Goal: Task Accomplishment & Management: Manage account settings

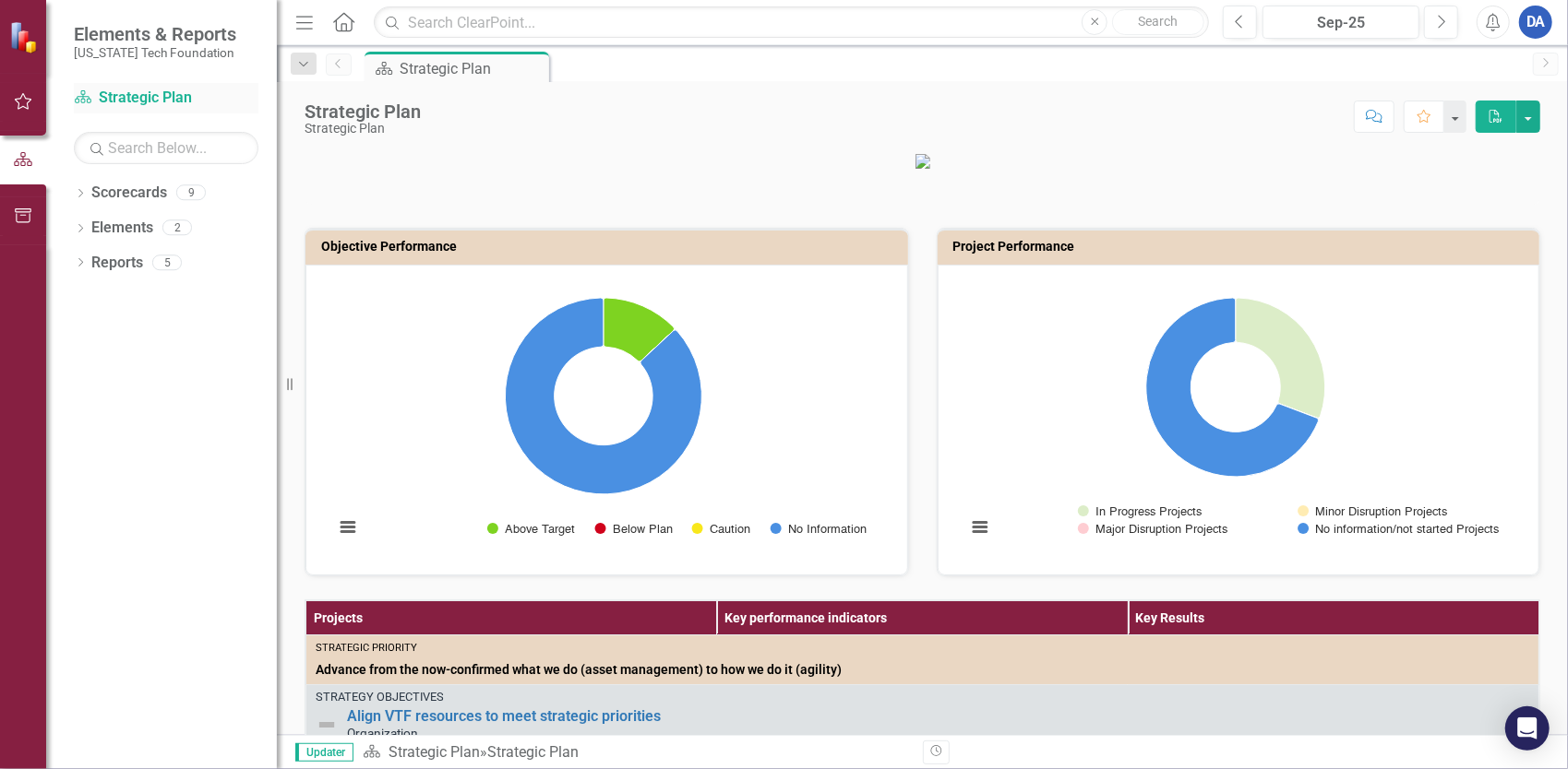
click at [100, 100] on link "Scorecard Strategic Plan" at bounding box center [166, 98] width 185 height 21
click at [31, 112] on button "button" at bounding box center [23, 103] width 42 height 39
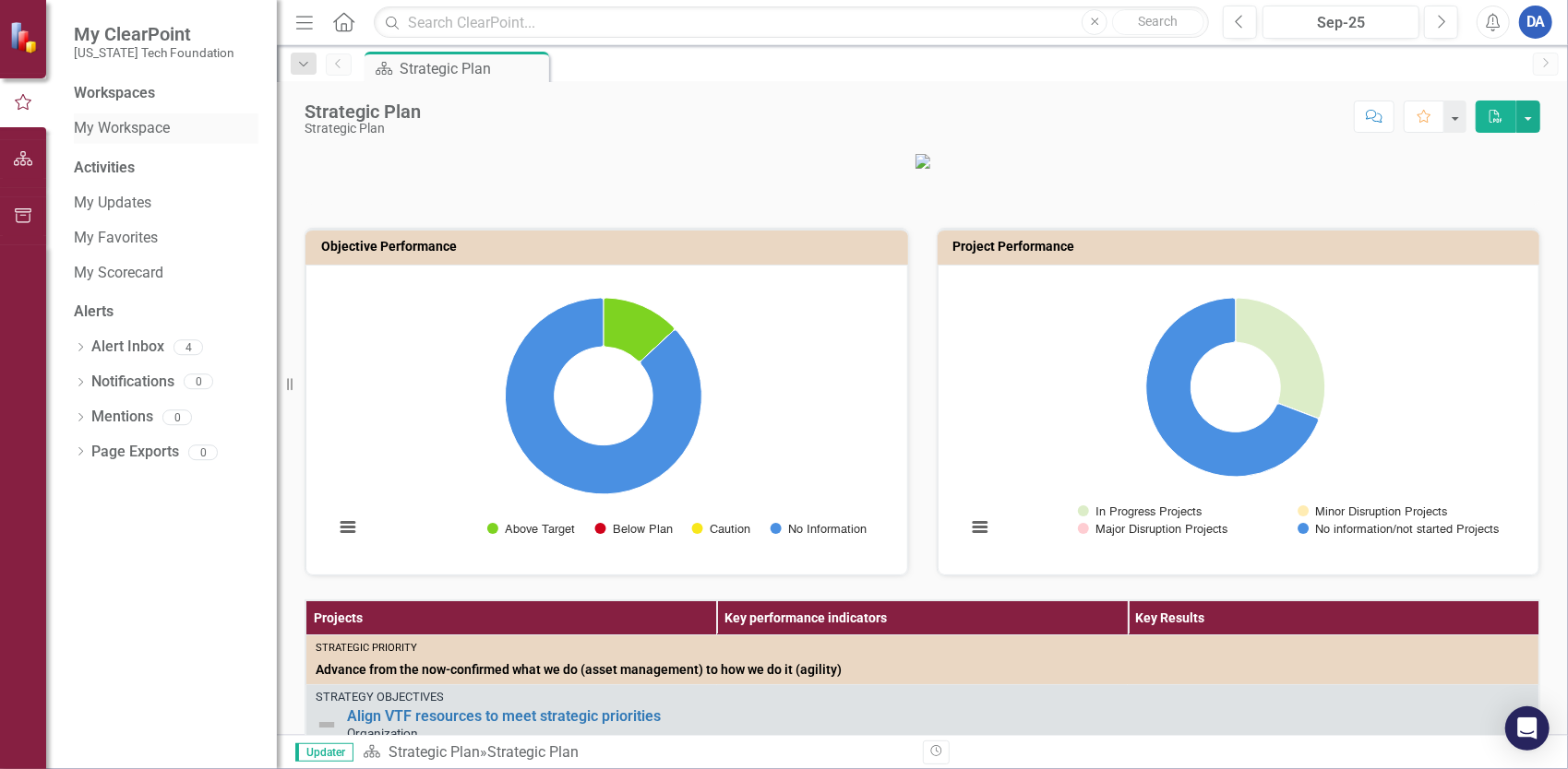
click at [130, 131] on link "My Workspace" at bounding box center [166, 129] width 185 height 21
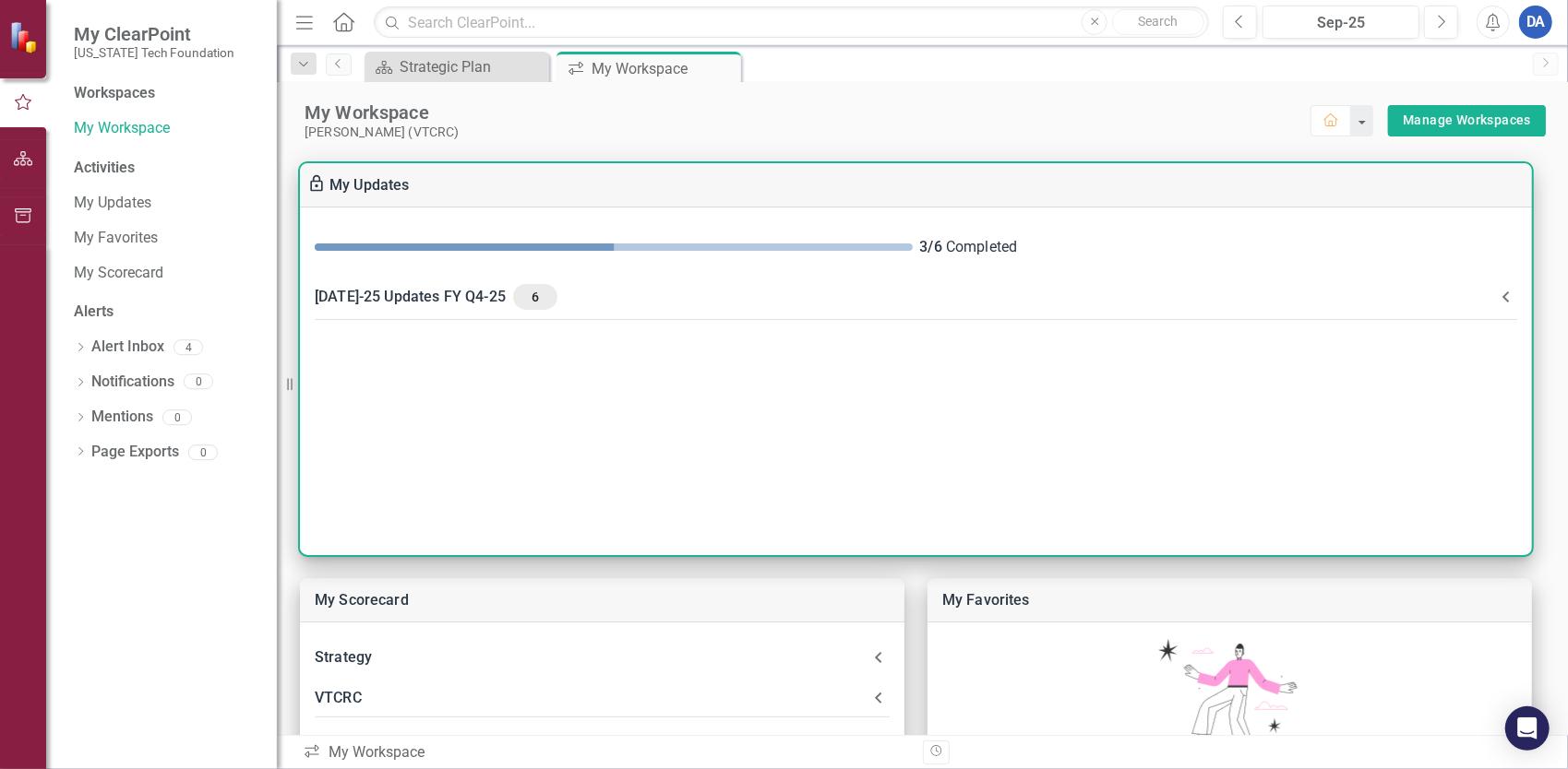
click at [441, 301] on div "Jul-25 Updates FY Q4-25 6" at bounding box center [904, 297] width 1180 height 26
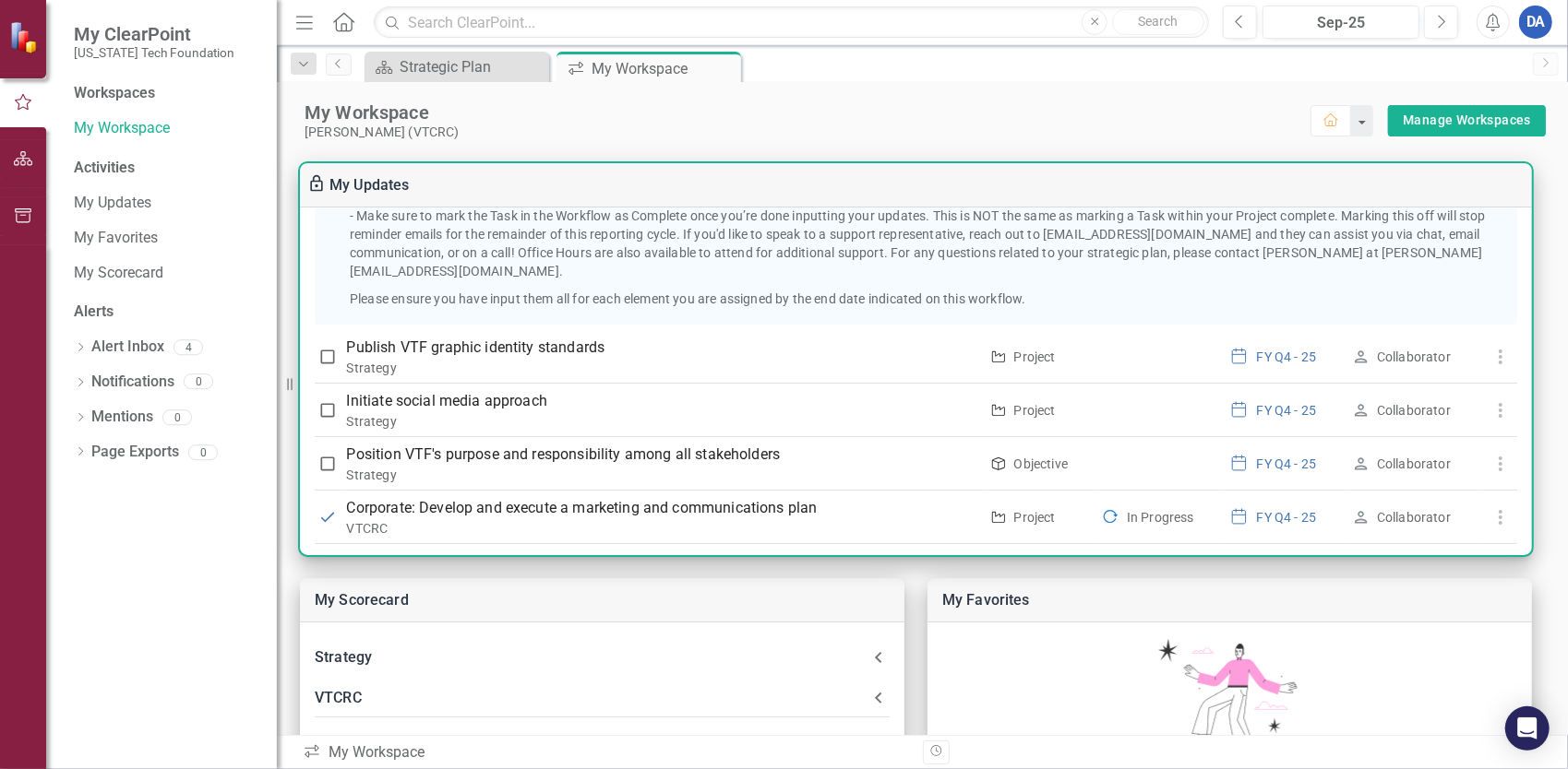
scroll to position [277, 0]
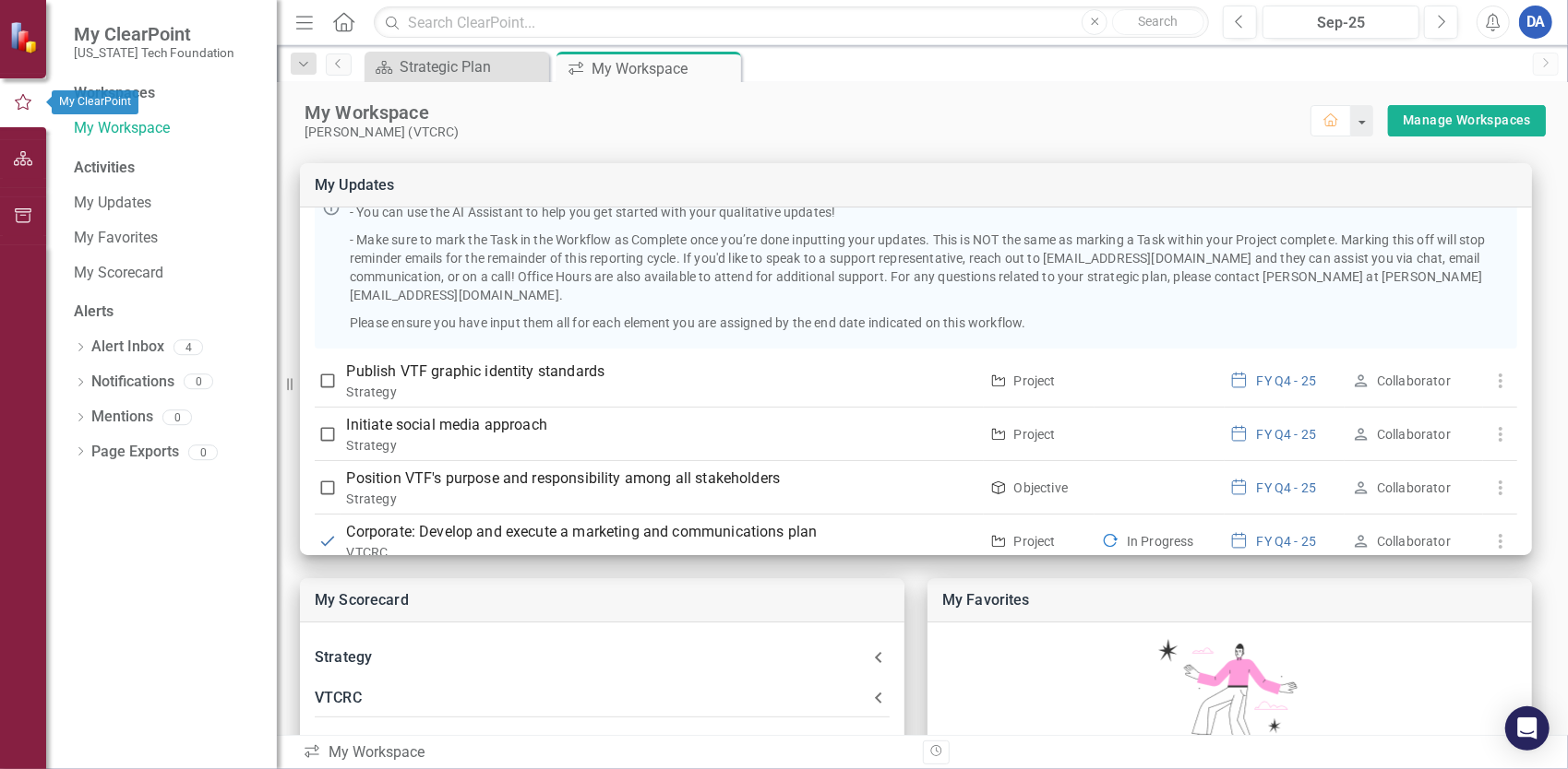
click at [17, 106] on icon "button" at bounding box center [22, 102] width 20 height 17
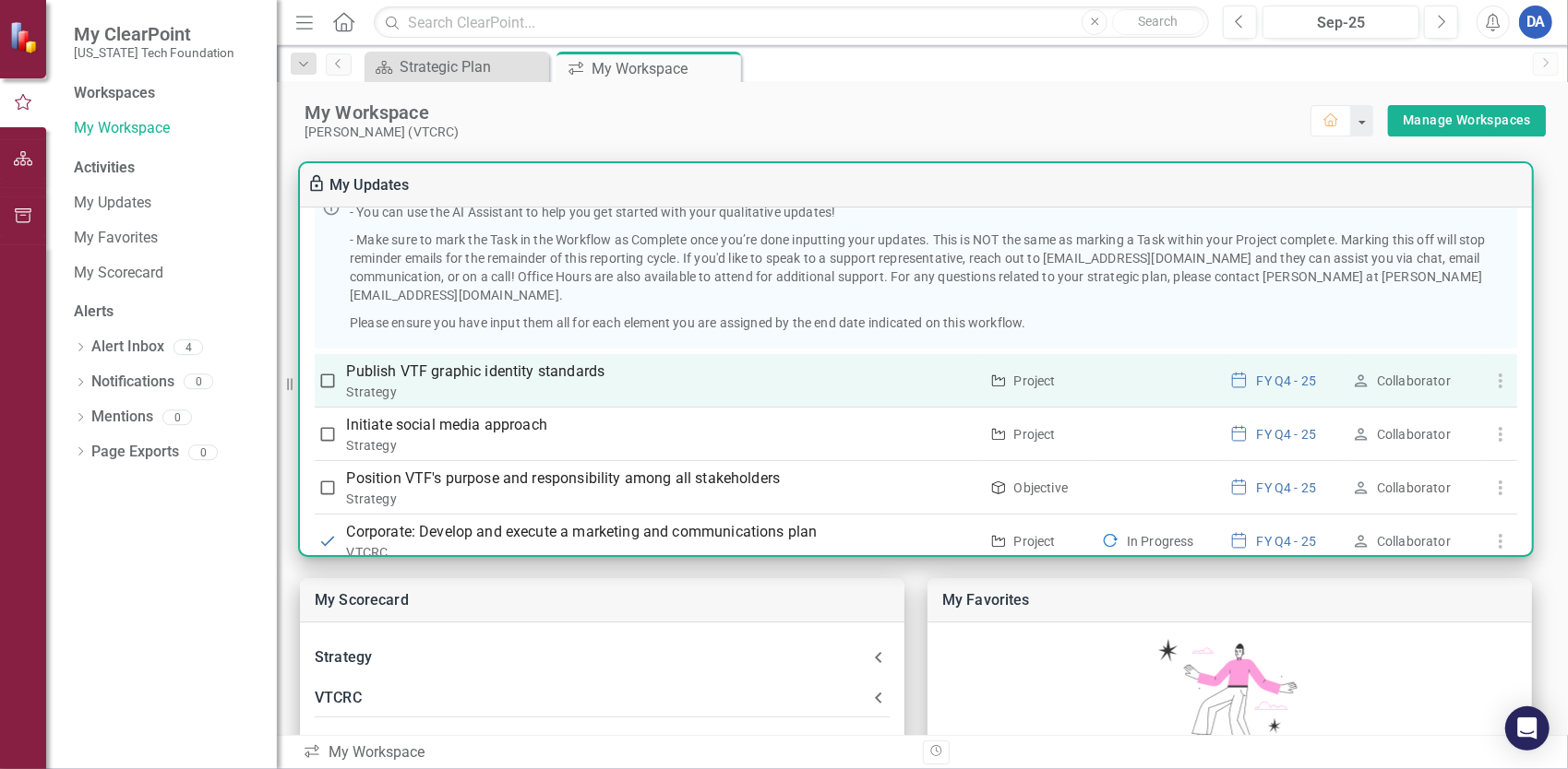
click at [457, 361] on p "Publish VTF graphic identity standards" at bounding box center [663, 372] width 631 height 22
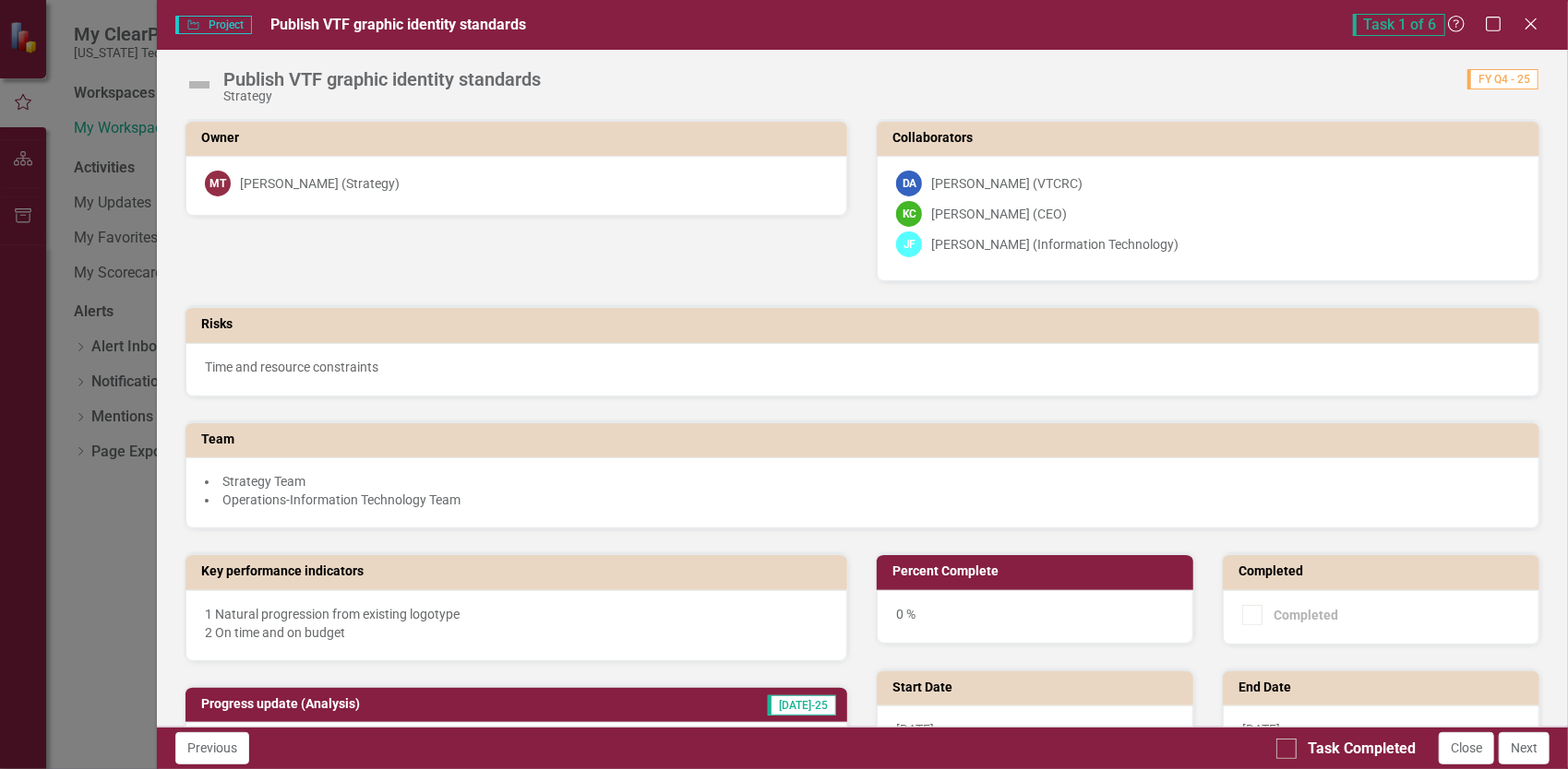
scroll to position [0, 0]
click at [183, 753] on button "Previous" at bounding box center [213, 748] width 74 height 32
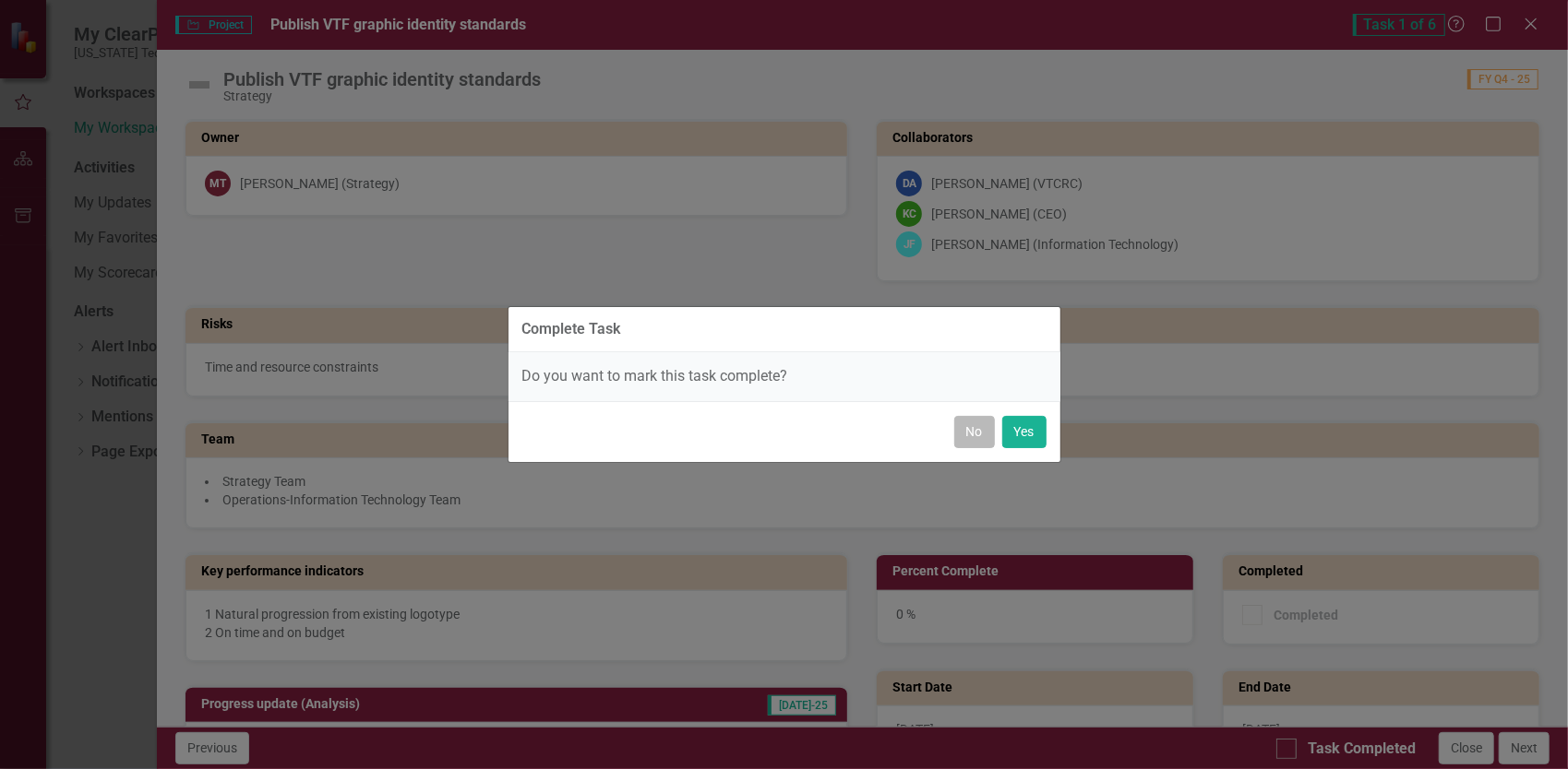
click at [981, 441] on button "No" at bounding box center [974, 432] width 41 height 32
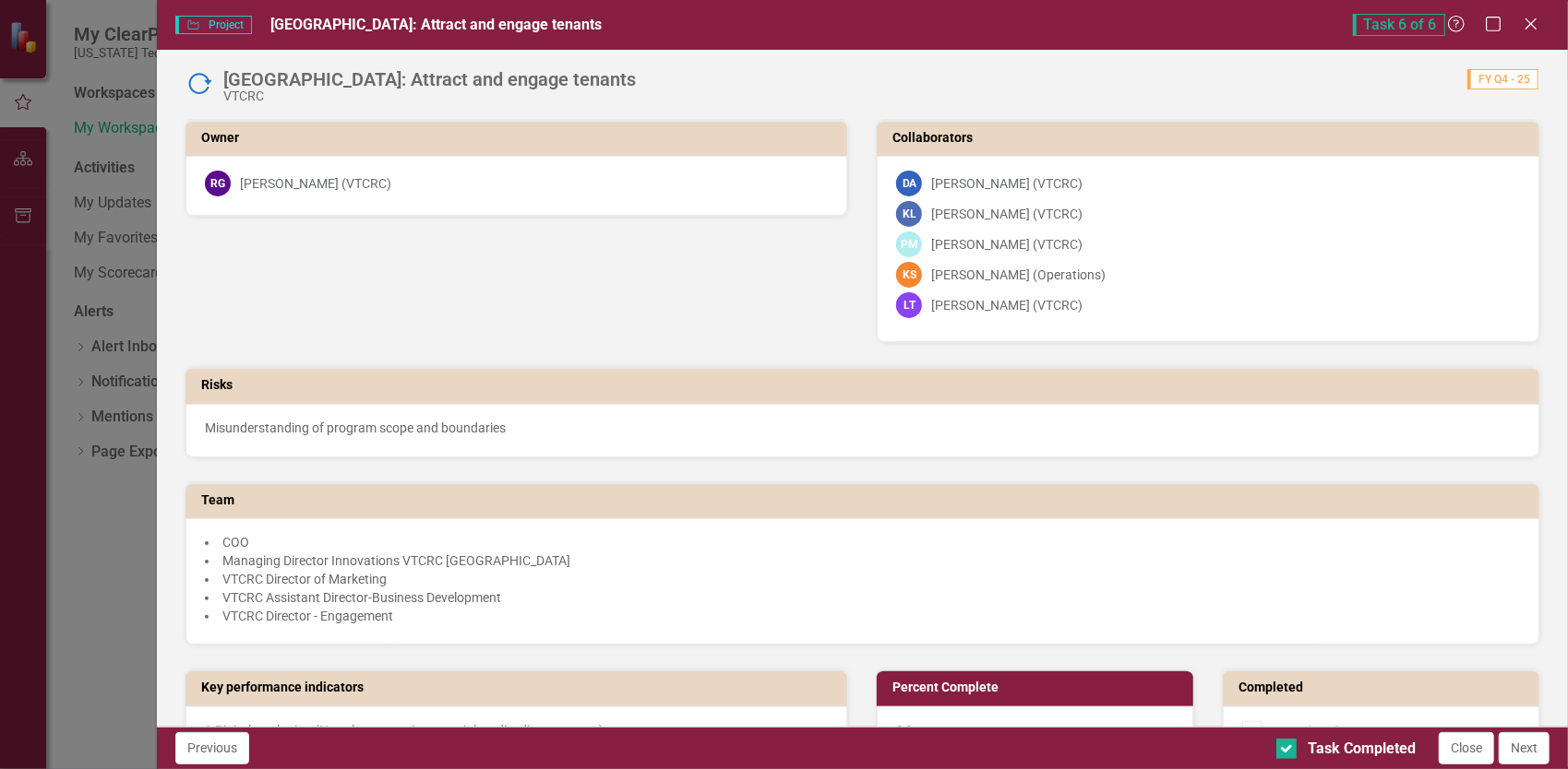
click at [116, 552] on div "Project Project Blacksburg: Attract and engage tenants Task 6 of 6 Help Maximiz…" at bounding box center [784, 384] width 1568 height 769
click at [1538, 24] on icon "Close" at bounding box center [1531, 23] width 23 height 17
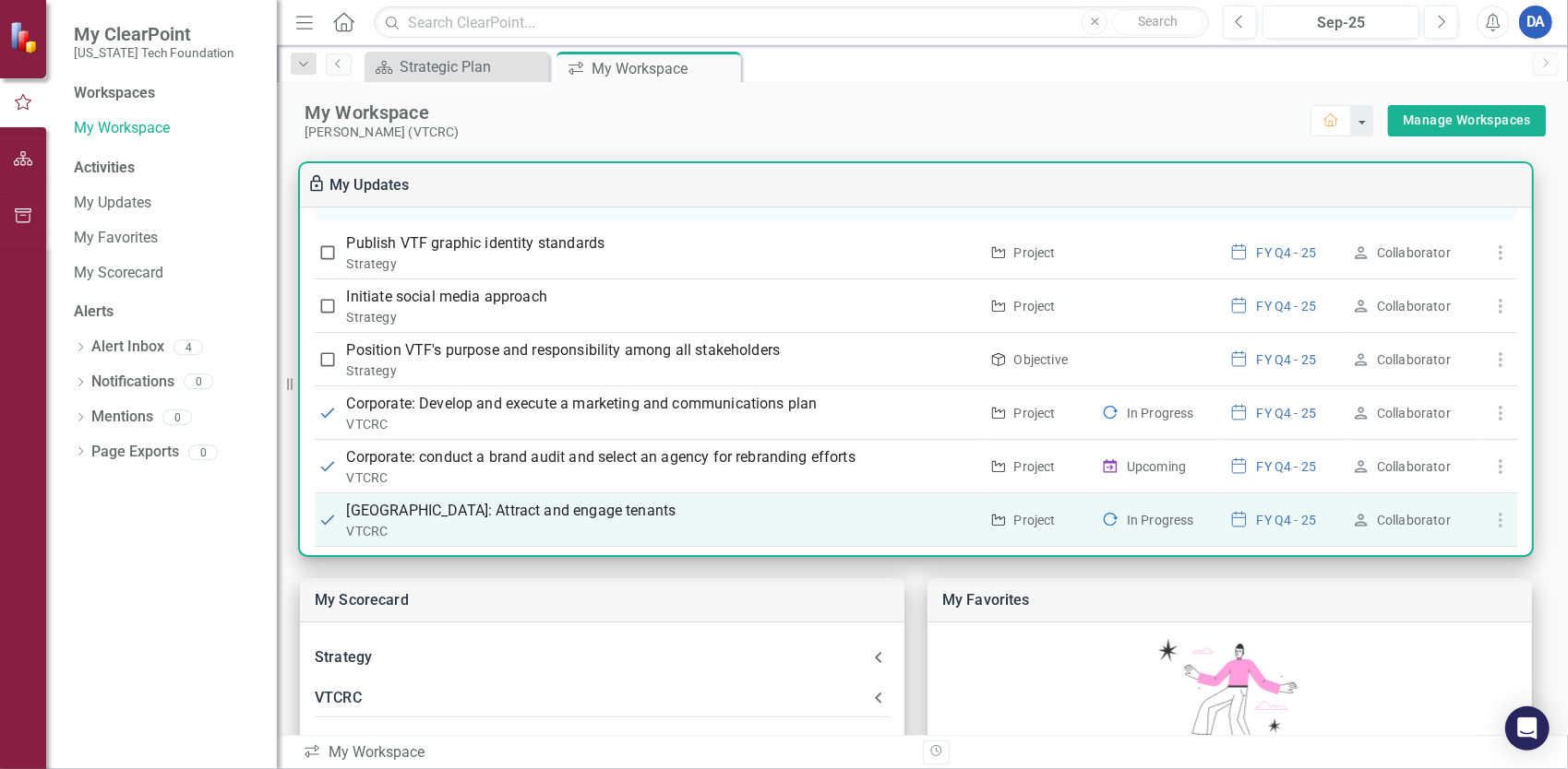
scroll to position [406, 0]
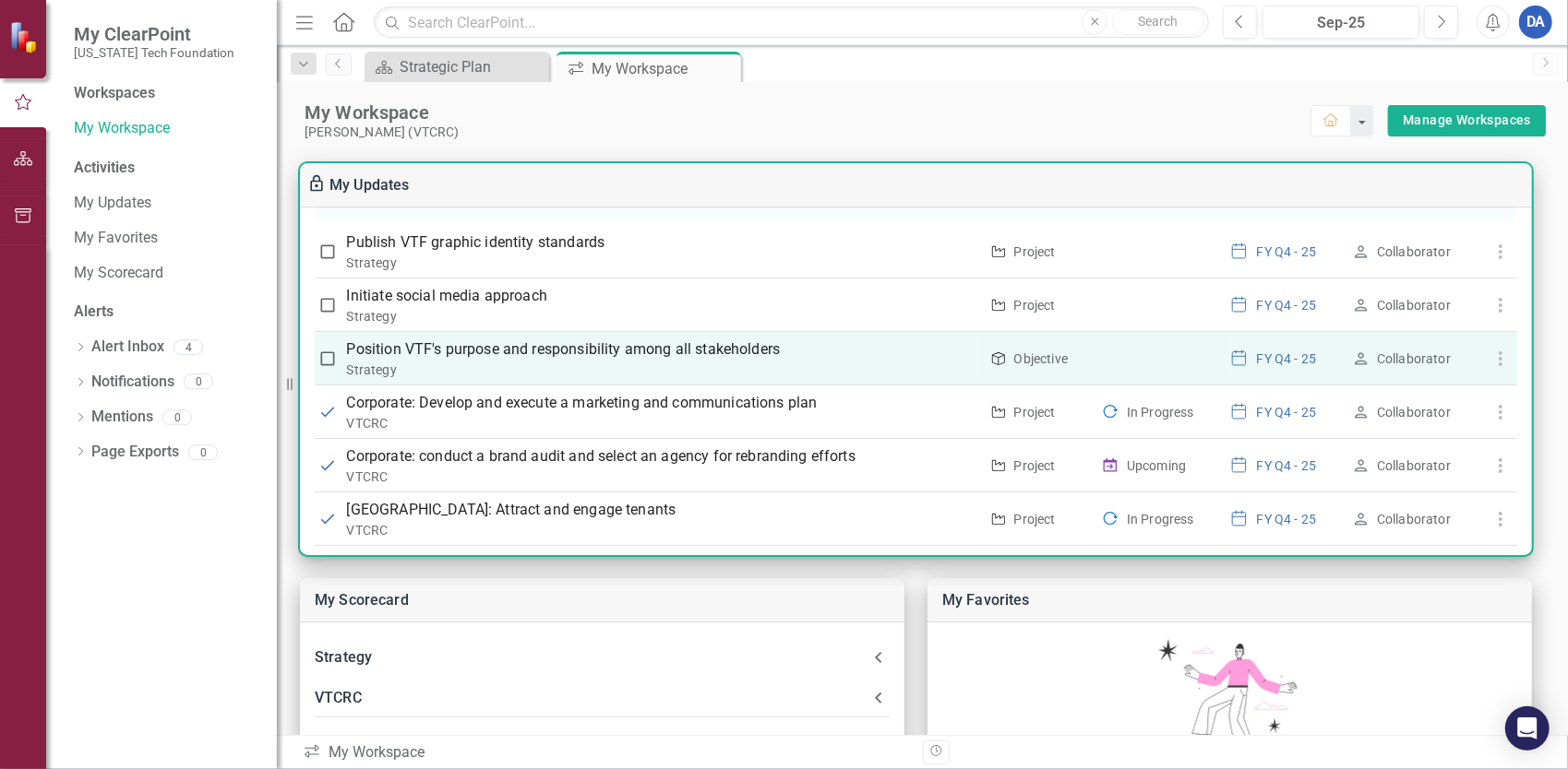
click at [530, 339] on p "Position VTF's purpose and responsibility among all stakeholders" at bounding box center [663, 350] width 631 height 22
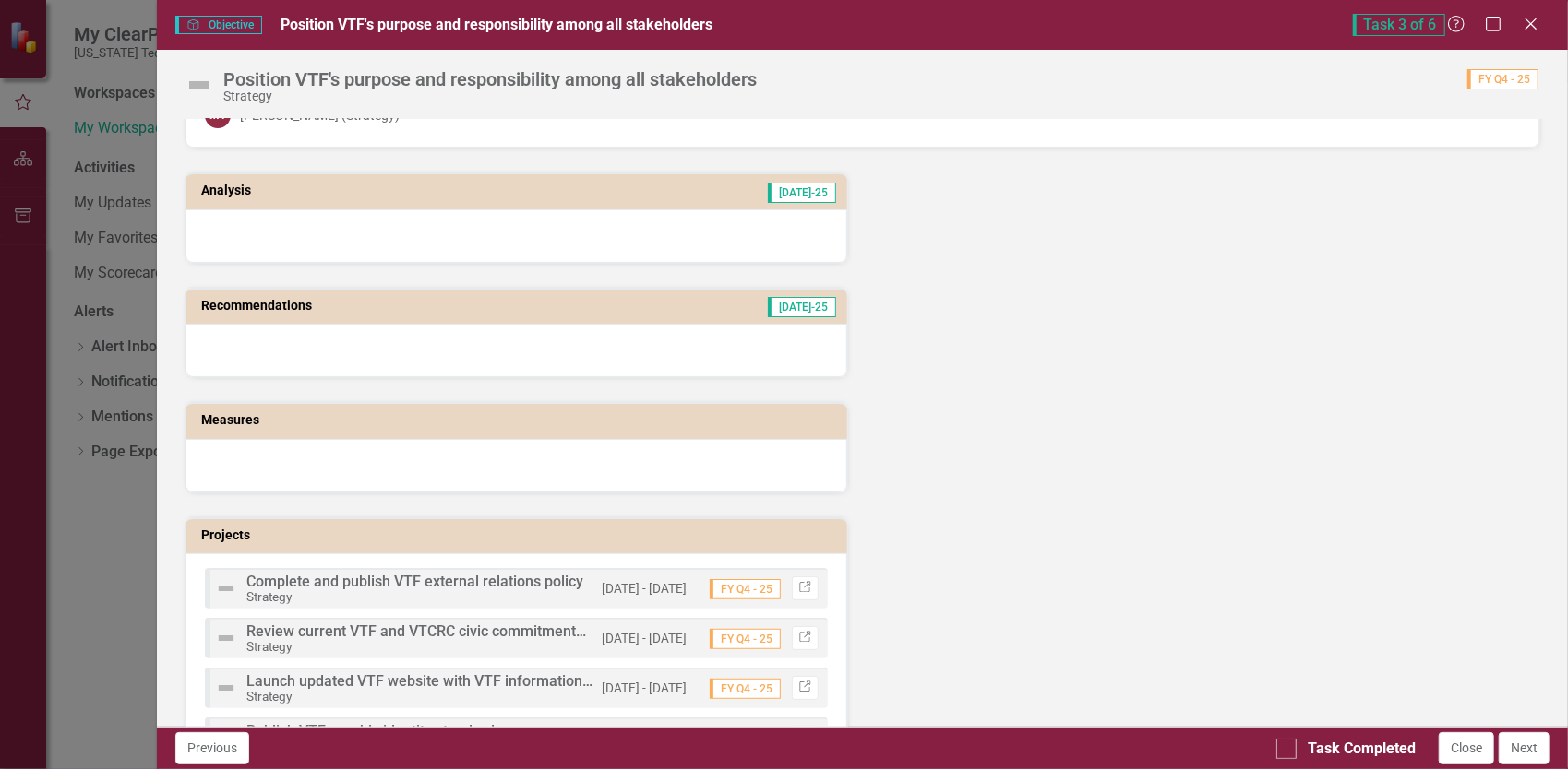
scroll to position [0, 0]
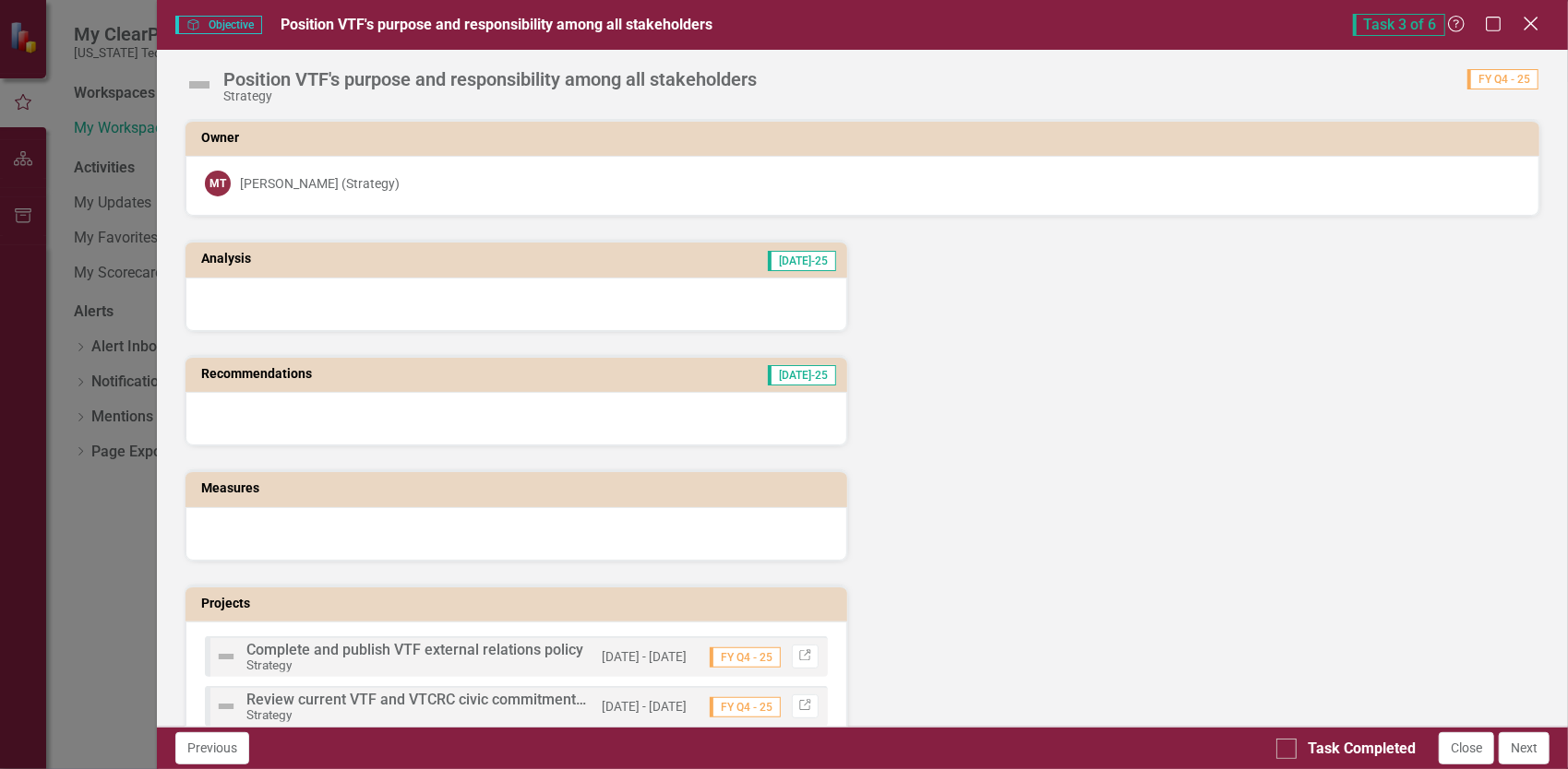
click at [1534, 26] on icon at bounding box center [1531, 23] width 14 height 14
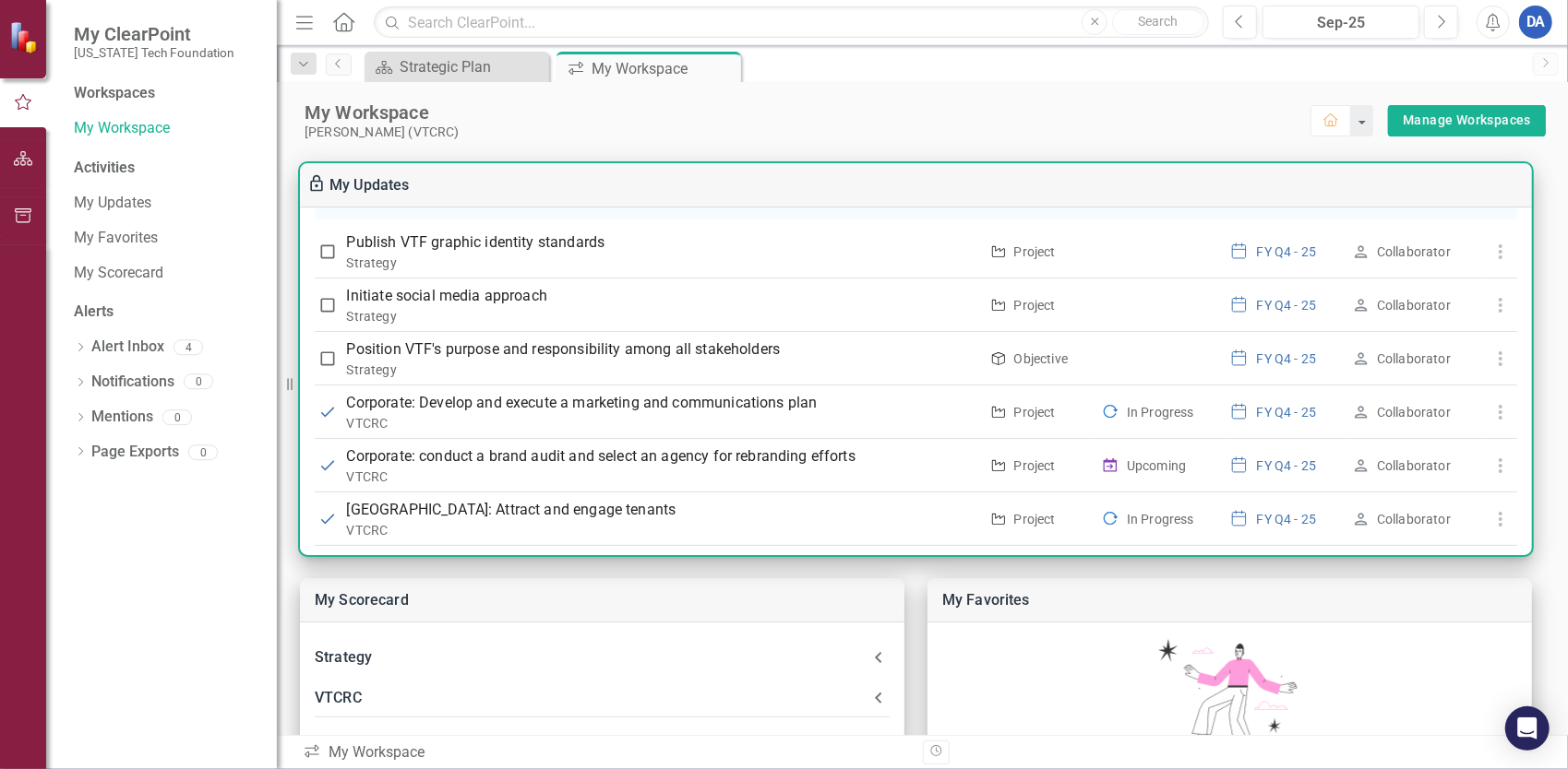
scroll to position [506, 0]
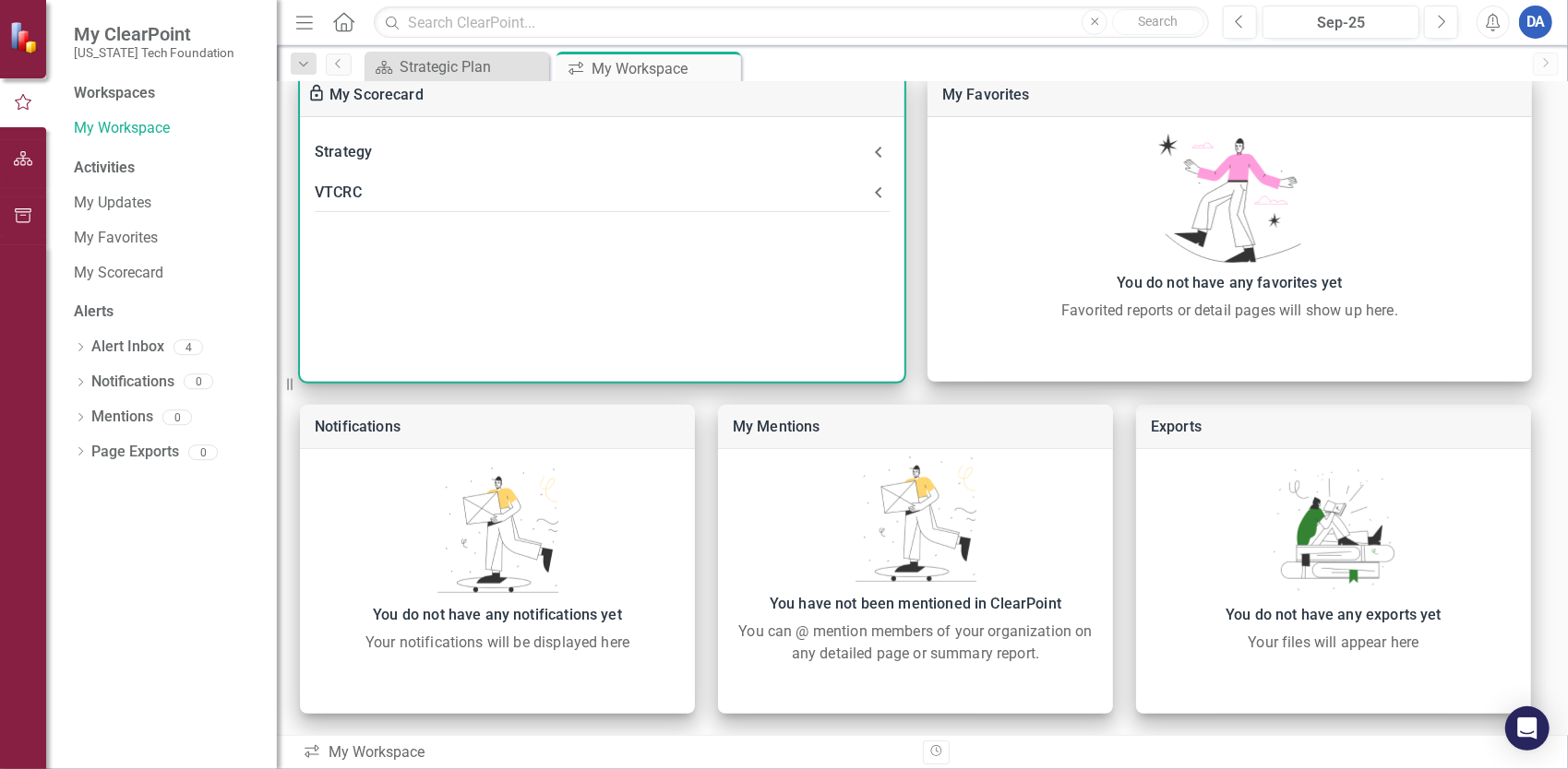
click at [359, 189] on div "VTCRC" at bounding box center [591, 192] width 553 height 26
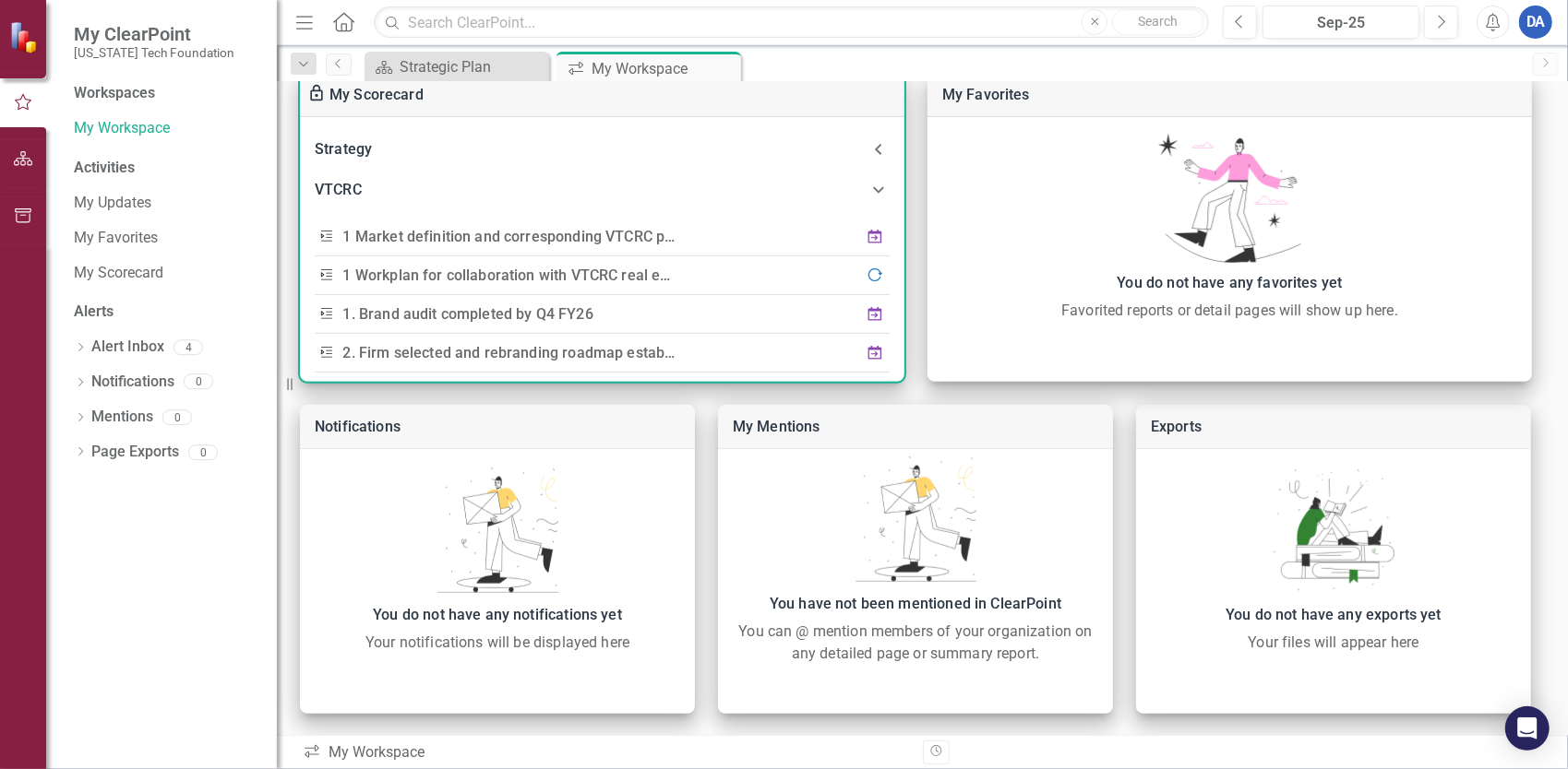
scroll to position [0, 0]
click at [370, 152] on div "Strategy" at bounding box center [591, 151] width 553 height 26
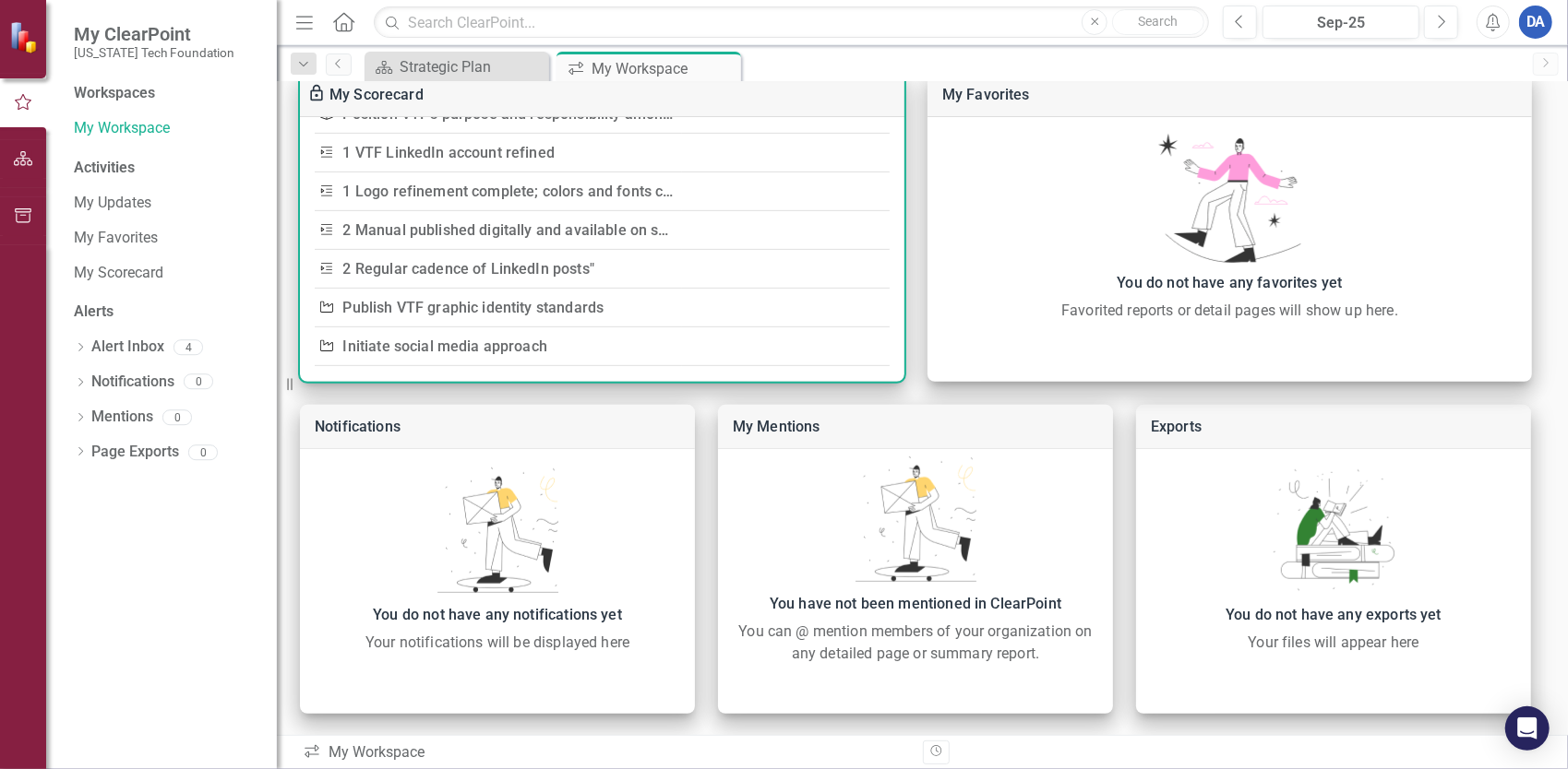
scroll to position [184, 0]
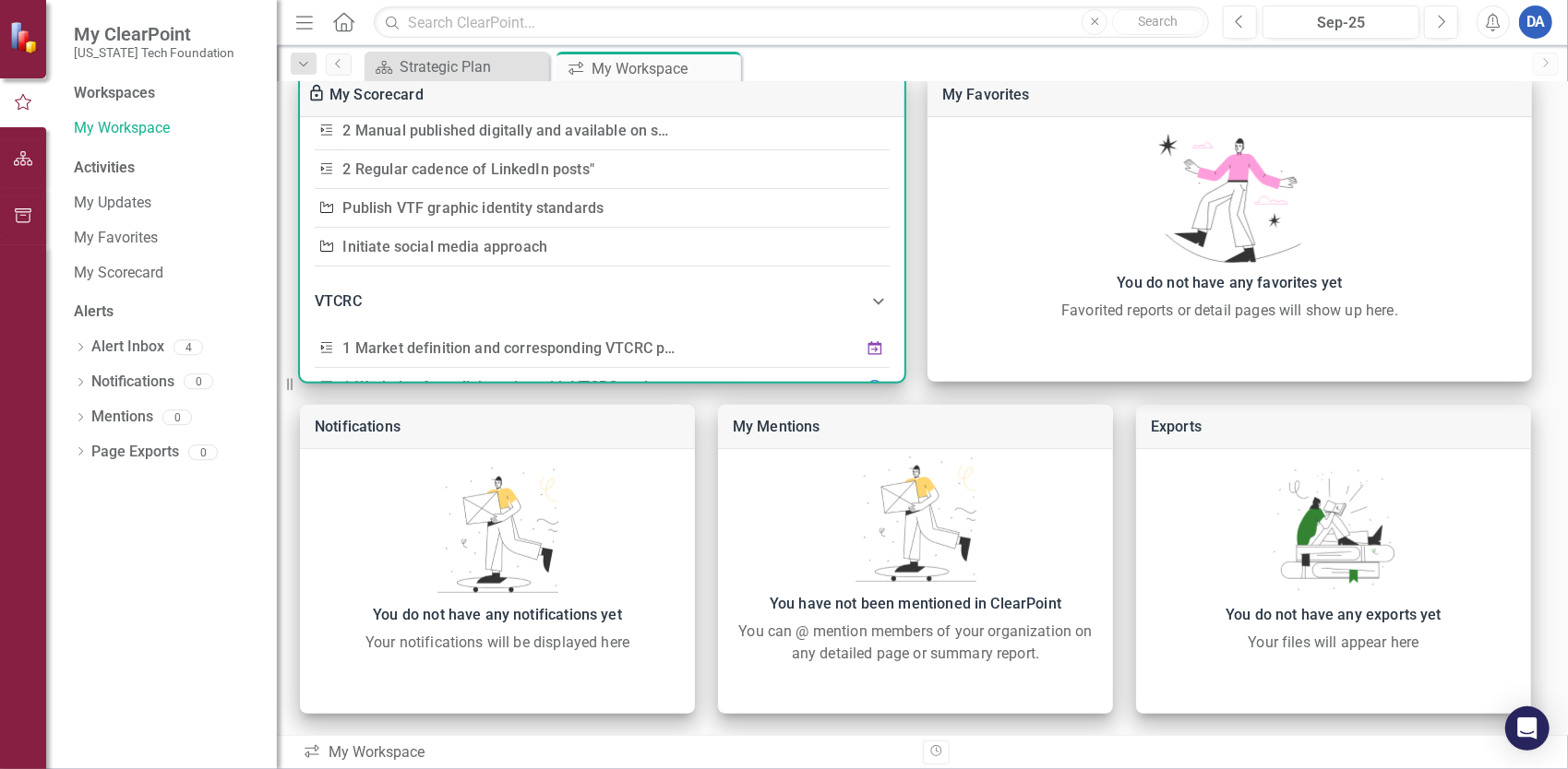
click at [474, 248] on link "Initiate social media approach" at bounding box center [445, 247] width 205 height 17
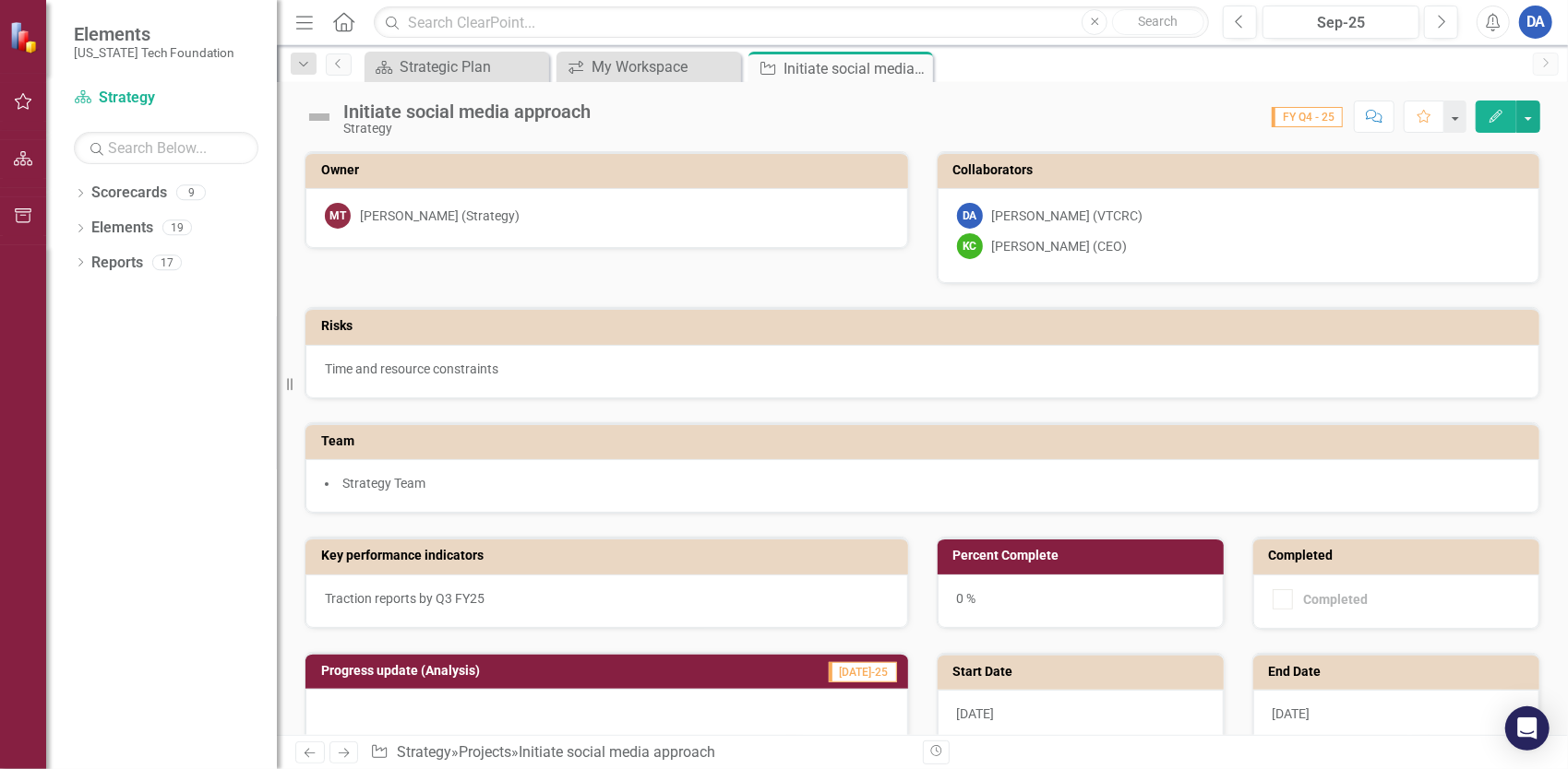
click at [19, 117] on button "button" at bounding box center [23, 103] width 42 height 39
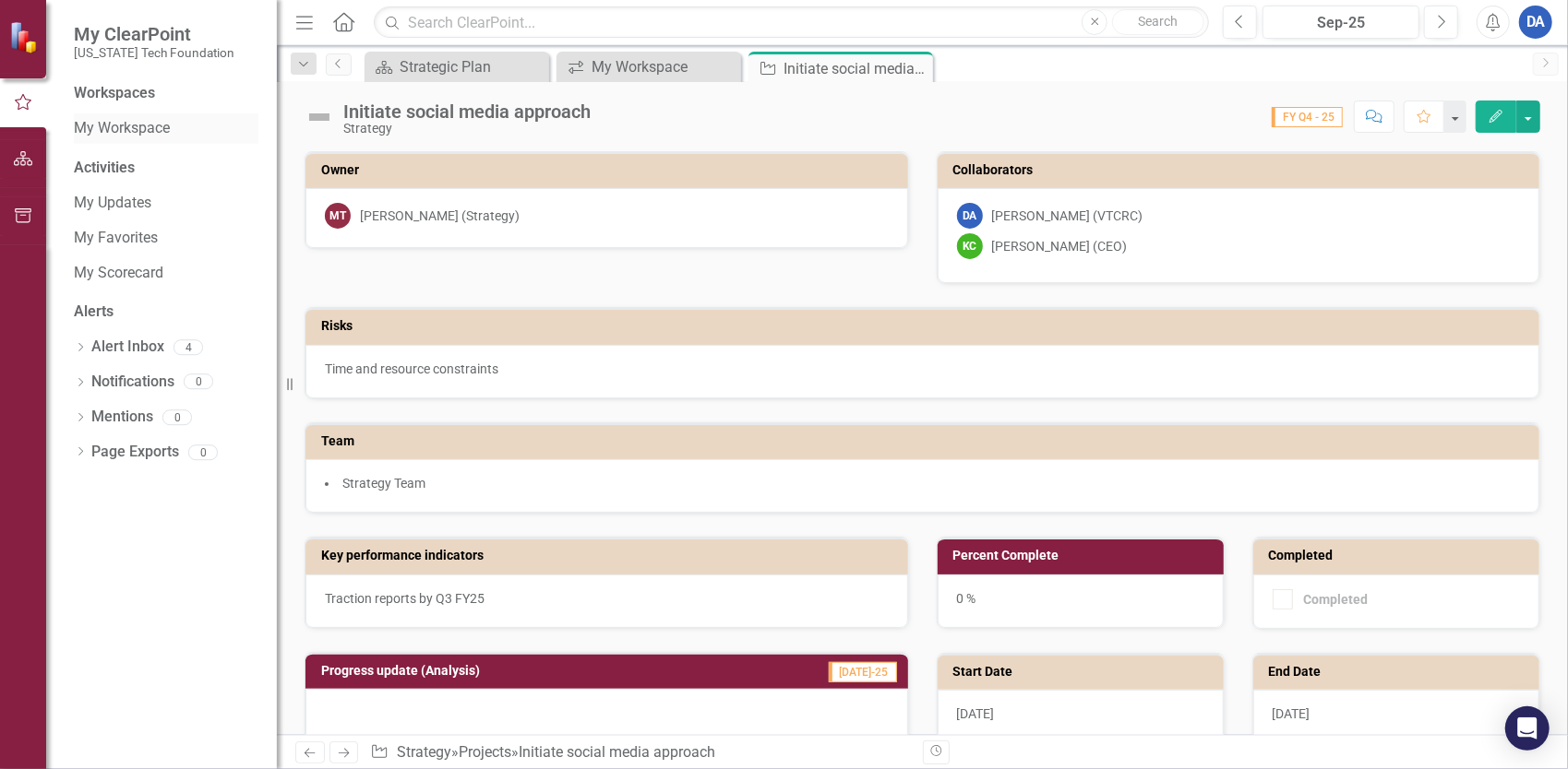
click at [133, 132] on link "My Workspace" at bounding box center [166, 129] width 185 height 21
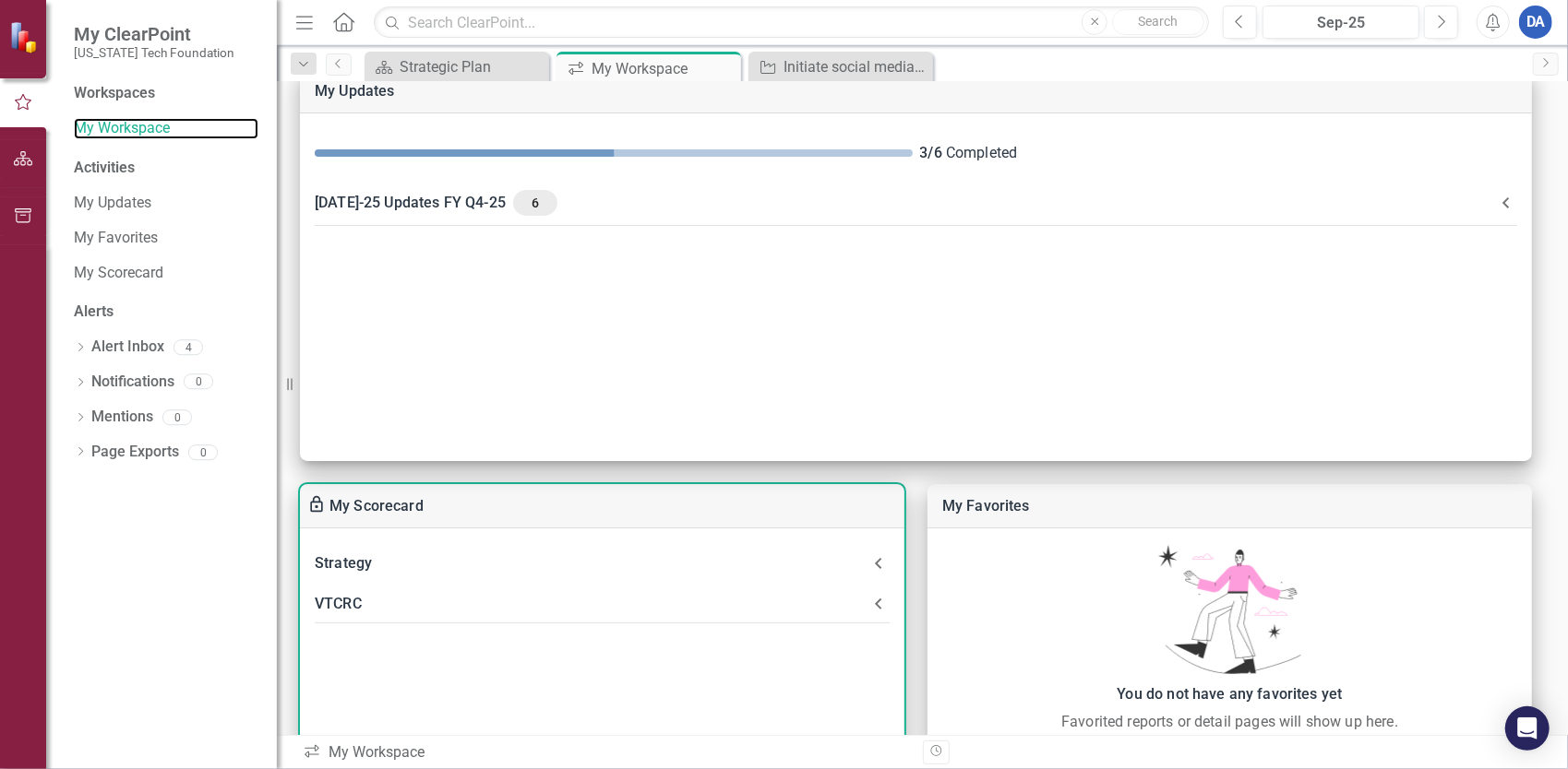
scroll to position [184, 0]
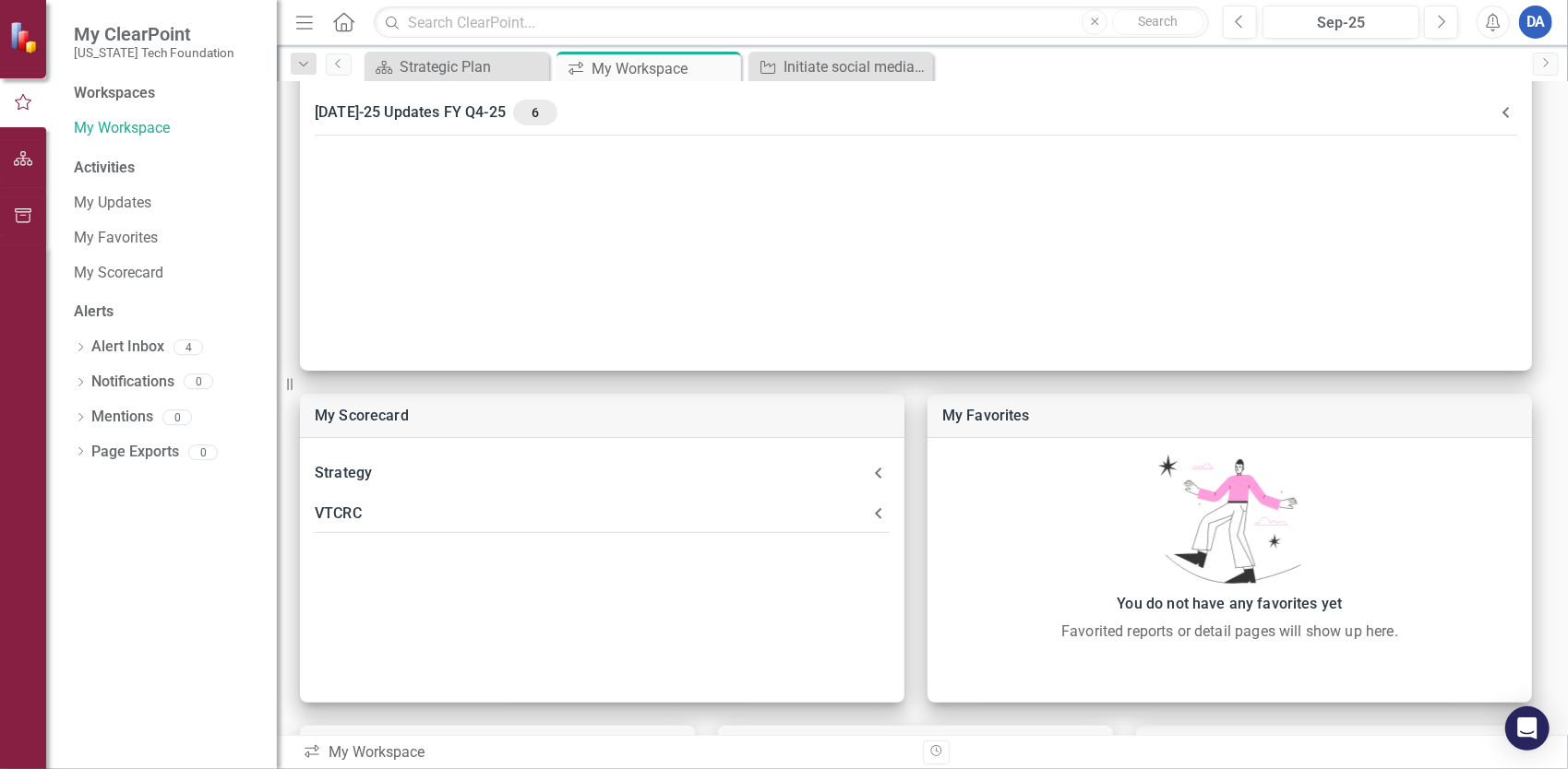
click at [209, 611] on div "Workspaces My Workspace Activities My Updates My Favorites My Scorecard Alerts …" at bounding box center [162, 426] width 231 height 686
click at [134, 131] on link "My Workspace" at bounding box center [166, 129] width 185 height 21
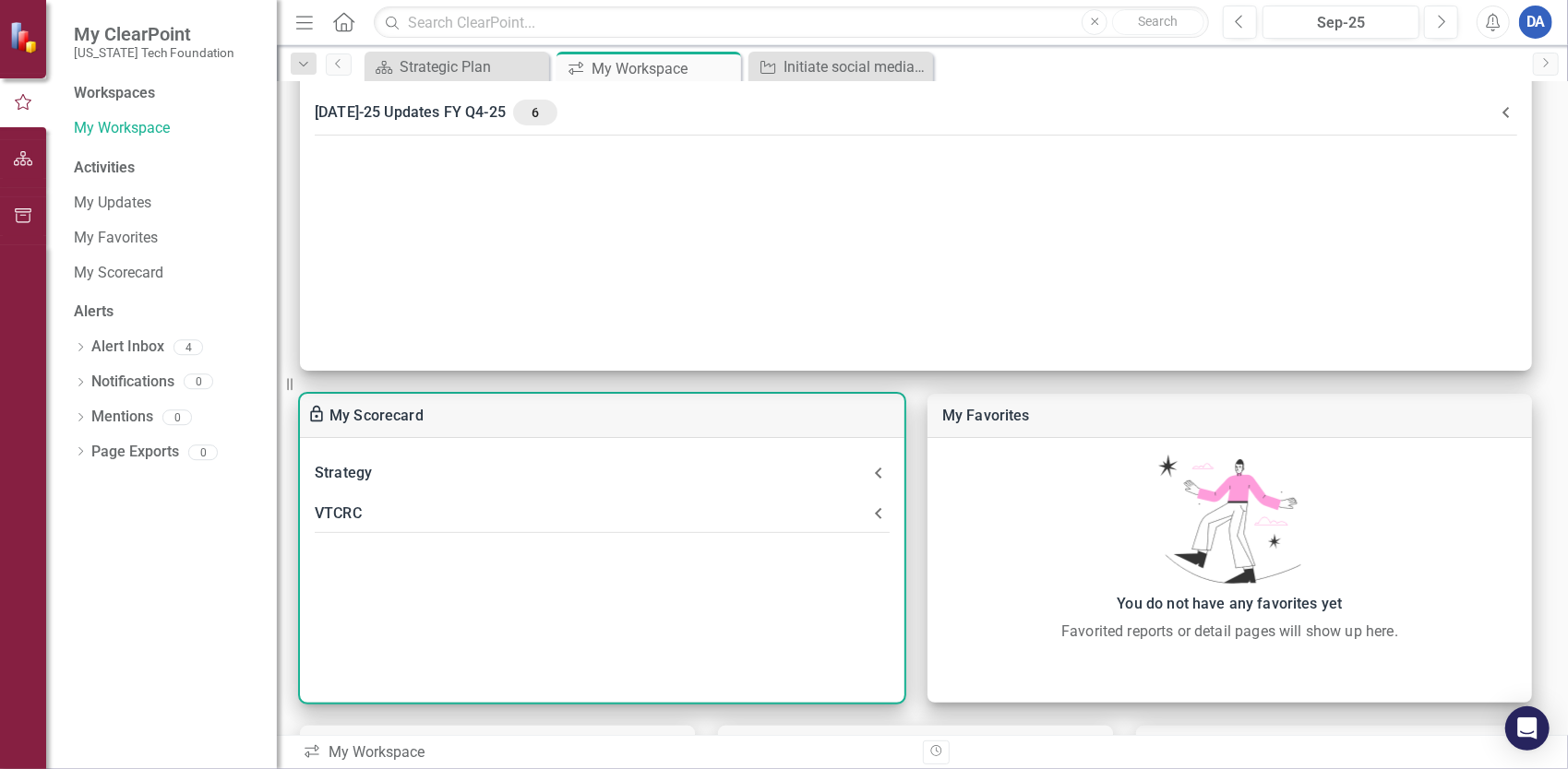
click at [345, 520] on div "VTCRC" at bounding box center [591, 514] width 553 height 26
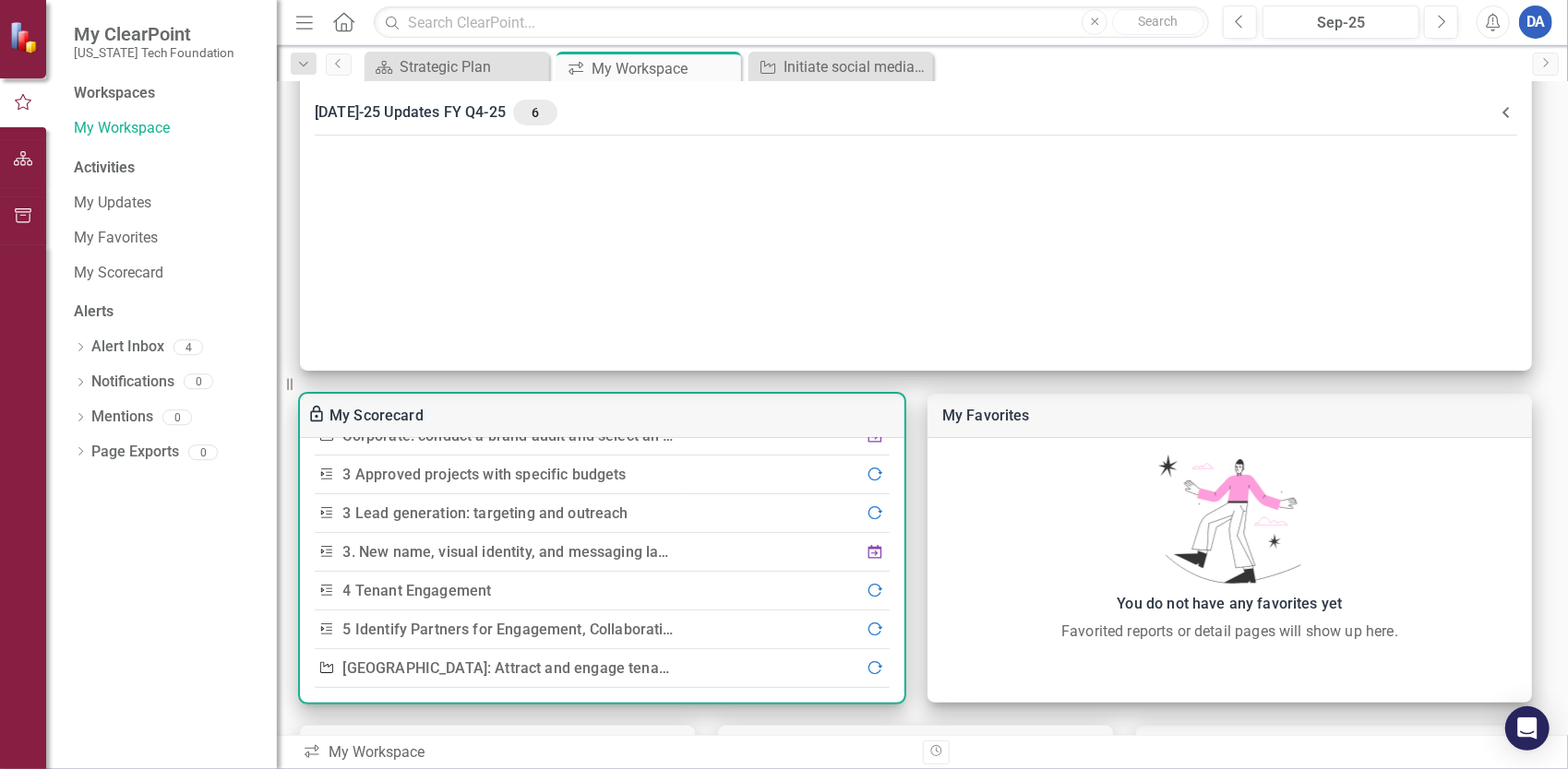
scroll to position [406, 0]
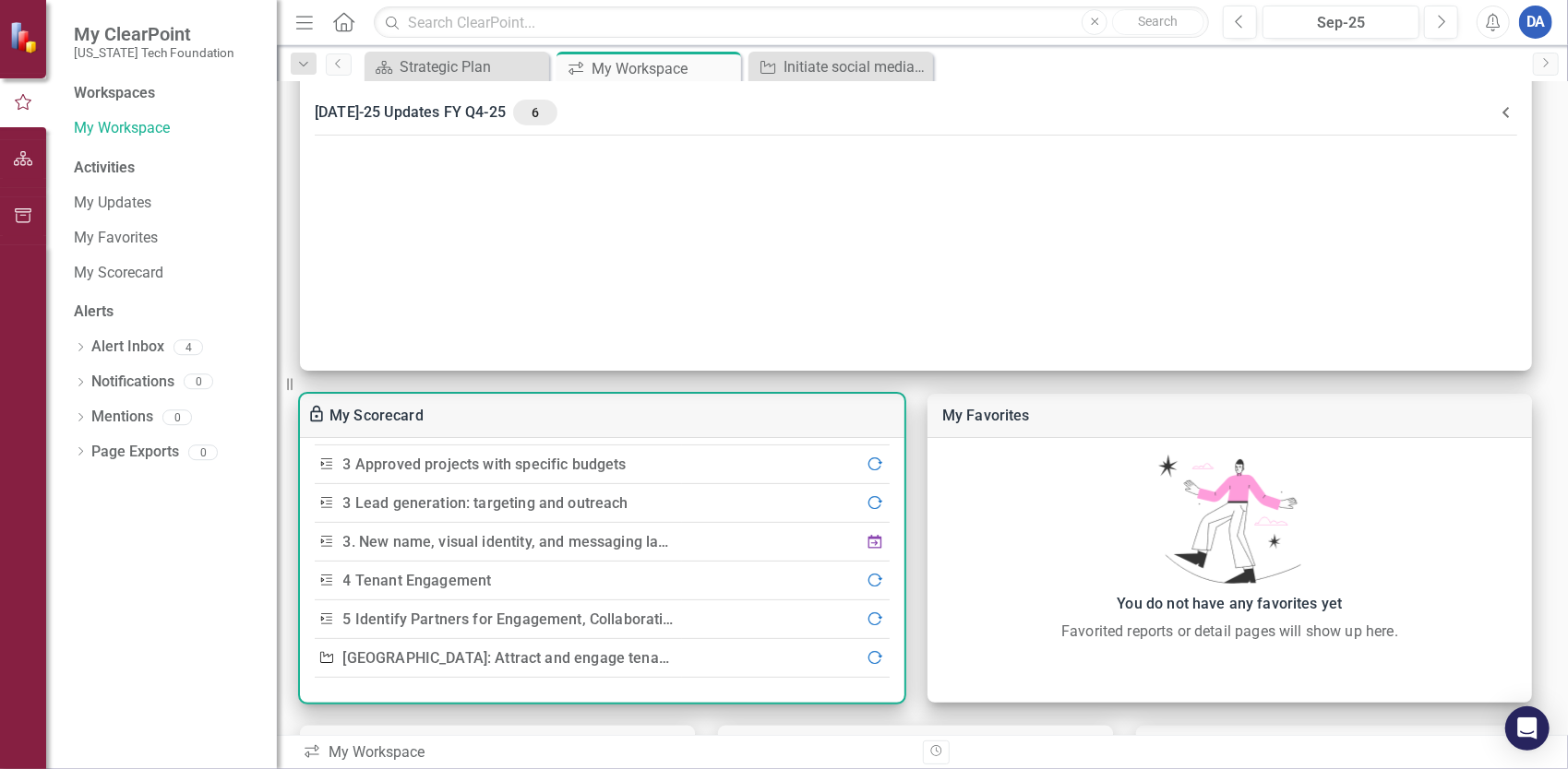
click at [427, 579] on link "4 Tenant Engagement" at bounding box center [417, 581] width 149 height 17
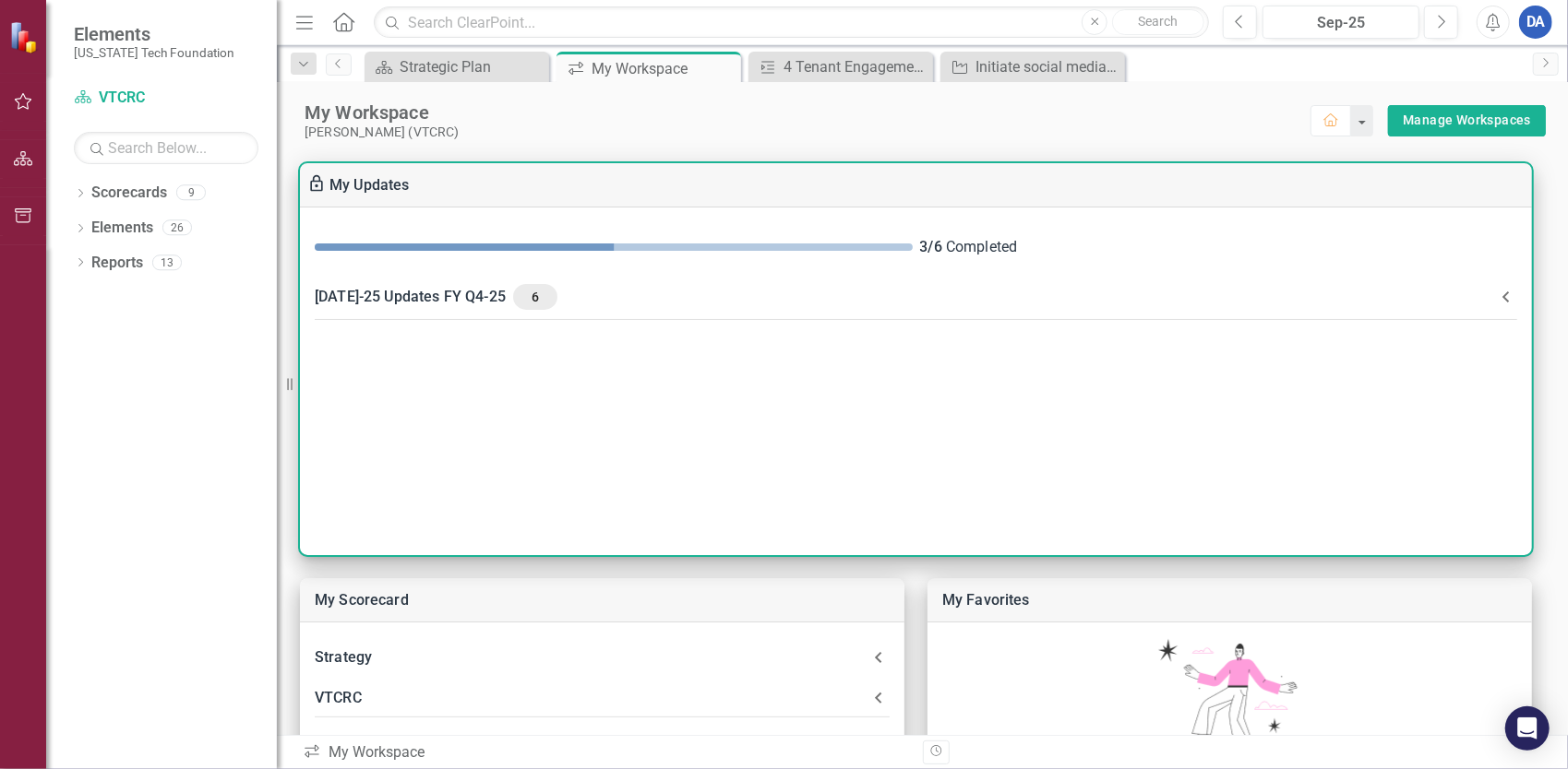
scroll to position [461, 0]
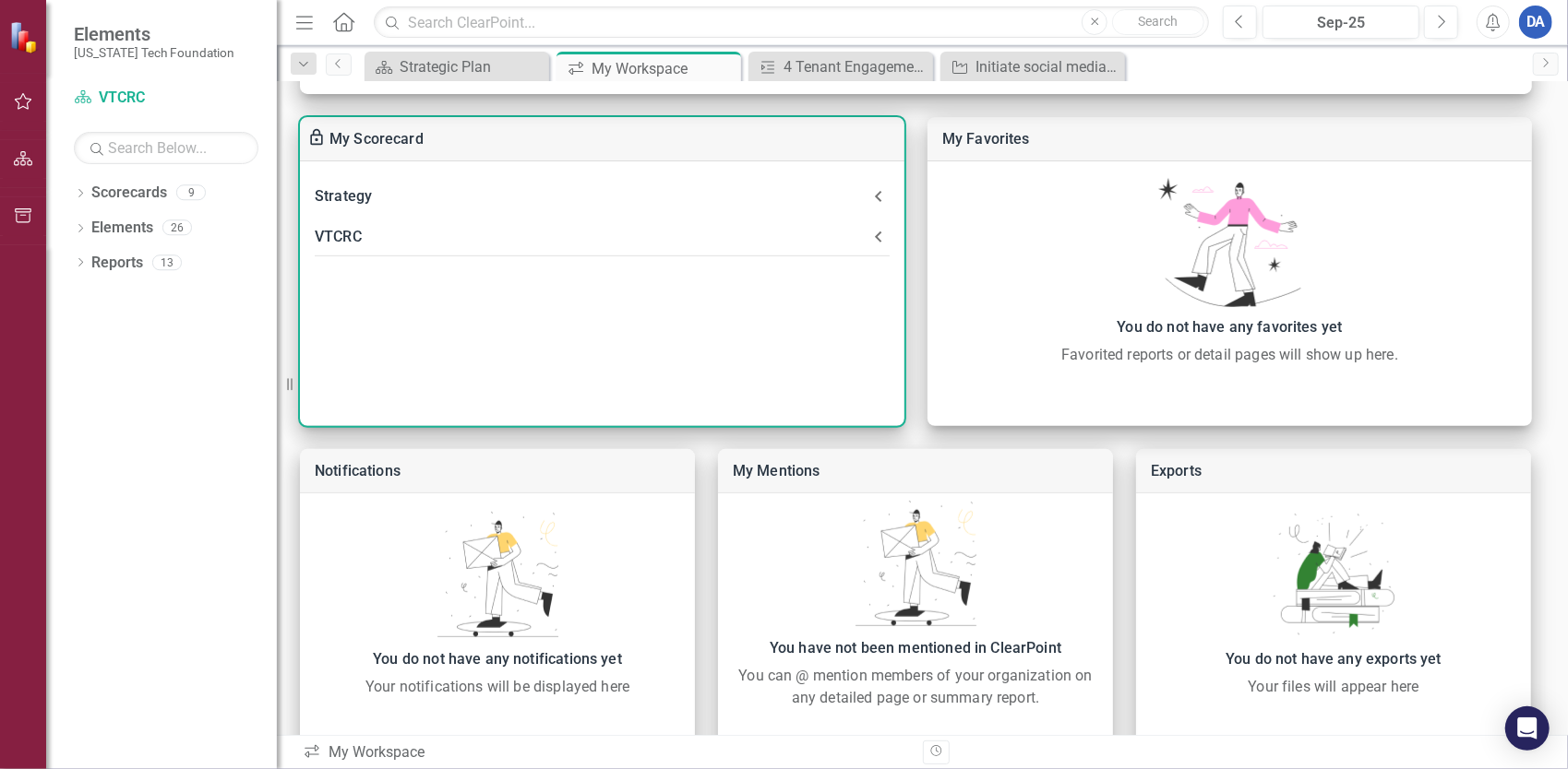
click at [339, 244] on div "VTCRC" at bounding box center [591, 237] width 553 height 26
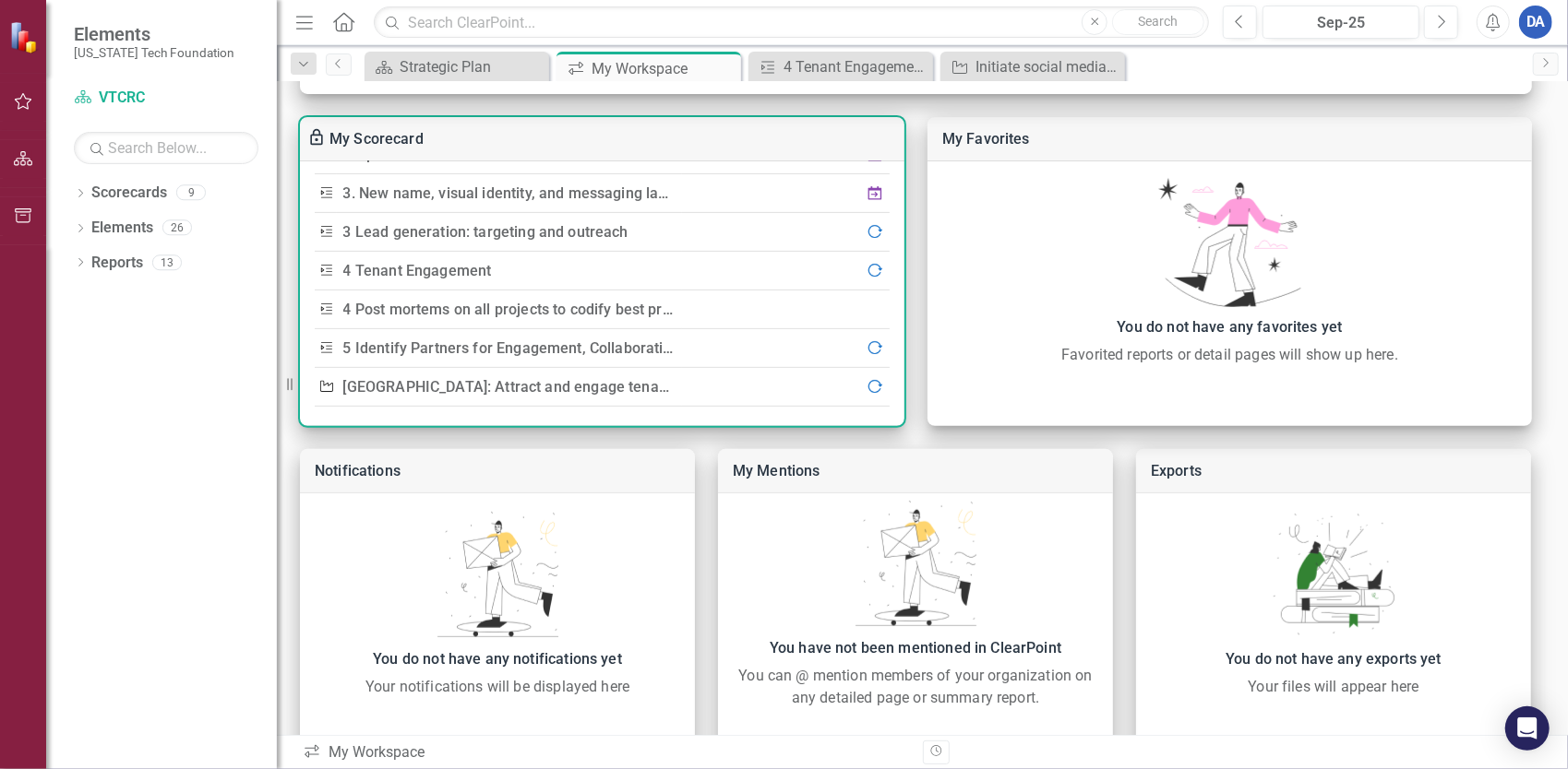
click at [379, 305] on link "4 Post mortems on all projects to codify best practices, opportunities for impr…" at bounding box center [753, 310] width 821 height 17
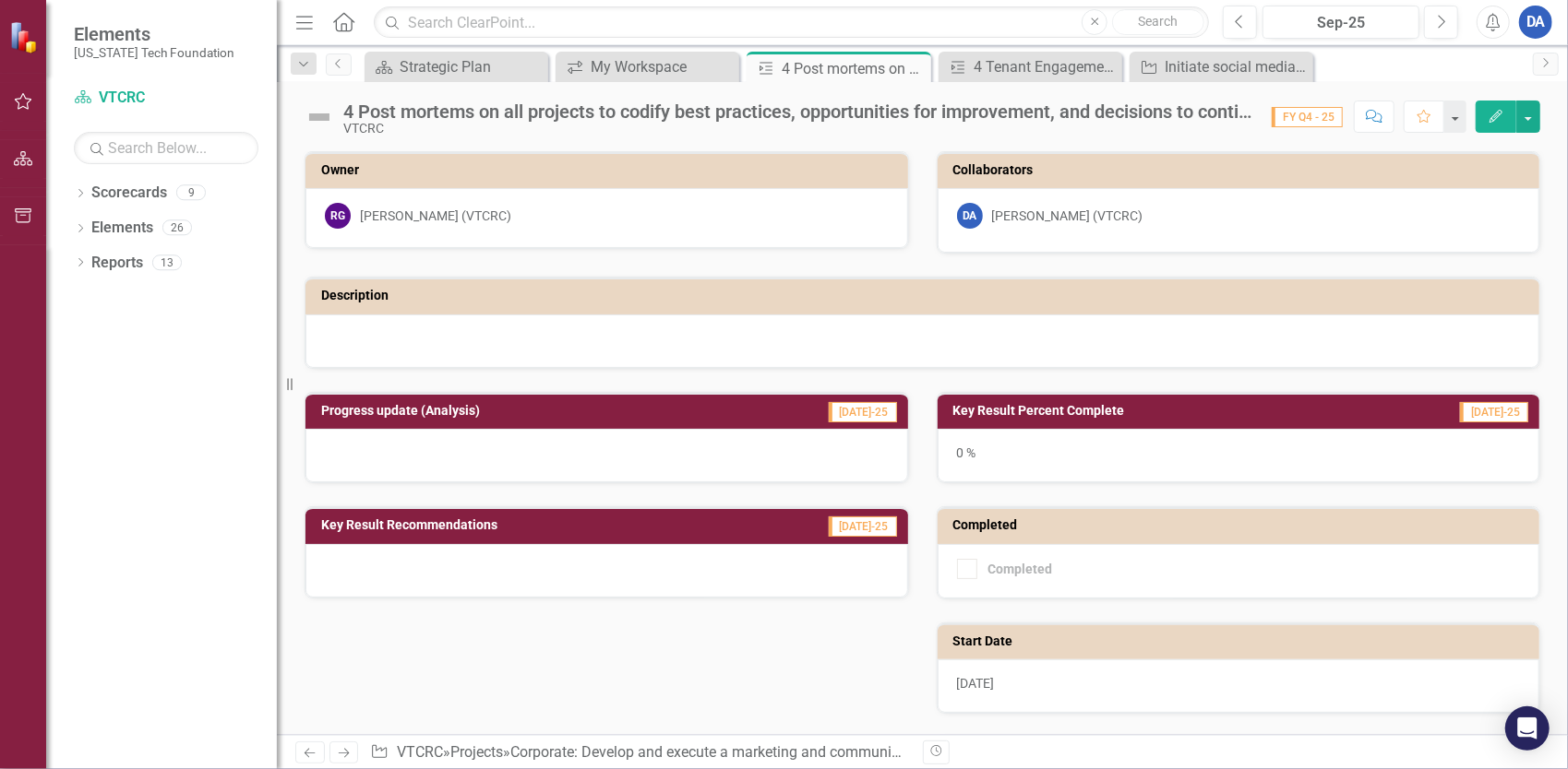
click at [1153, 118] on div "4 Post mortems on all projects to codify best practices, opportunities for impr…" at bounding box center [798, 112] width 910 height 20
click at [1160, 107] on div "4 Post mortems on all projects to codify best practices, opportunities for impr…" at bounding box center [798, 112] width 910 height 20
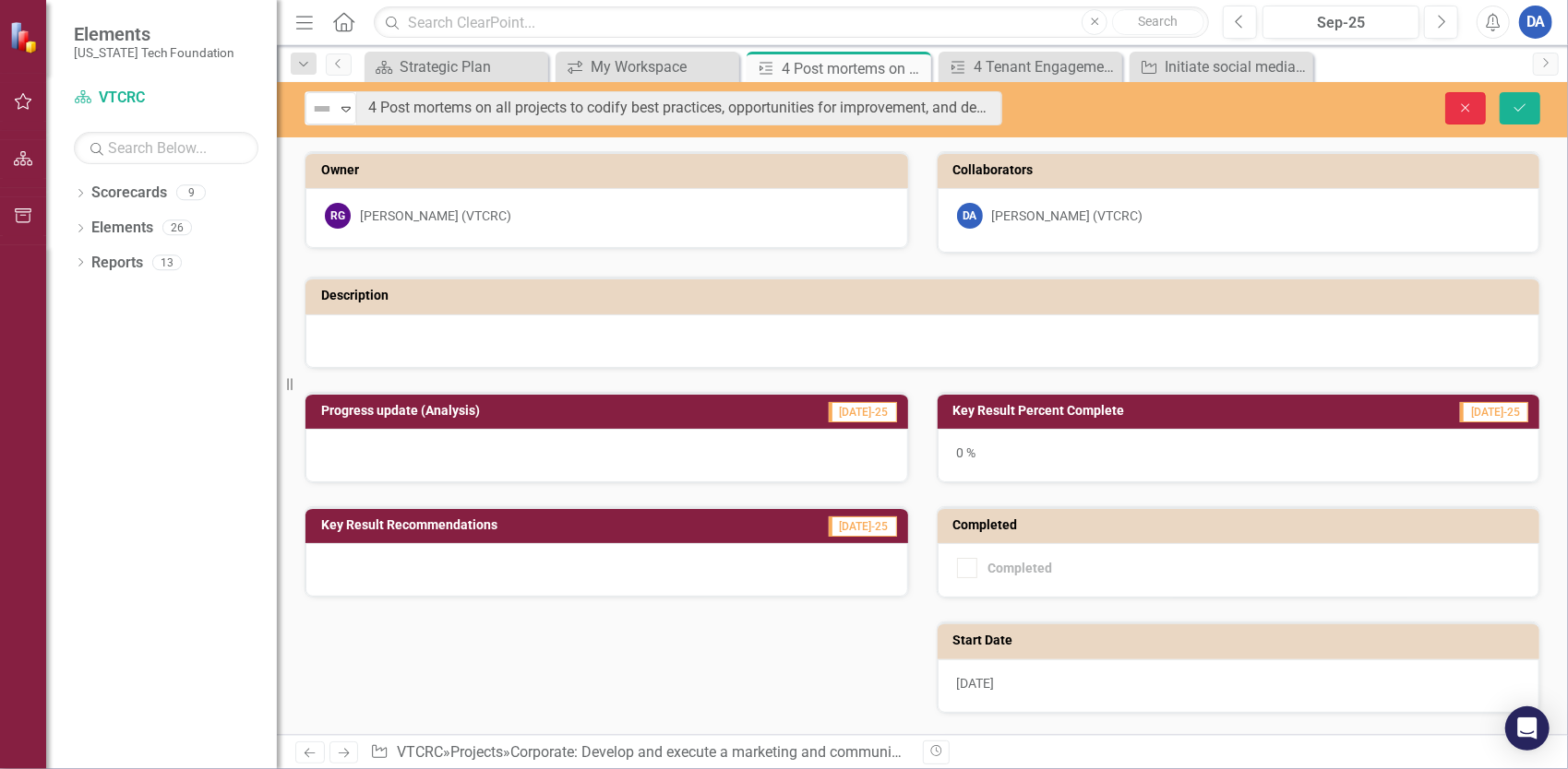
click at [1472, 109] on icon "Close" at bounding box center [1465, 108] width 17 height 13
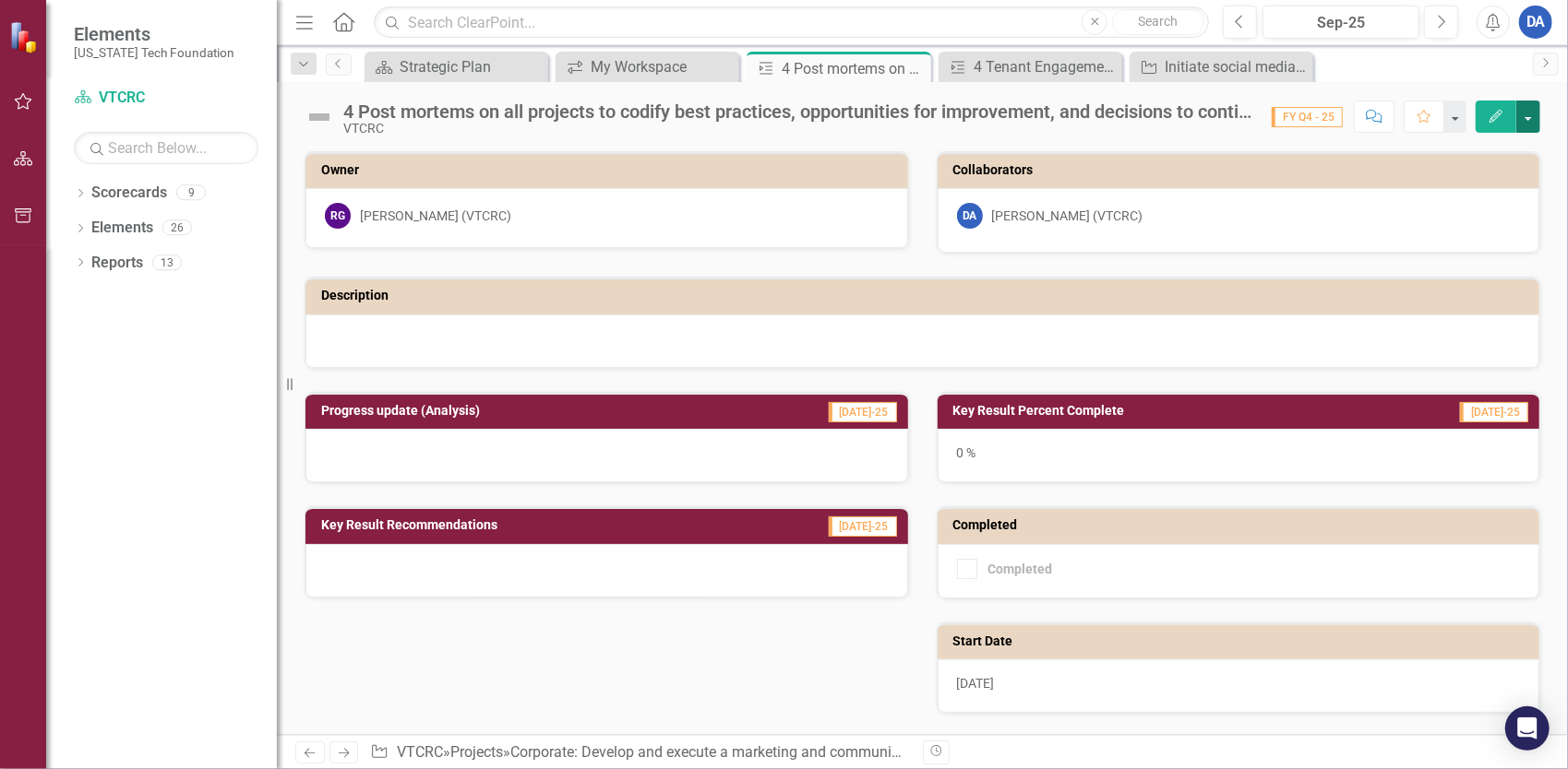
click at [1531, 120] on button "button" at bounding box center [1528, 117] width 24 height 32
click at [1493, 150] on link "Edit Edit Key Result" at bounding box center [1466, 150] width 150 height 34
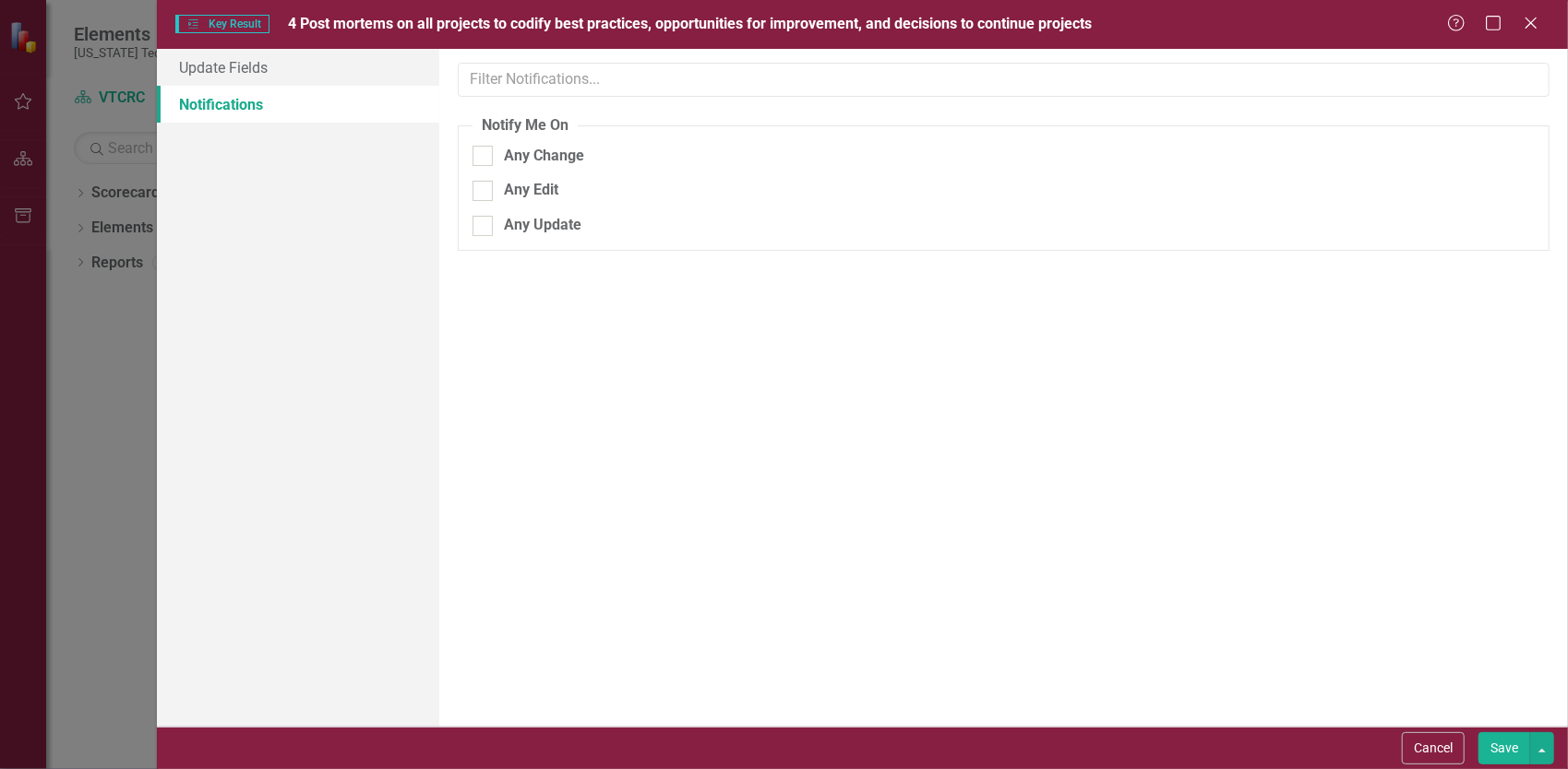
click at [125, 305] on div "Key Results Key Result 4 Post mortems on all projects to codify best practices,…" at bounding box center [784, 384] width 1568 height 769
click at [1533, 29] on icon "Close" at bounding box center [1531, 22] width 23 height 17
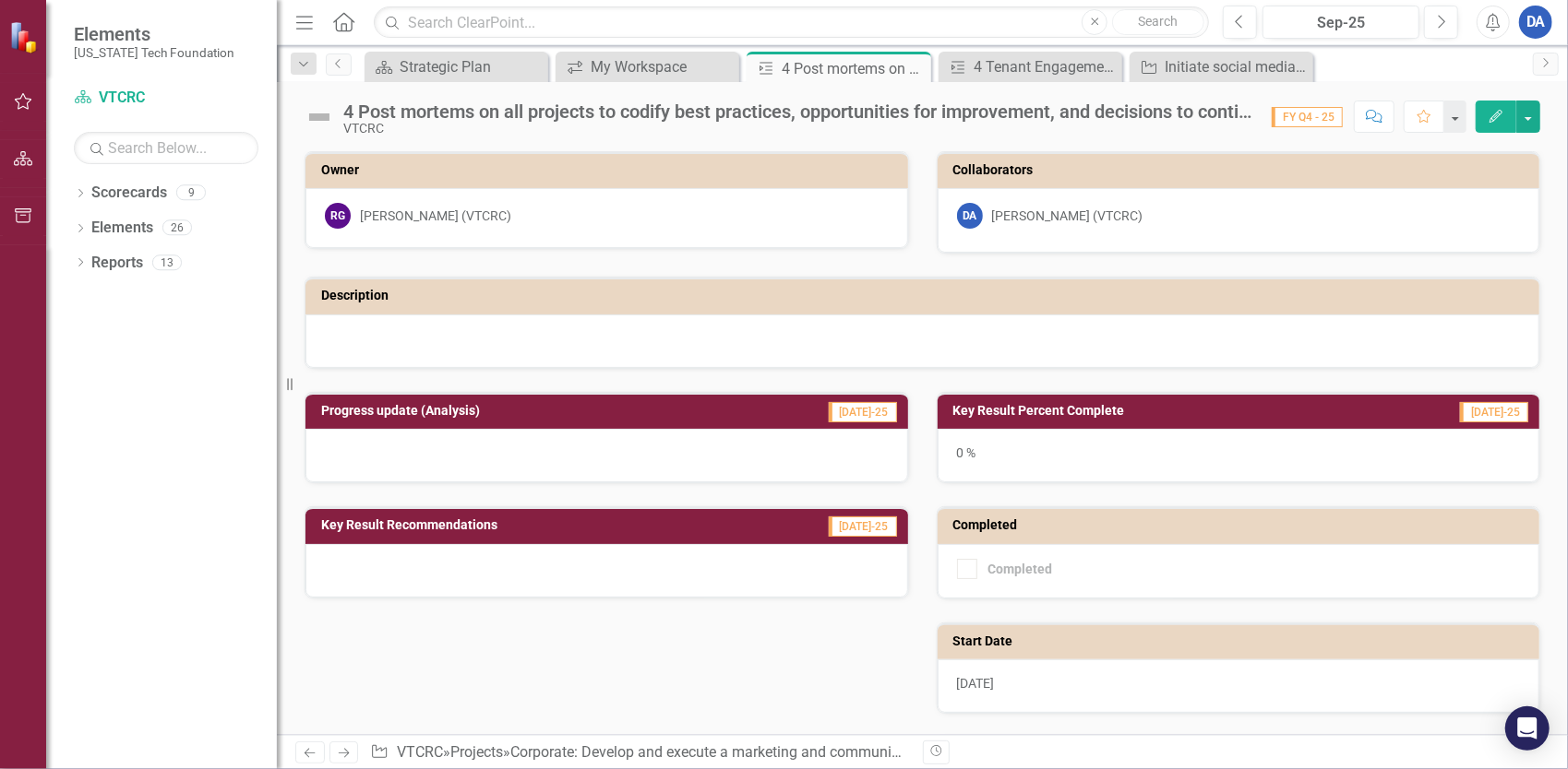
click at [26, 89] on button "button" at bounding box center [23, 103] width 42 height 39
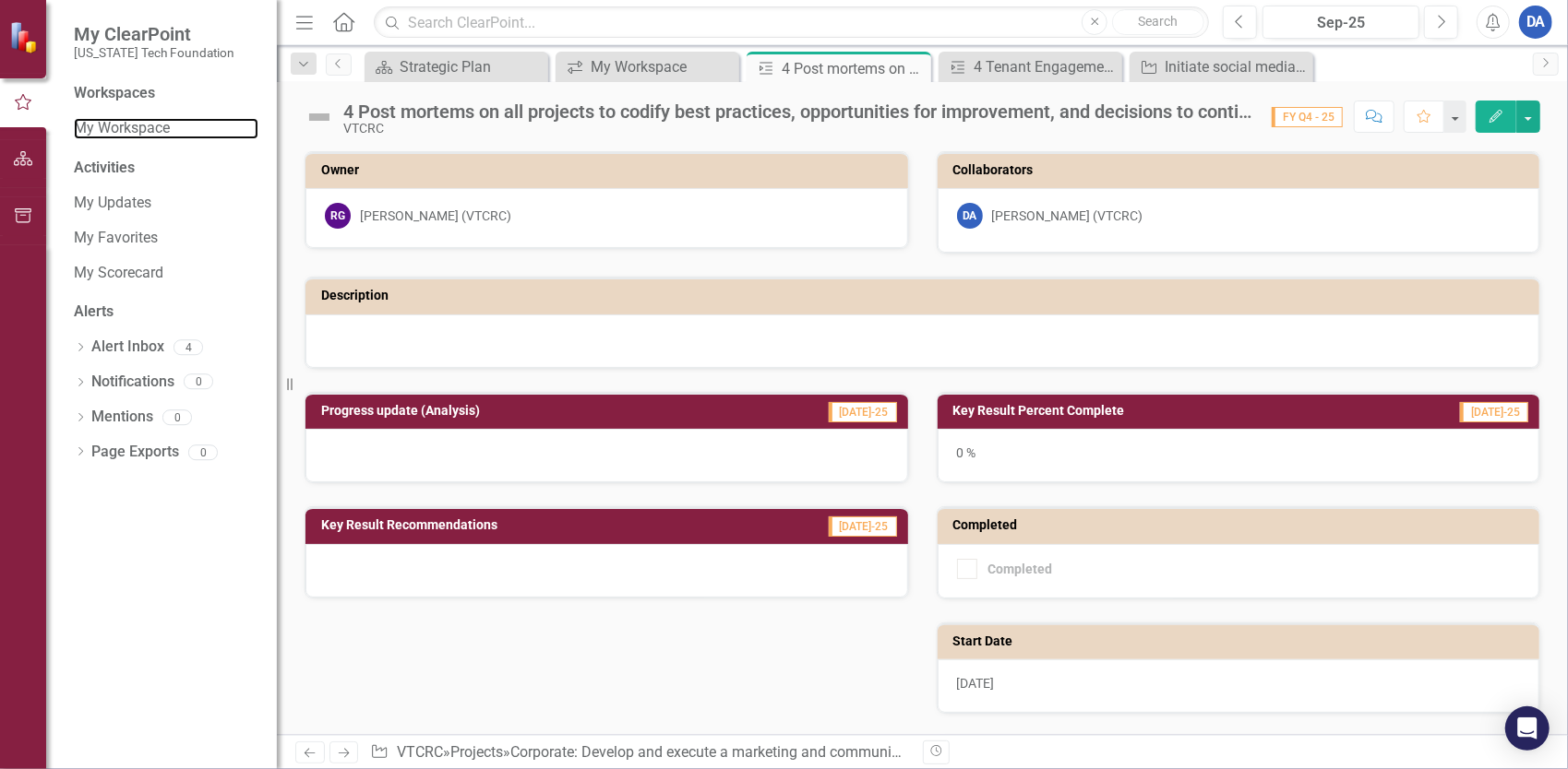
drag, startPoint x: 110, startPoint y: 135, endPoint x: 204, endPoint y: 92, distance: 103.4
click at [110, 135] on link "My Workspace" at bounding box center [166, 129] width 185 height 21
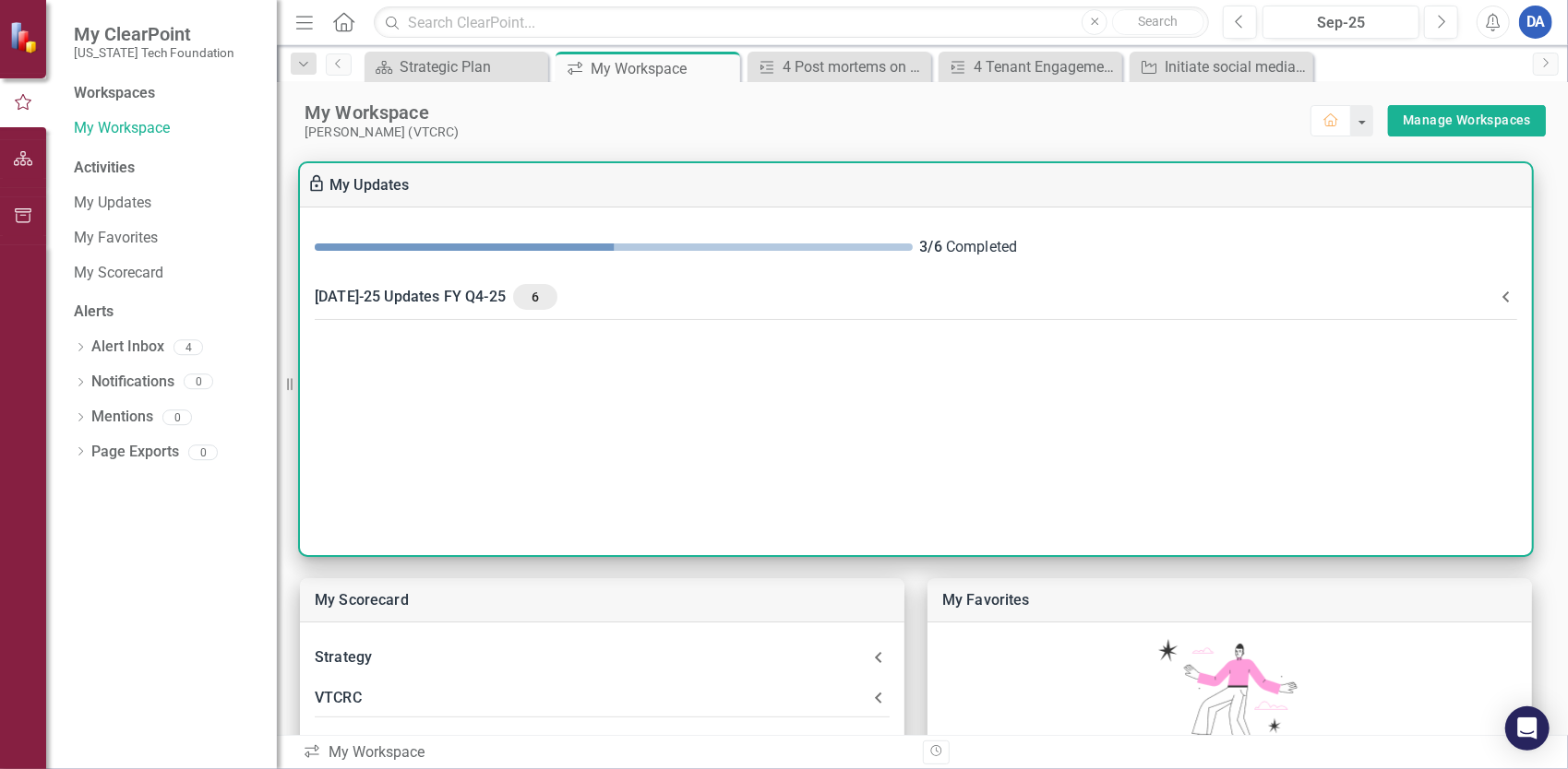
click at [406, 297] on div "Jul-25 Updates FY Q4-25 6" at bounding box center [904, 297] width 1180 height 26
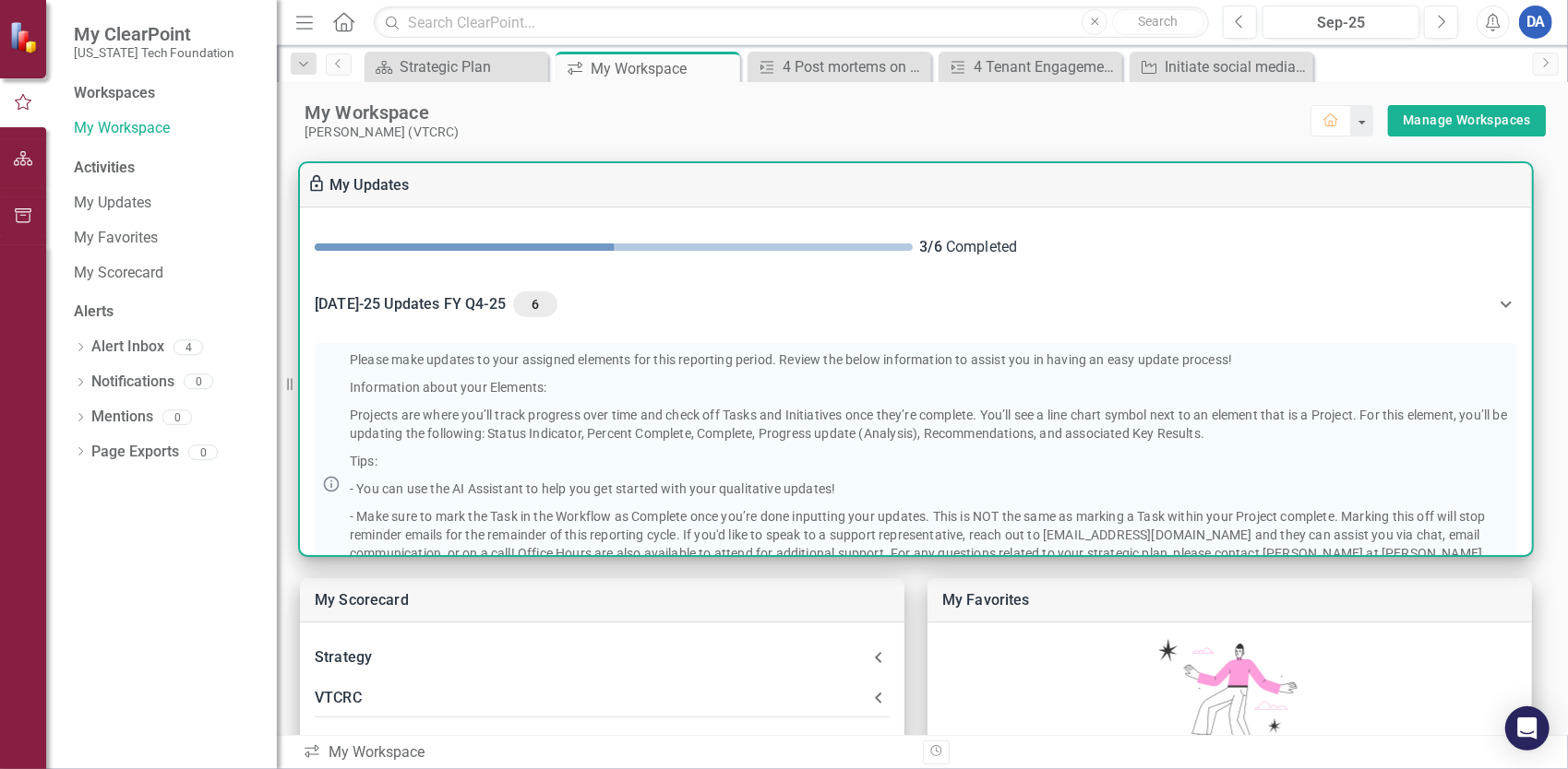
click at [430, 310] on div "Jul-25 Updates FY Q4-25 6" at bounding box center [904, 304] width 1180 height 26
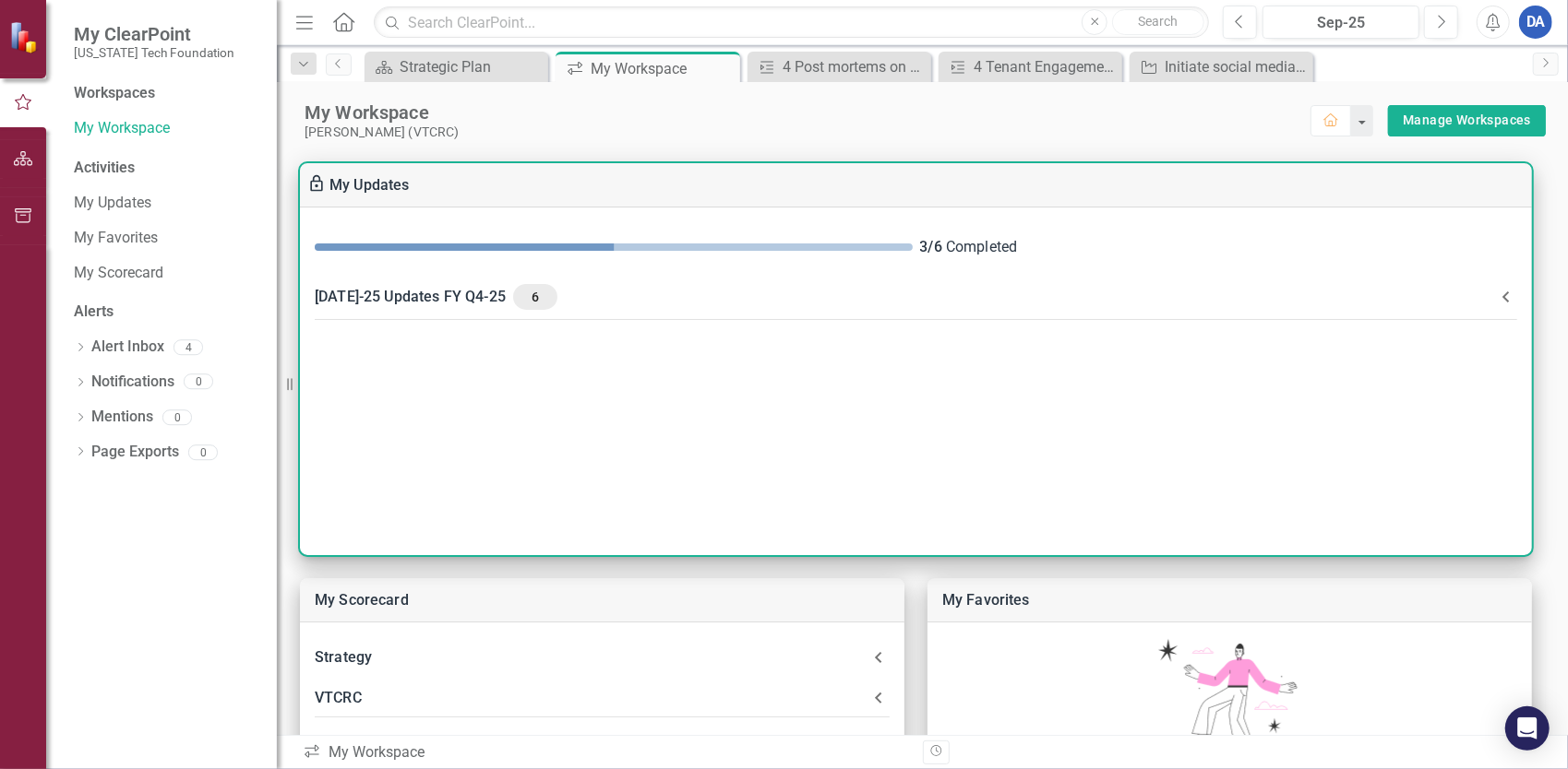
click at [432, 290] on div "Jul-25 Updates FY Q4-25 6" at bounding box center [904, 297] width 1180 height 26
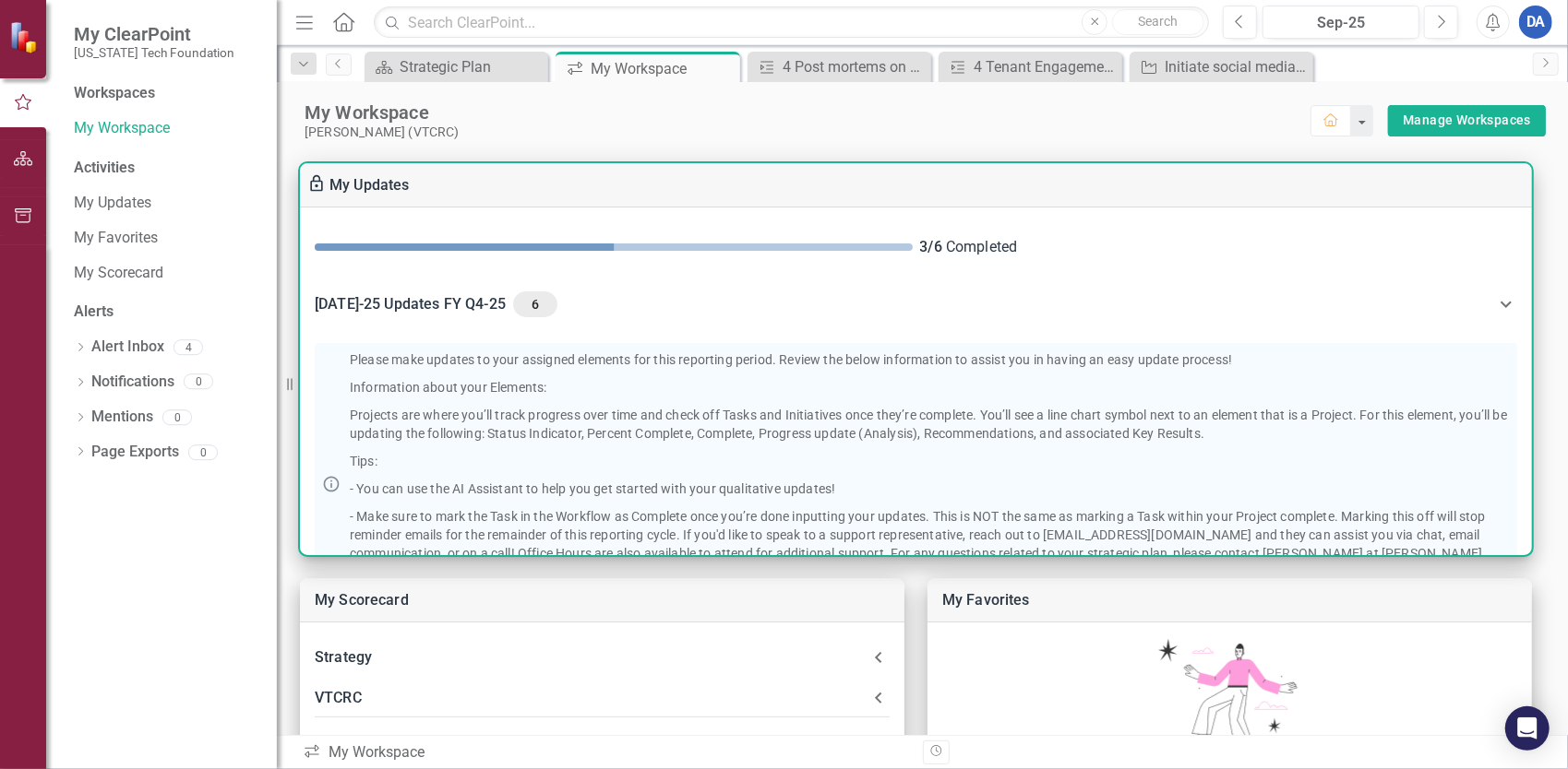
click at [465, 304] on div "Jul-25 Updates FY Q4-25 6" at bounding box center [904, 304] width 1180 height 26
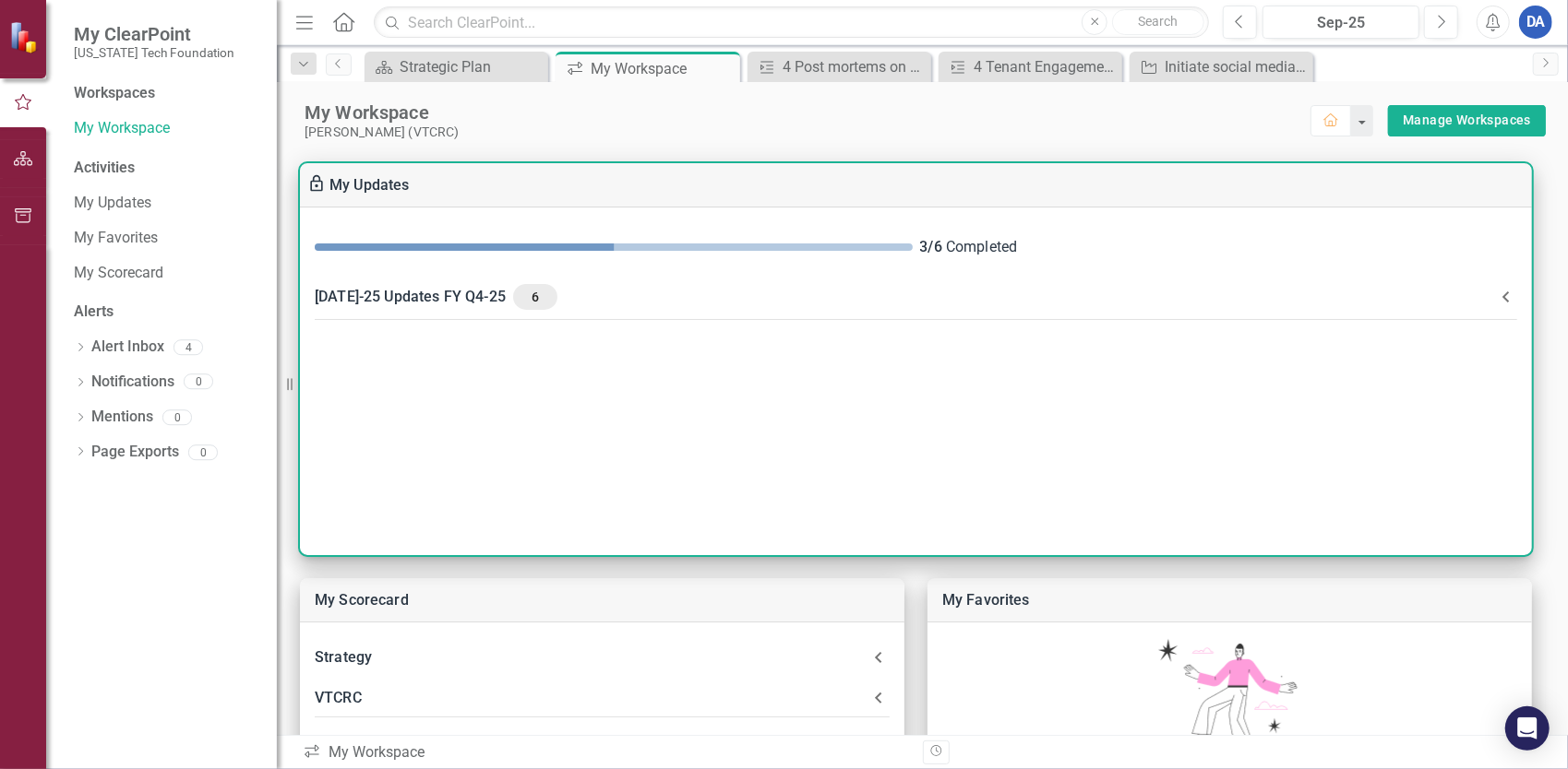
click at [465, 304] on div "Jul-25 Updates FY Q4-25 6" at bounding box center [904, 297] width 1180 height 26
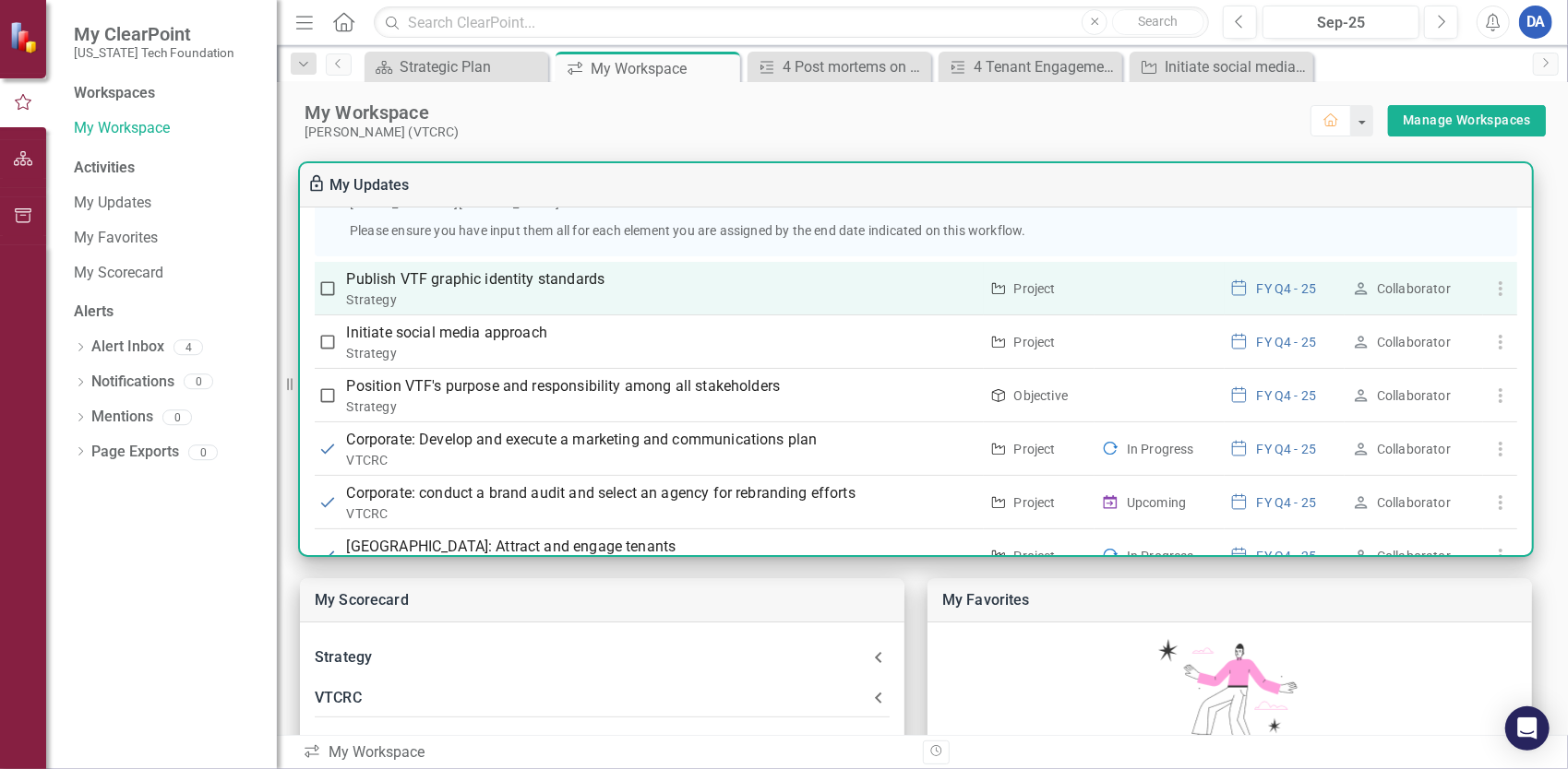
scroll to position [406, 0]
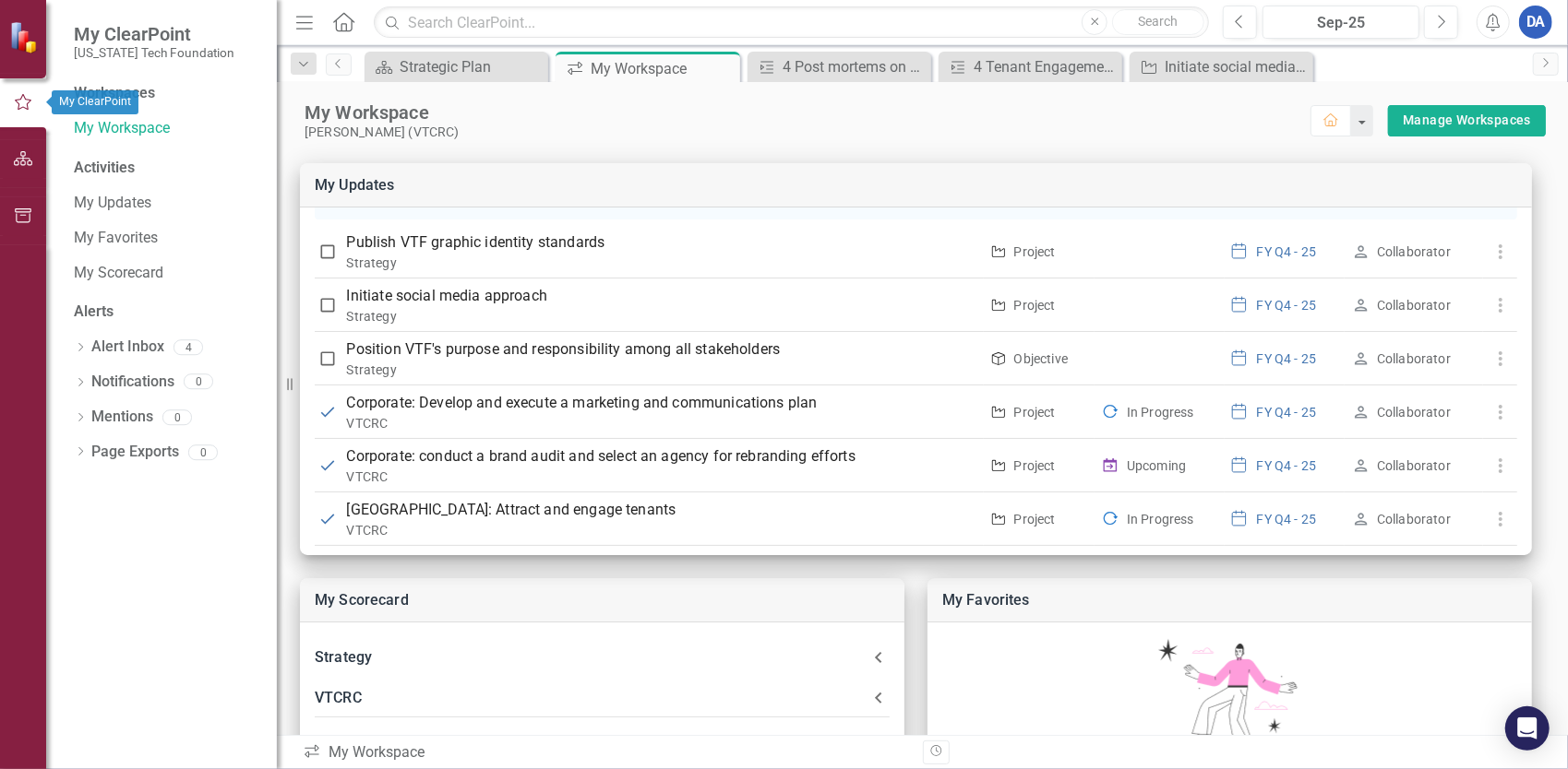
click at [25, 103] on icon "button" at bounding box center [22, 102] width 20 height 17
click at [120, 127] on link "My Workspace" at bounding box center [166, 129] width 185 height 21
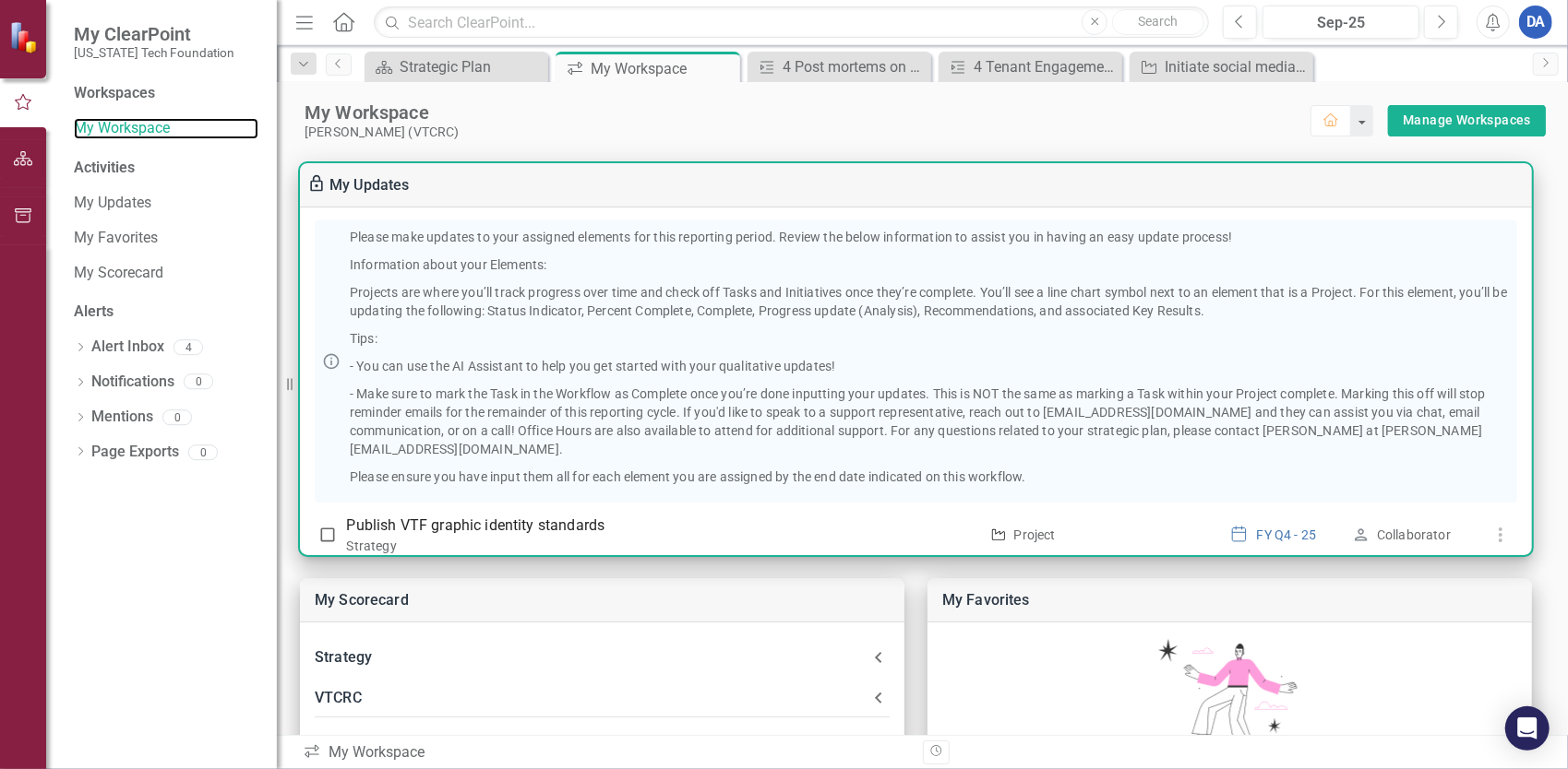
scroll to position [0, 0]
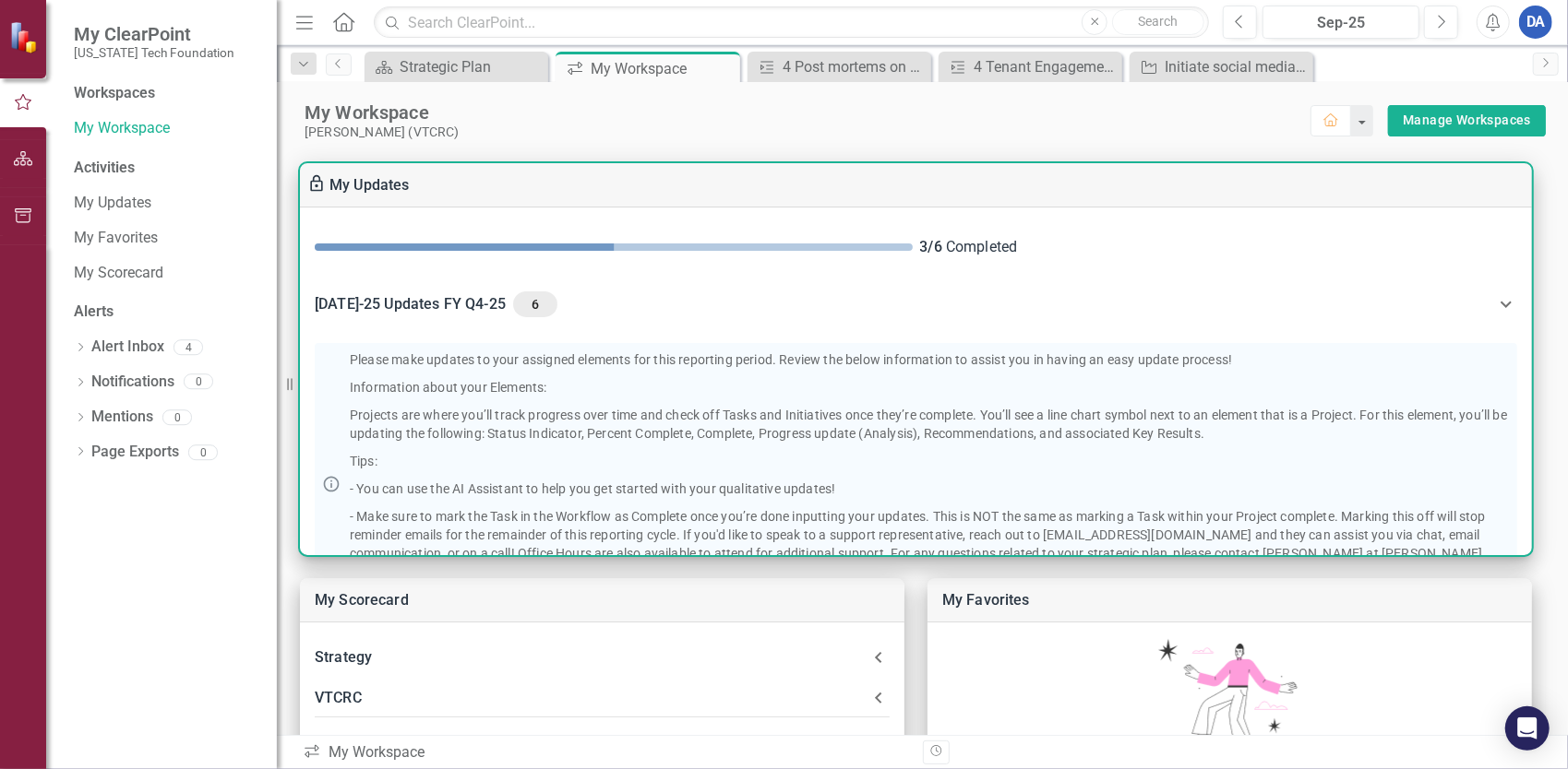
click at [441, 308] on div "Jul-25 Updates FY Q4-25 6" at bounding box center [904, 304] width 1180 height 26
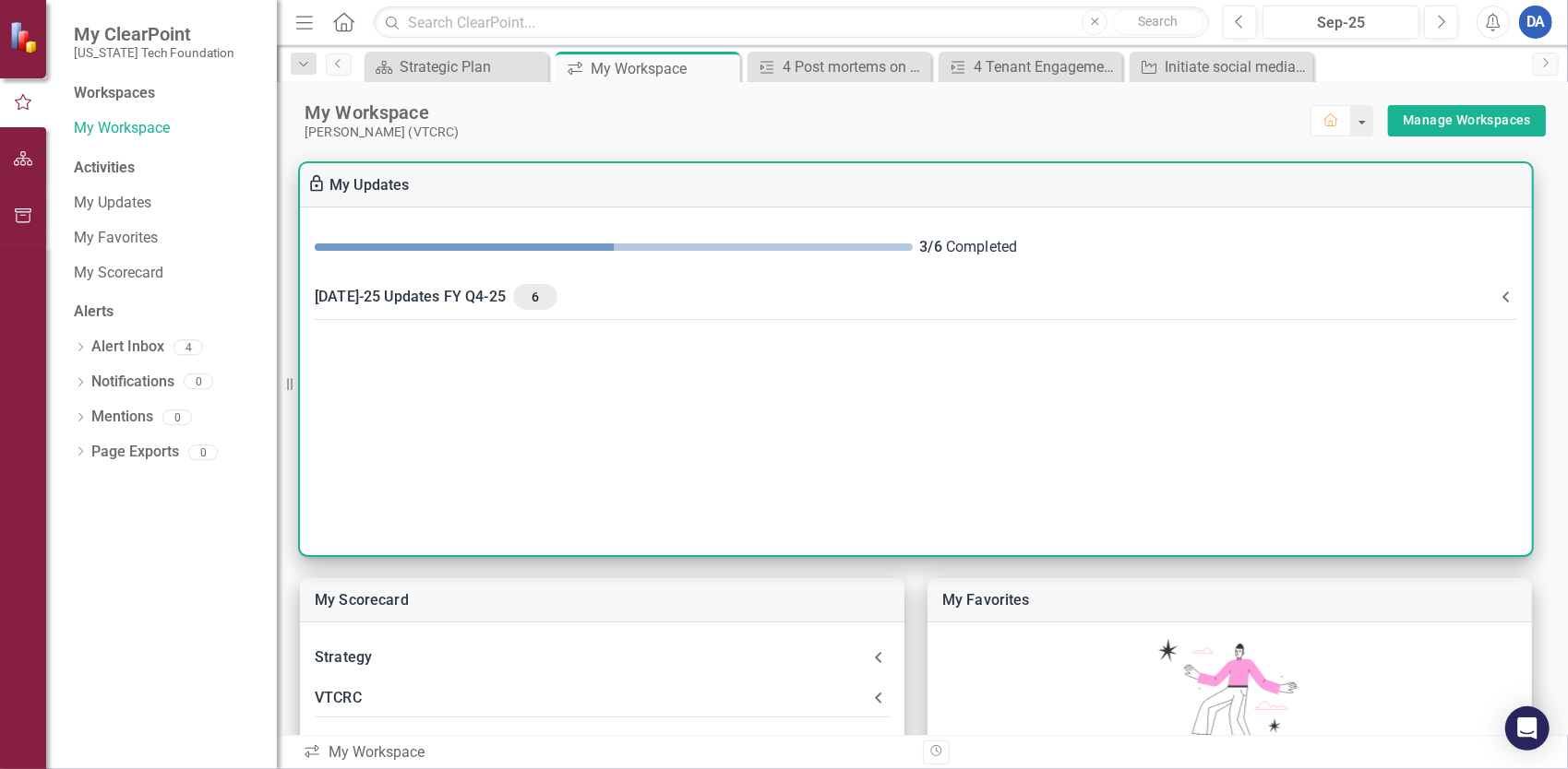
click at [455, 296] on div "Jul-25 Updates FY Q4-25 6" at bounding box center [904, 297] width 1180 height 26
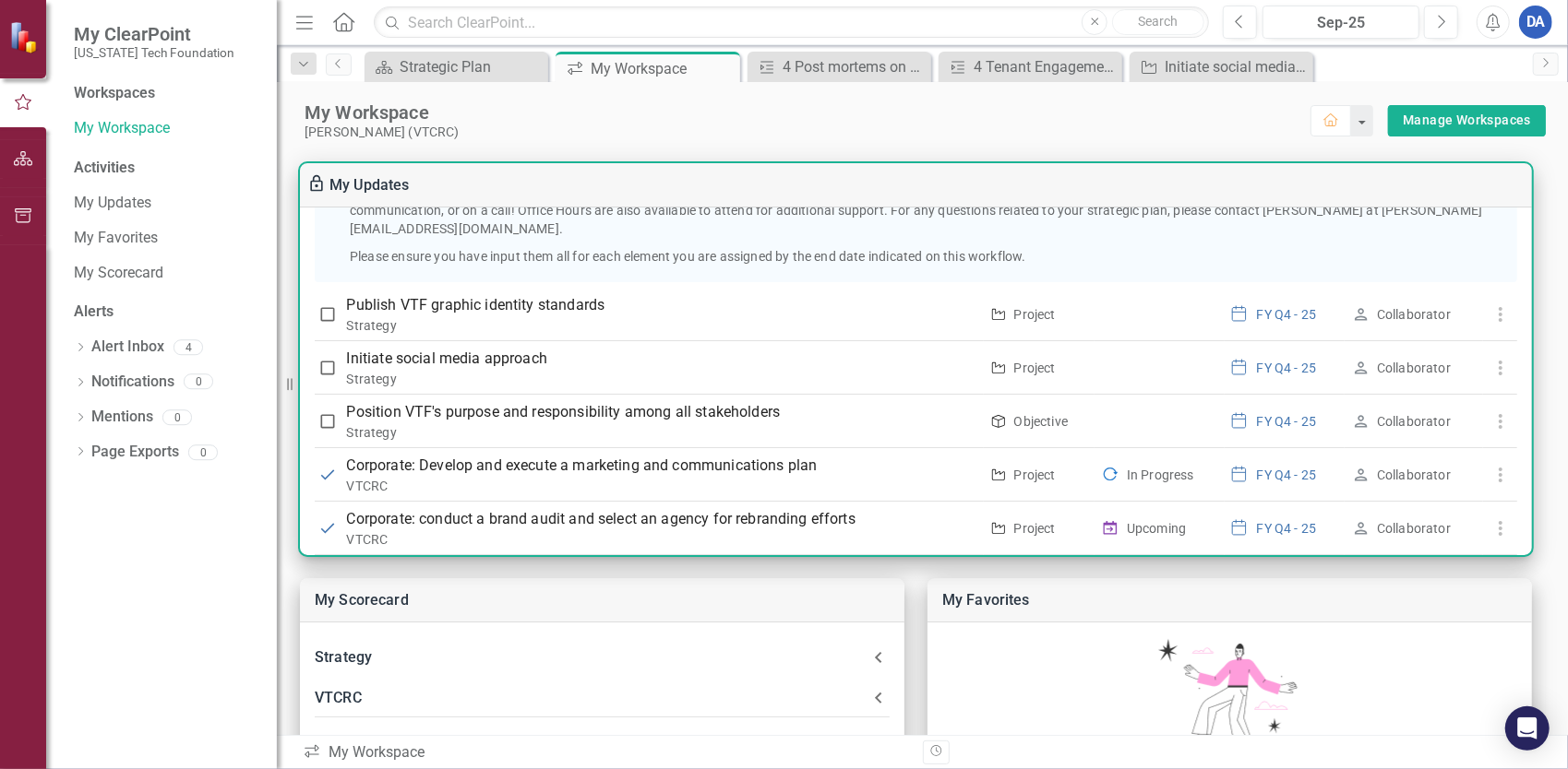
scroll to position [406, 0]
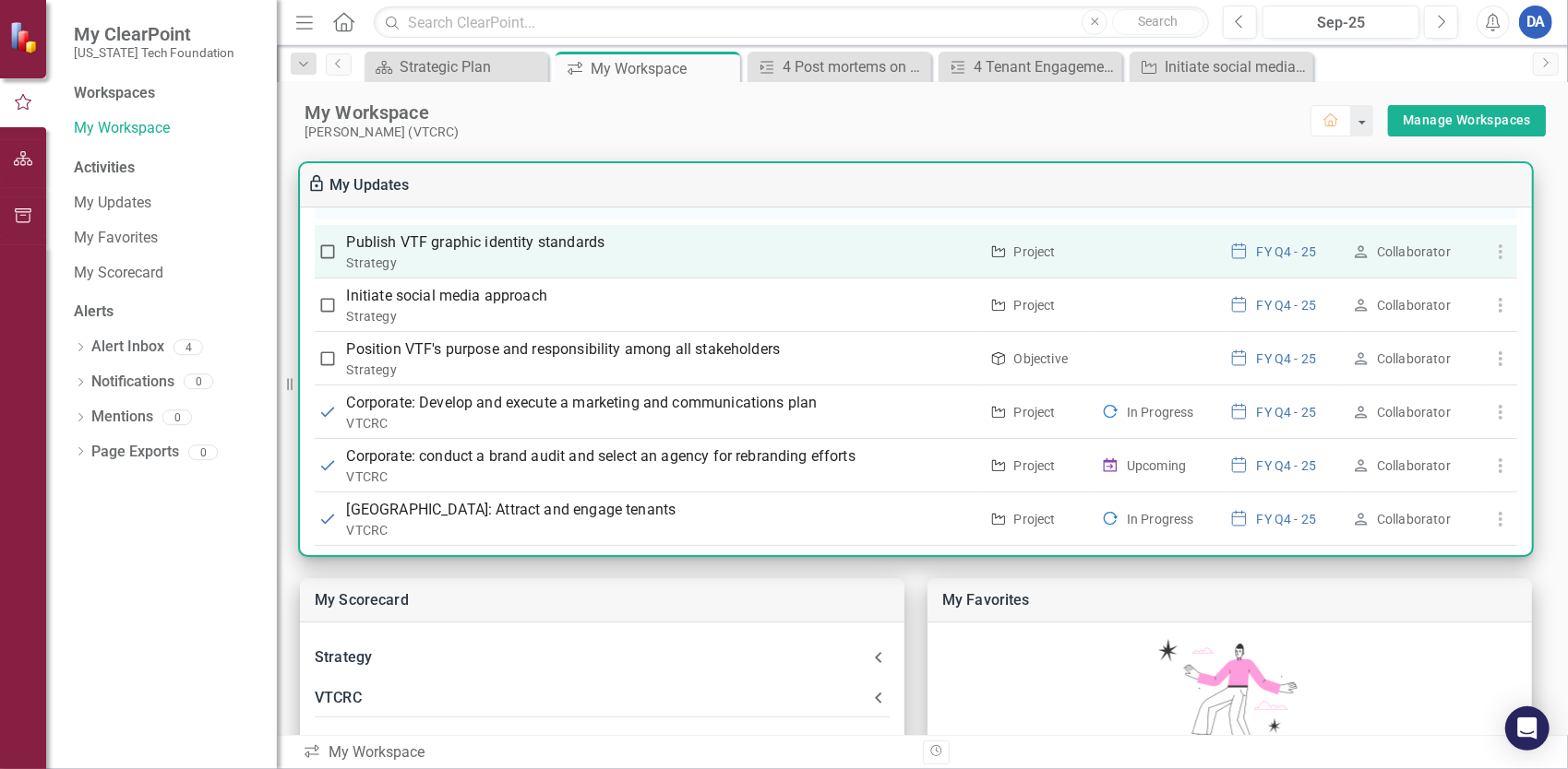
click at [613, 231] on p "Publish VTF graphic identity standards" at bounding box center [663, 242] width 631 height 22
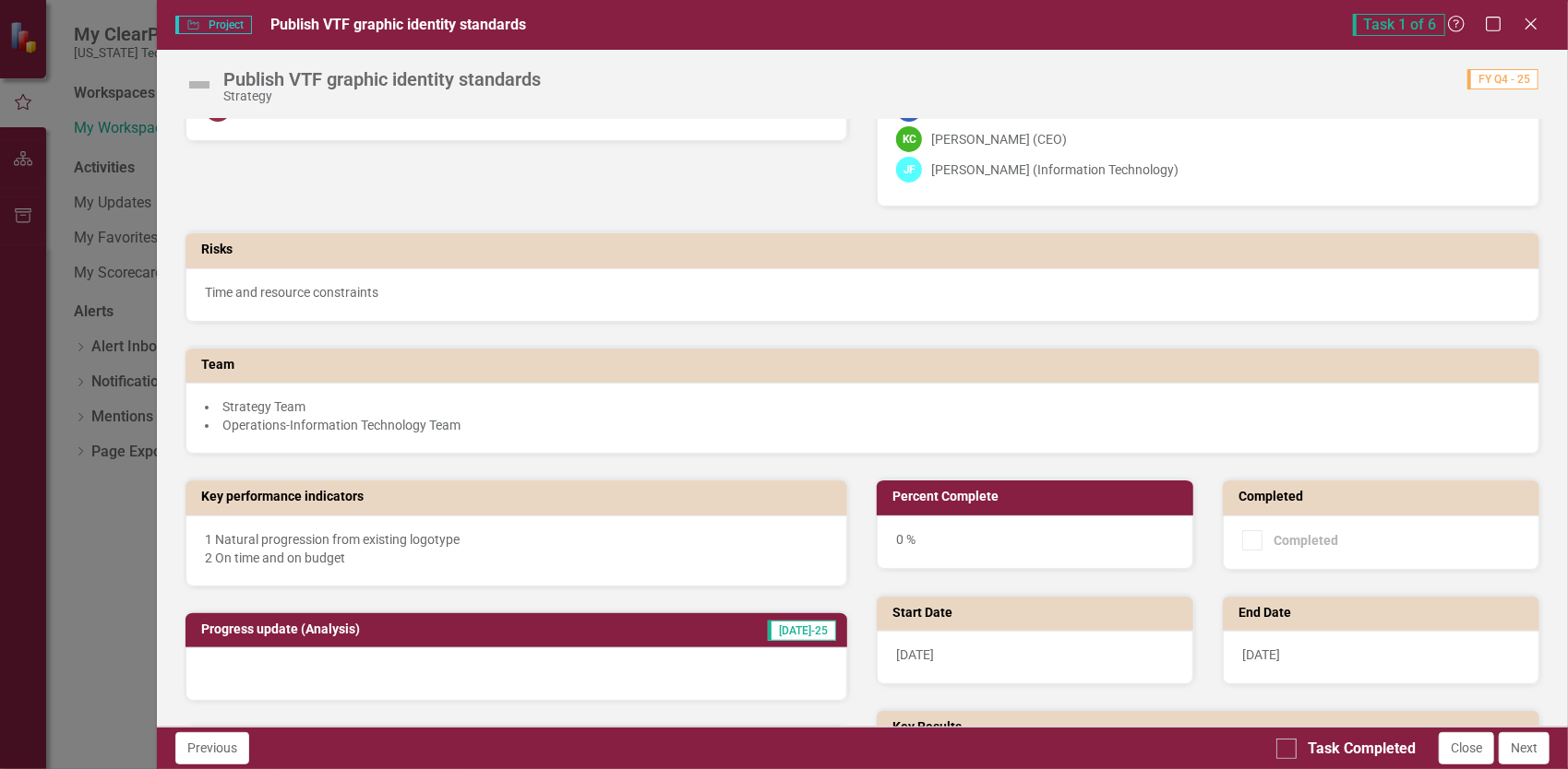
scroll to position [0, 0]
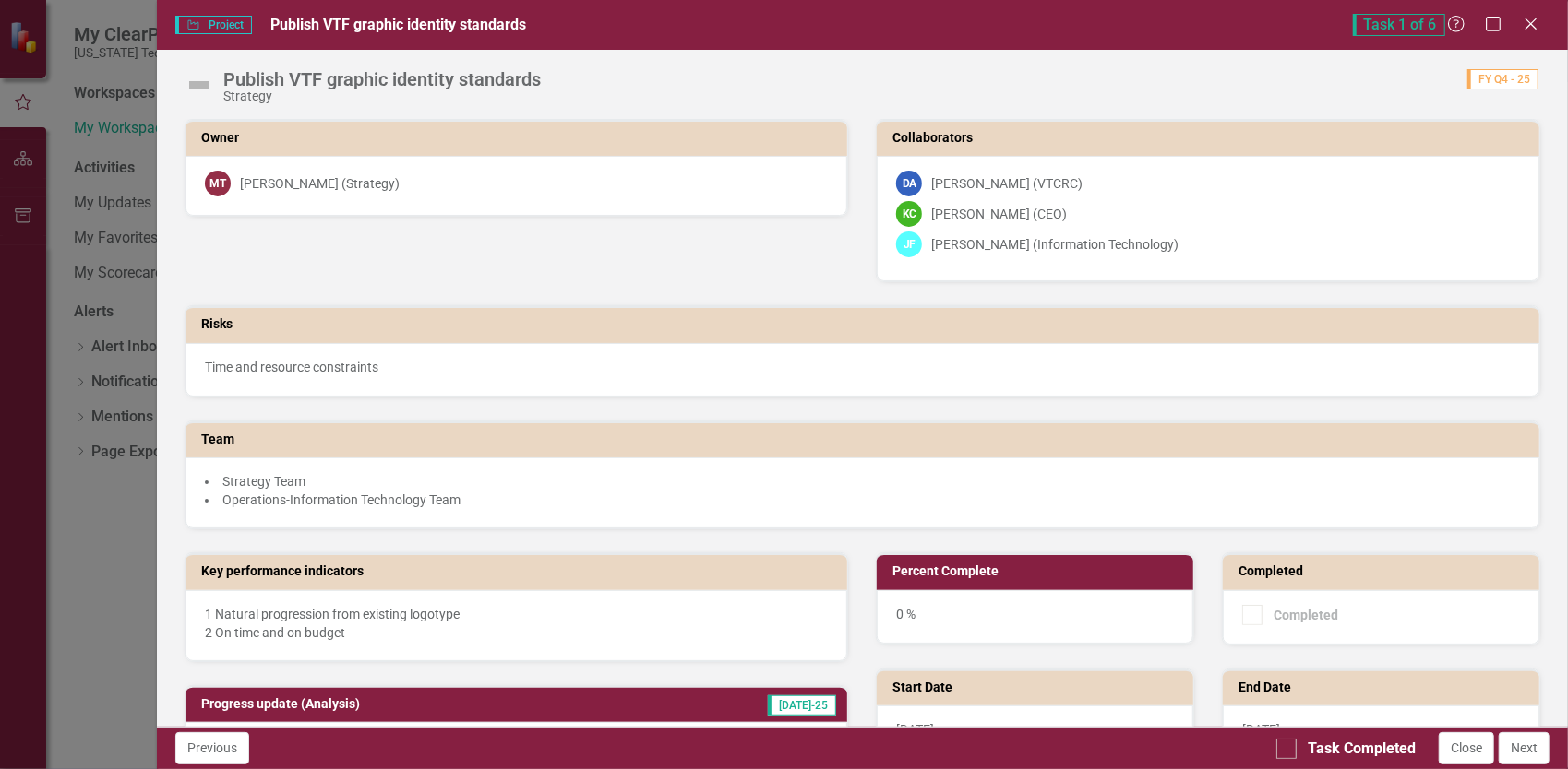
drag, startPoint x: 1534, startPoint y: 22, endPoint x: 1523, endPoint y: 28, distance: 12.5
click at [1534, 22] on icon "Close" at bounding box center [1531, 23] width 18 height 15
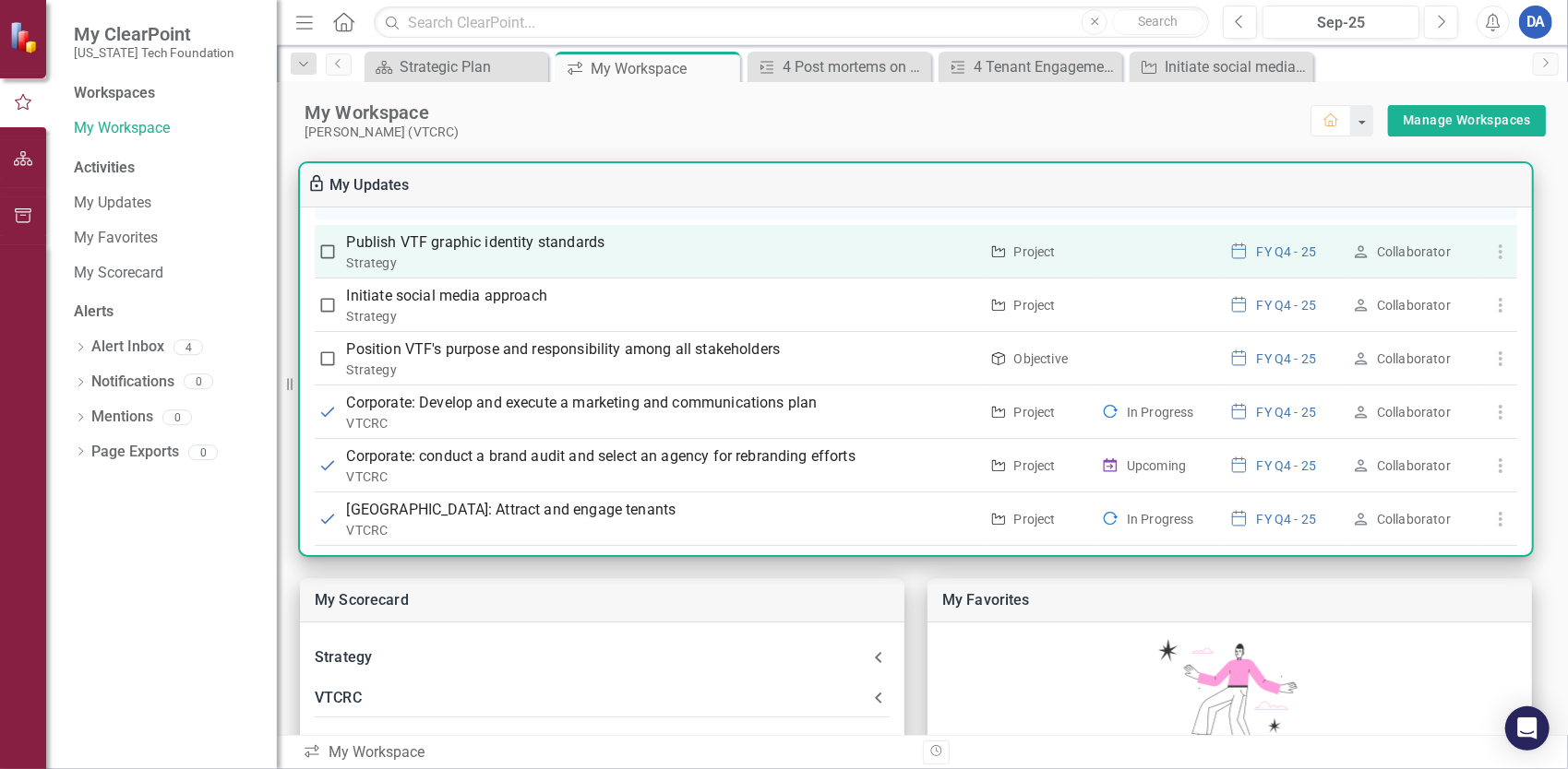
click at [584, 231] on p "Publish VTF graphic identity standards" at bounding box center [663, 242] width 631 height 22
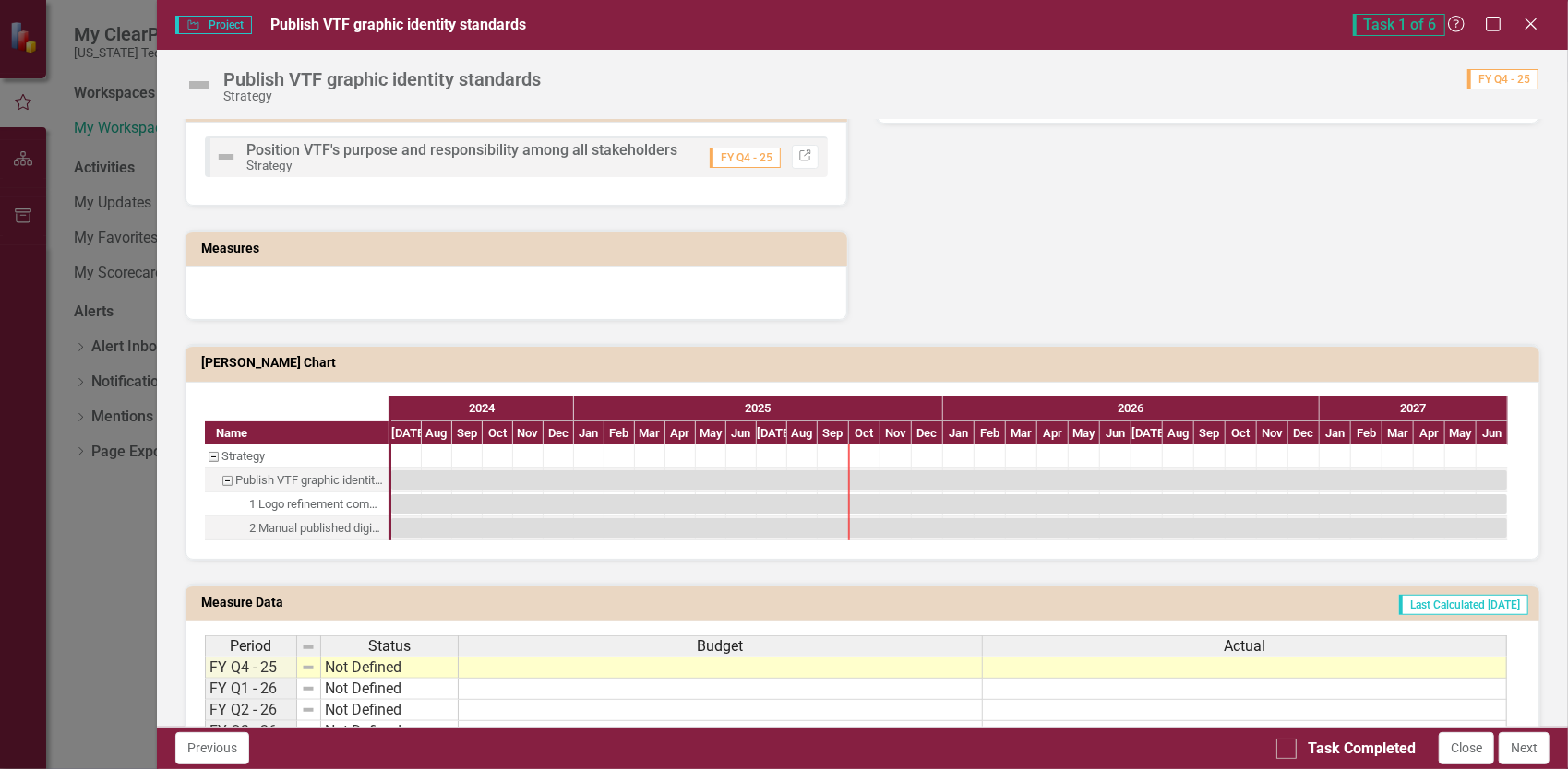
scroll to position [553, 0]
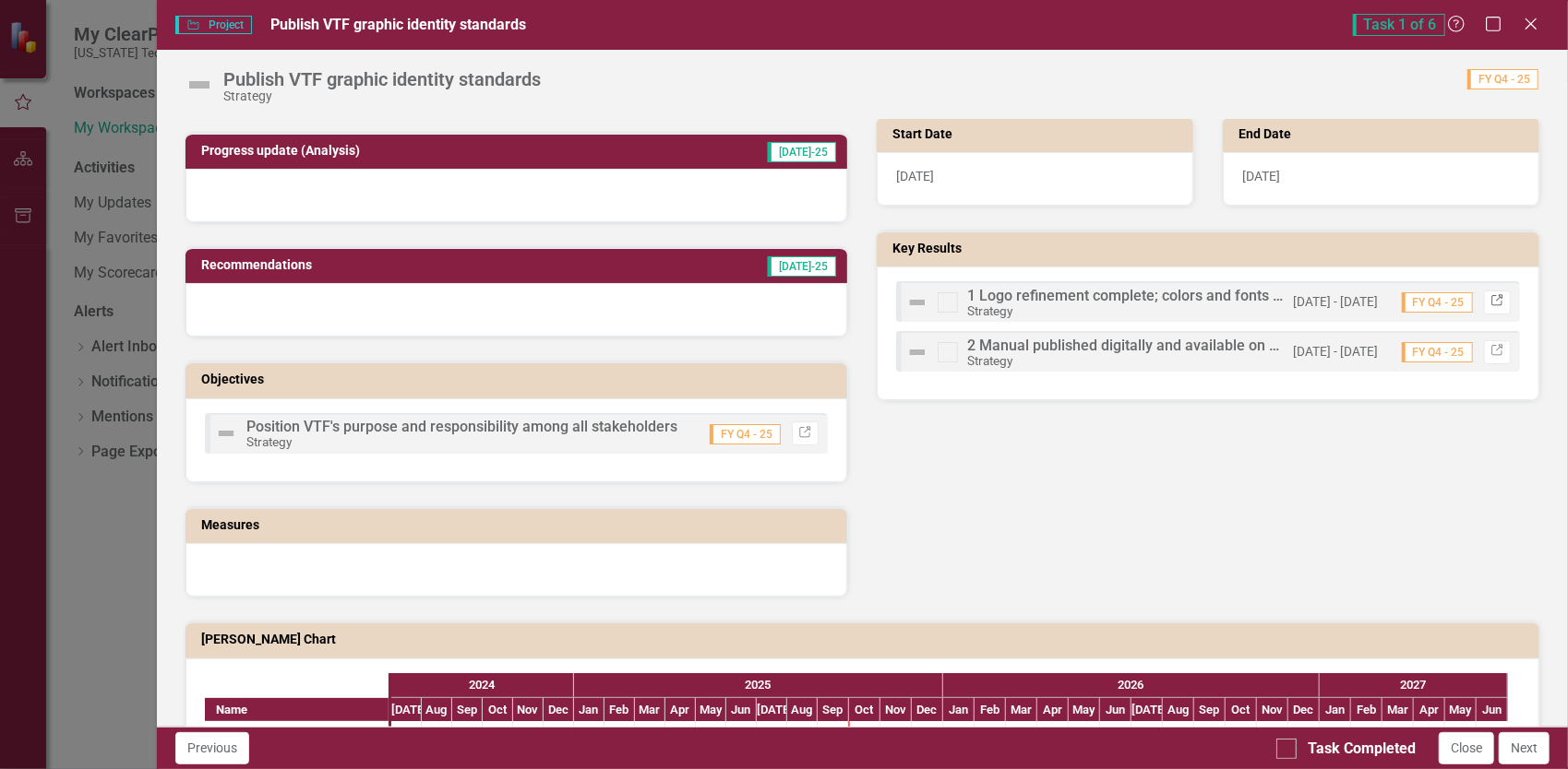
click at [1491, 296] on icon "Link" at bounding box center [1498, 301] width 14 height 11
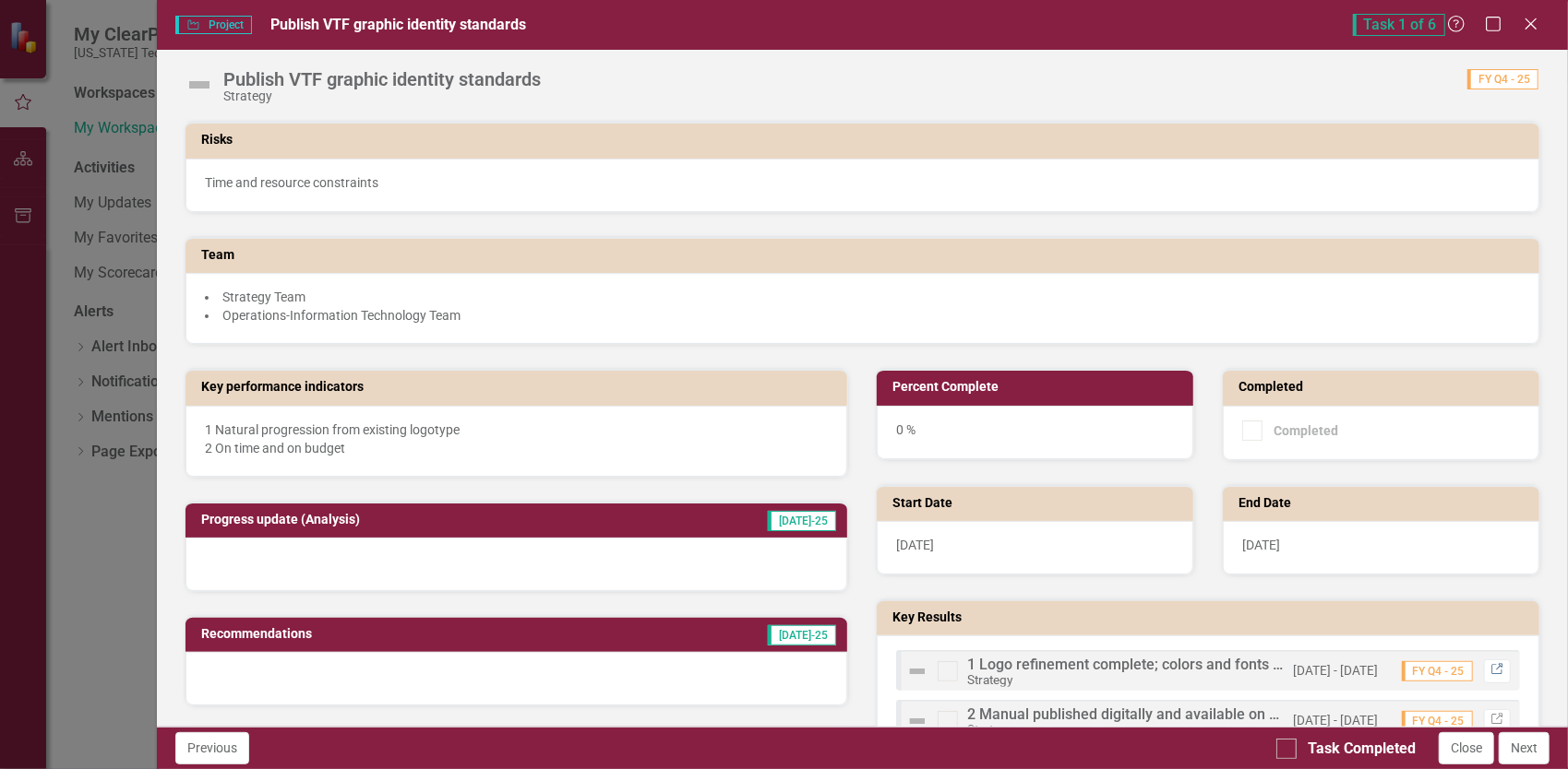
scroll to position [0, 0]
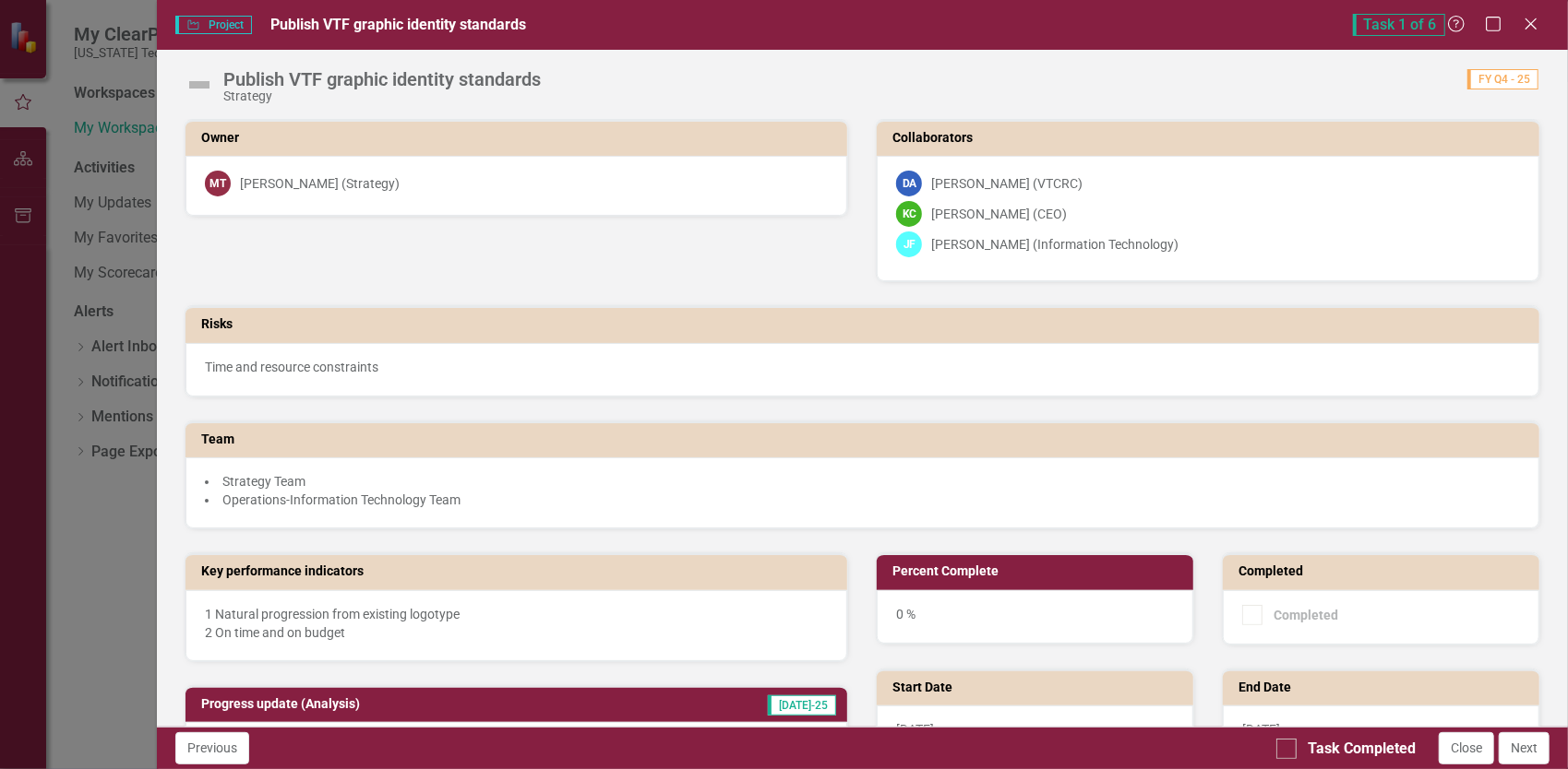
click at [133, 569] on div "Project Project Publish VTF graphic identity standards Task 1 of 6 Help Maximiz…" at bounding box center [784, 384] width 1568 height 769
click at [1525, 19] on icon "Close" at bounding box center [1531, 23] width 23 height 17
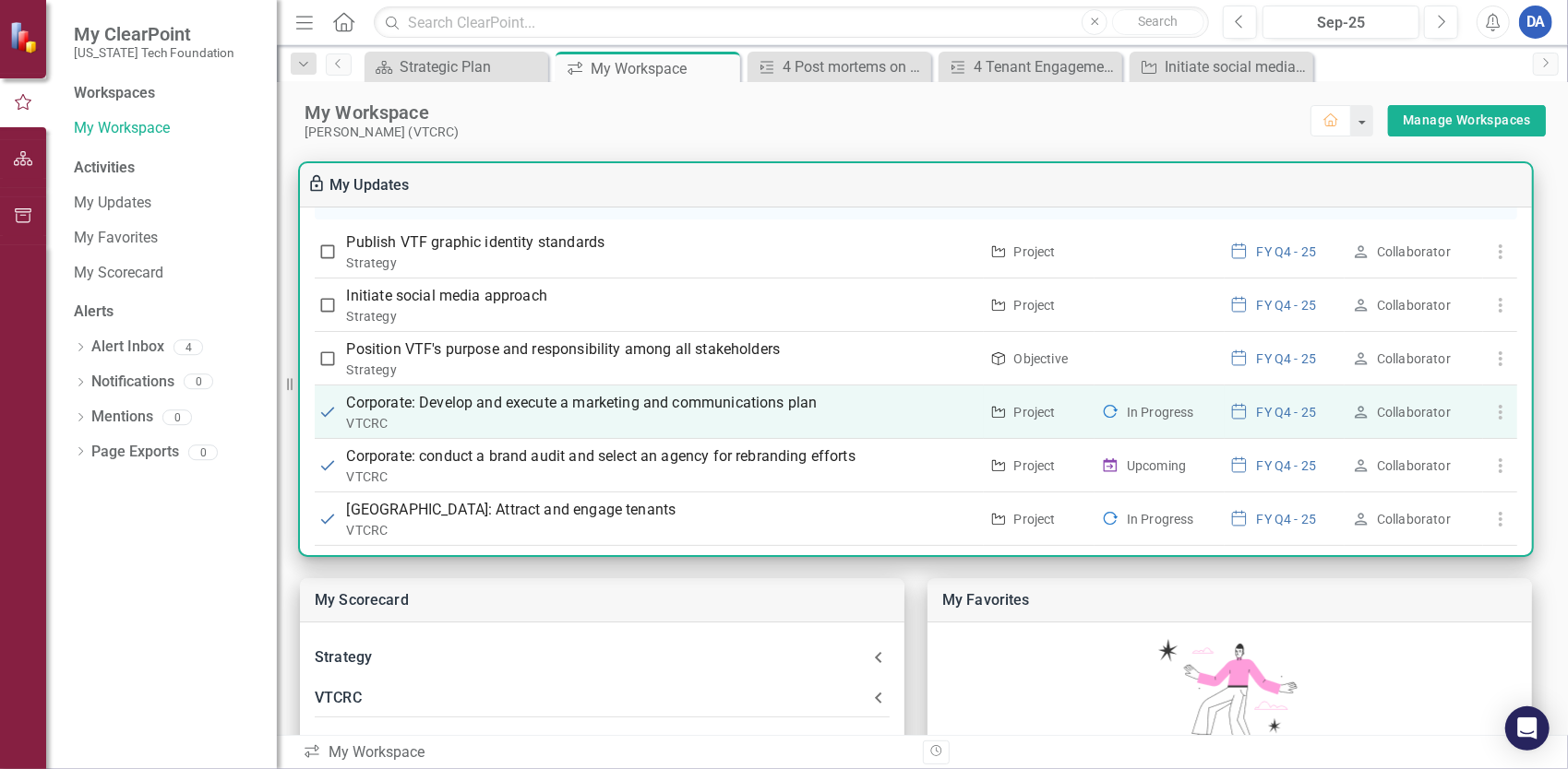
click at [502, 392] on p "Corporate: Develop and execute a marketing and communications plan" at bounding box center [663, 403] width 631 height 22
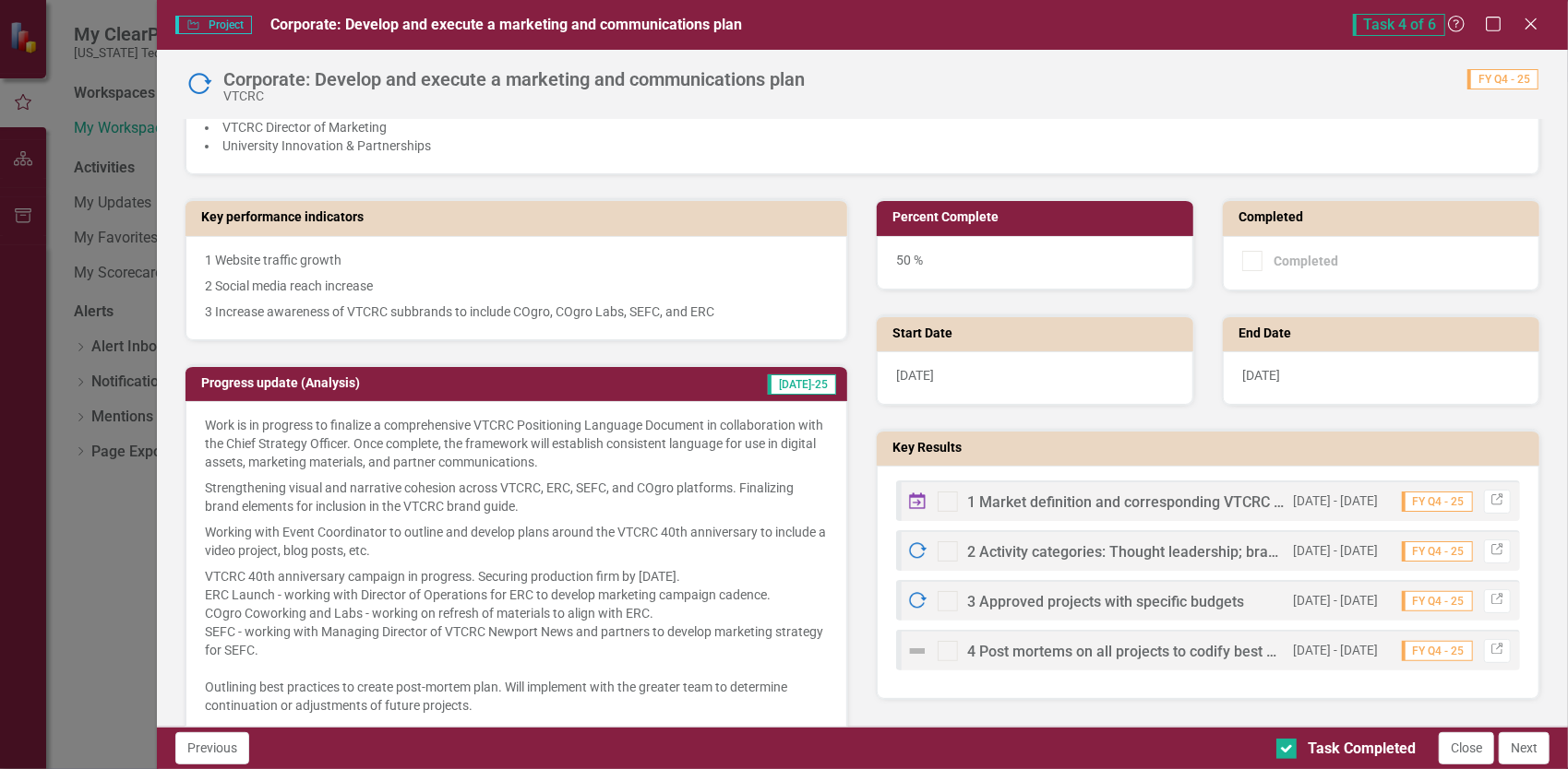
scroll to position [461, 0]
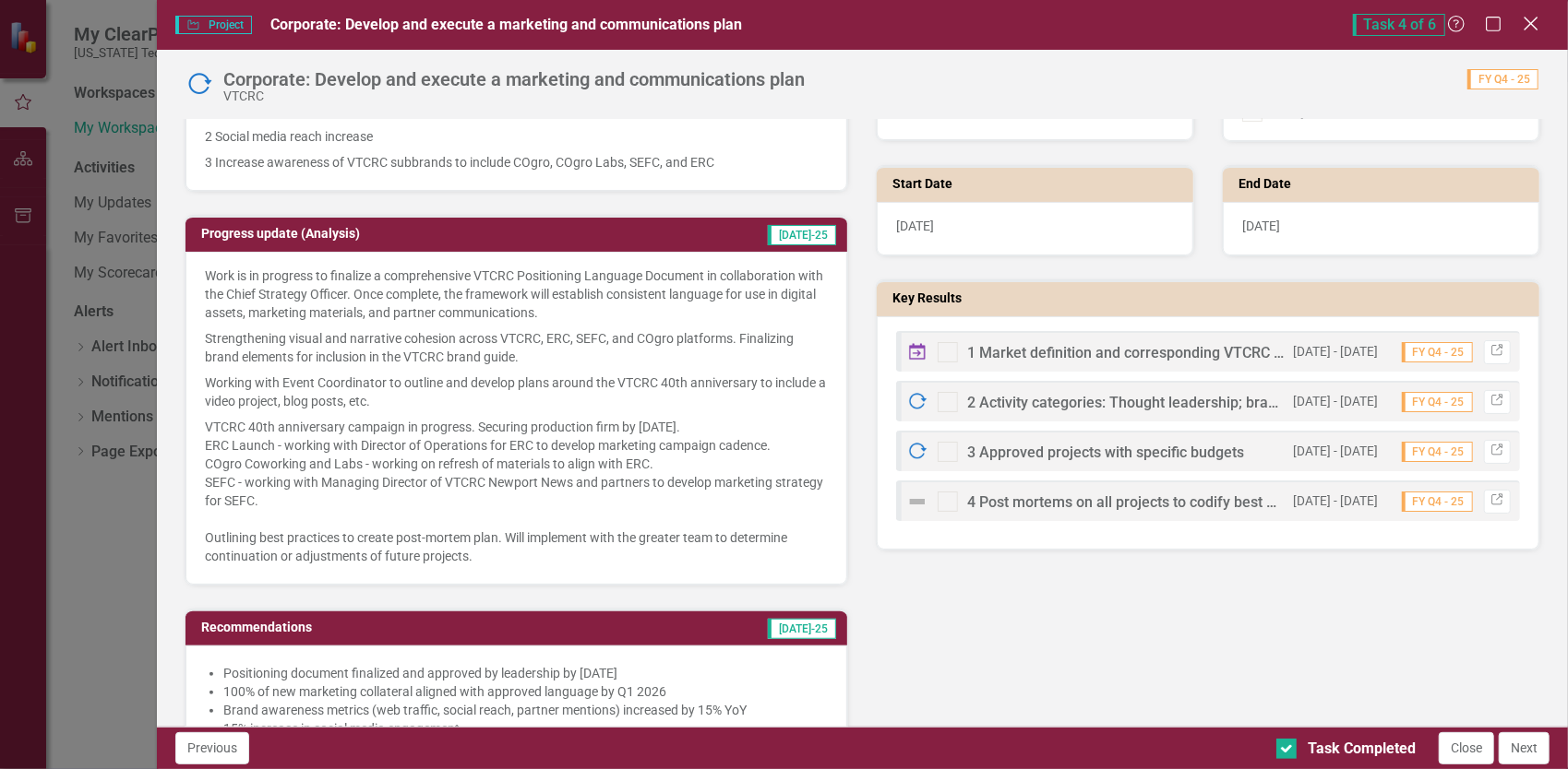
click at [1535, 19] on icon at bounding box center [1531, 23] width 14 height 14
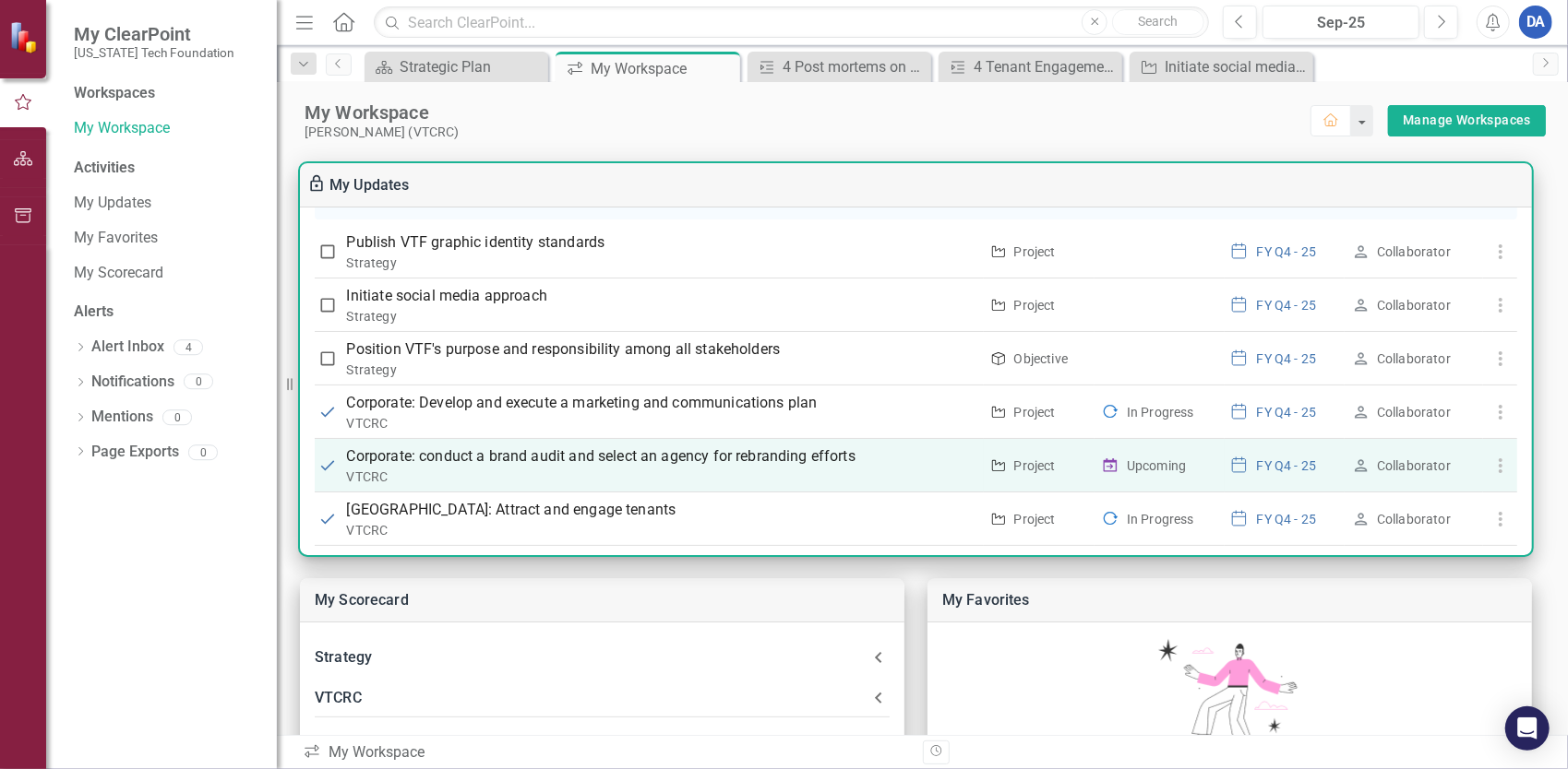
click at [544, 446] on p "Corporate: conduct a brand audit and select an agency for rebranding efforts" at bounding box center [663, 456] width 631 height 22
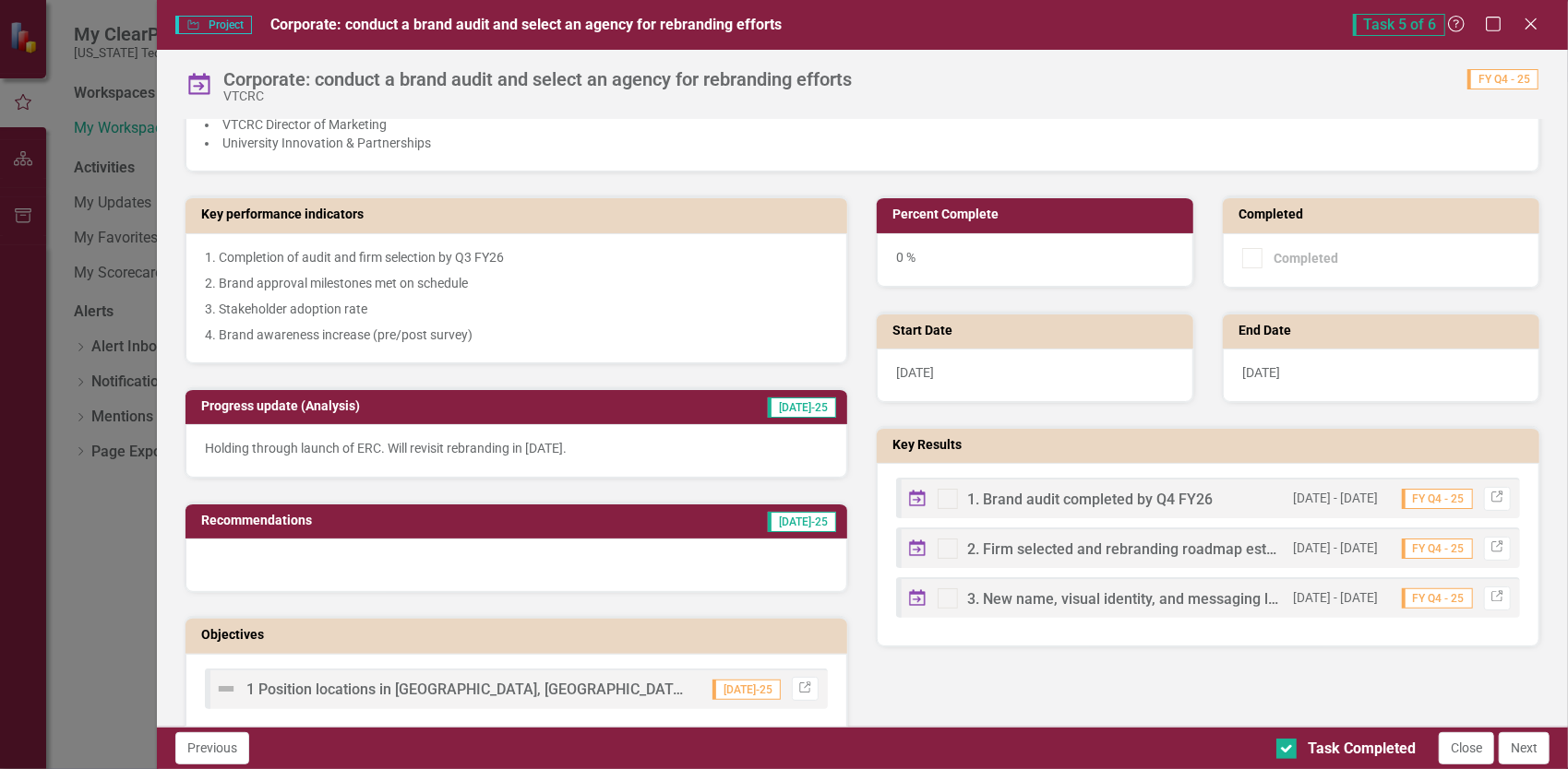
scroll to position [369, 0]
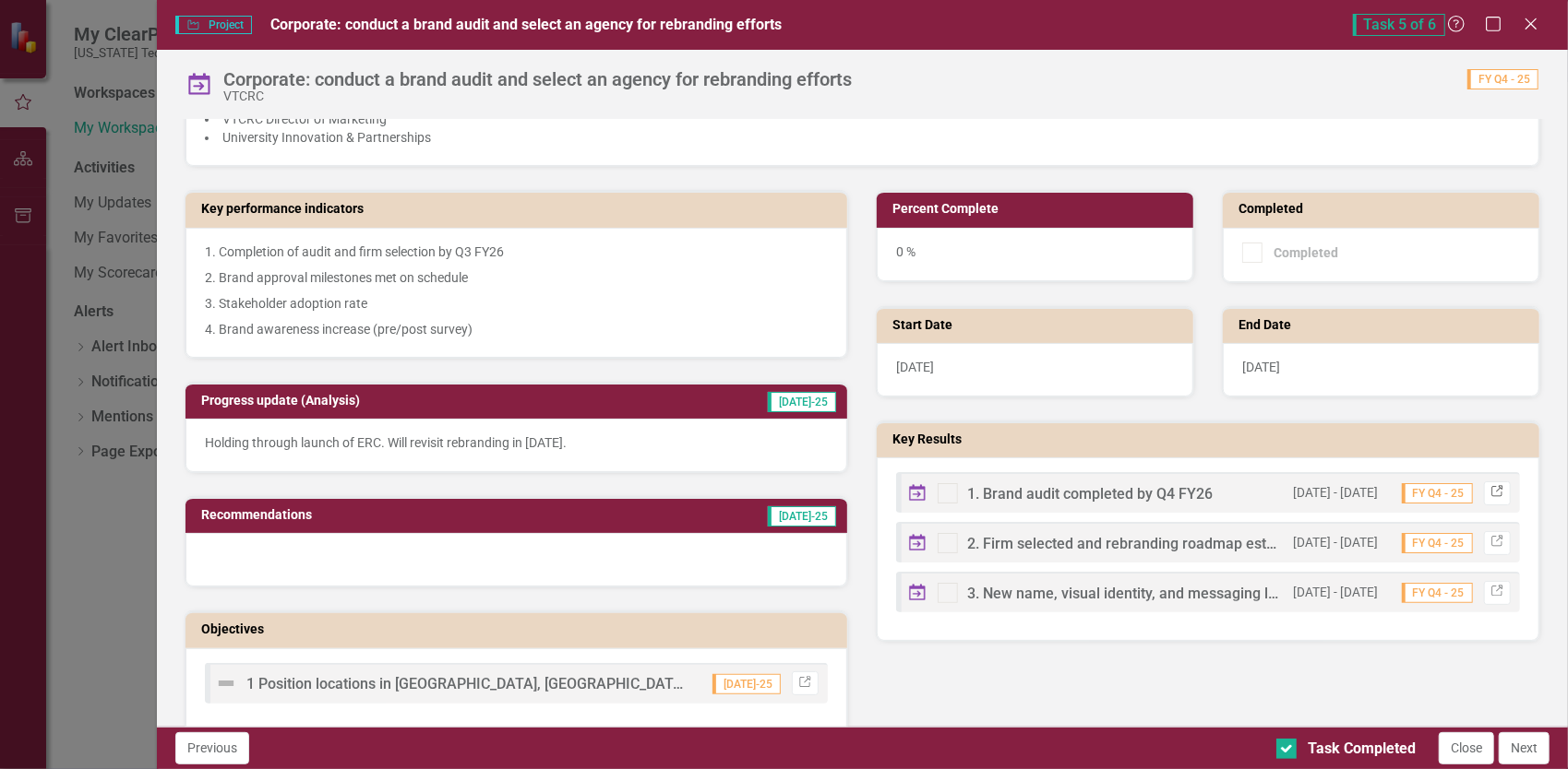
click at [1491, 482] on link "Link" at bounding box center [1498, 493] width 27 height 24
click at [1491, 487] on icon "Link" at bounding box center [1498, 492] width 14 height 11
click at [1530, 18] on icon "Close" at bounding box center [1531, 23] width 23 height 17
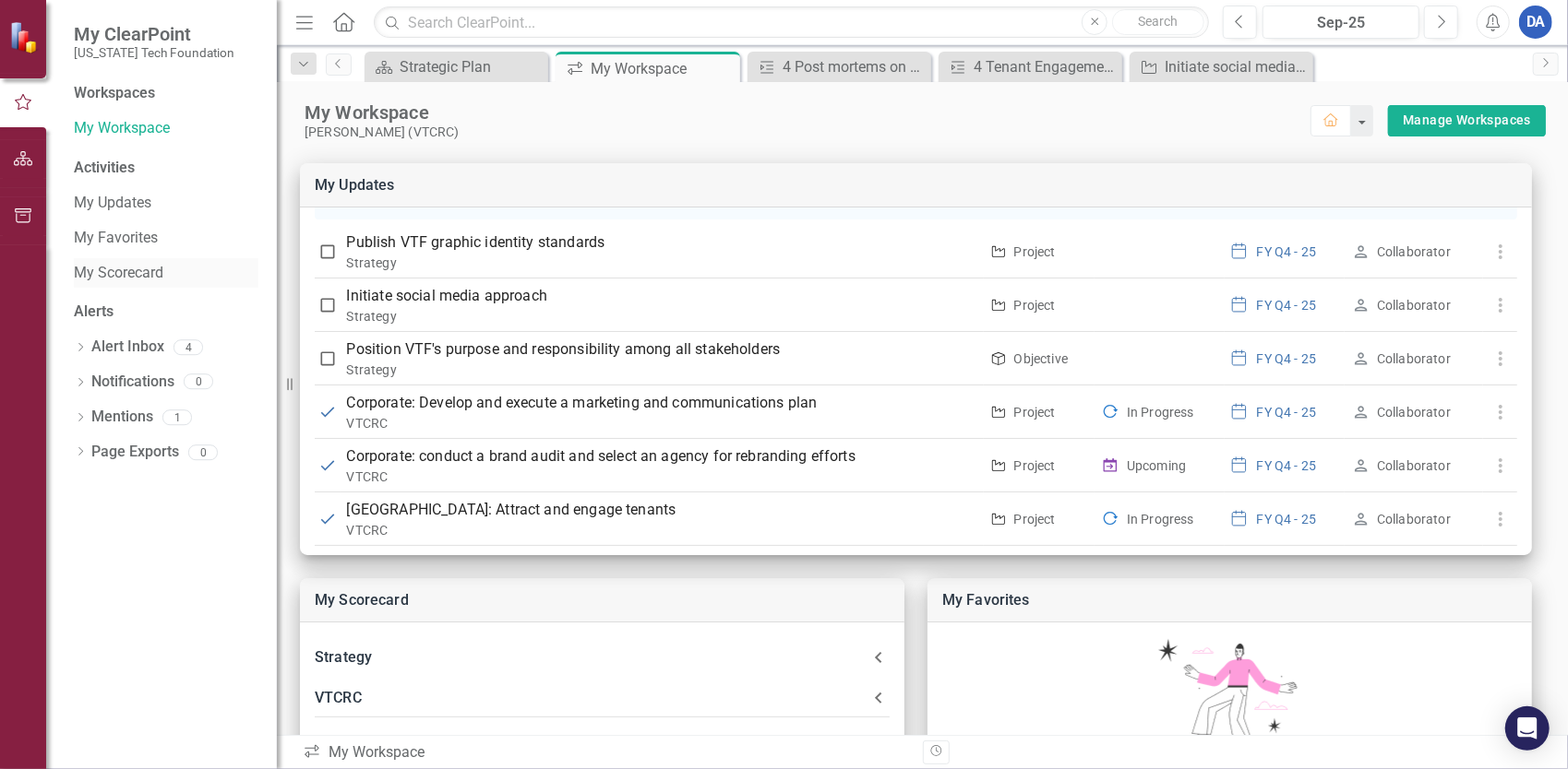
click at [109, 263] on link "My Scorecard" at bounding box center [166, 274] width 185 height 21
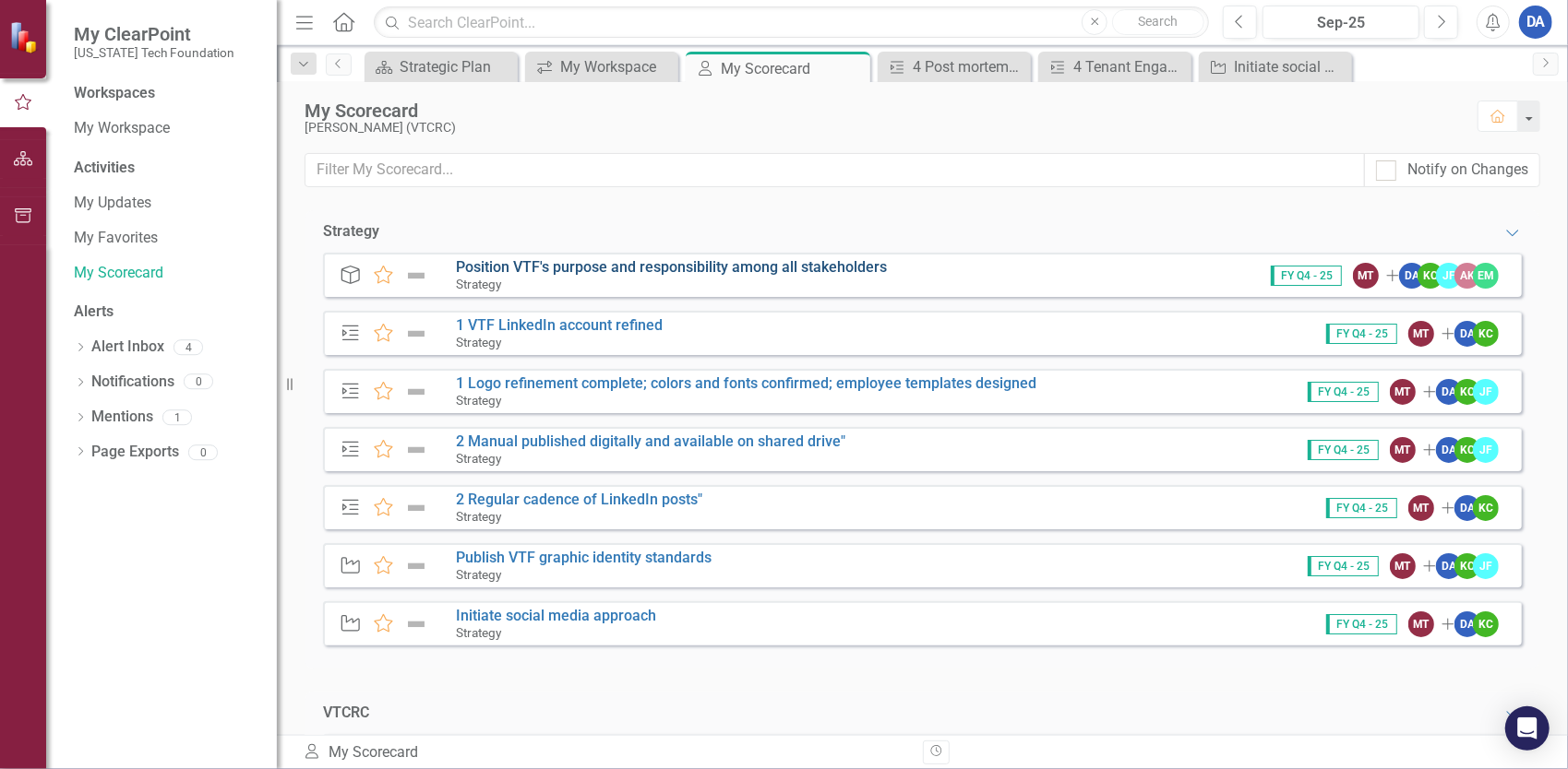
click at [584, 269] on link "Position VTF's purpose and responsibility among all stakeholders" at bounding box center [671, 267] width 431 height 17
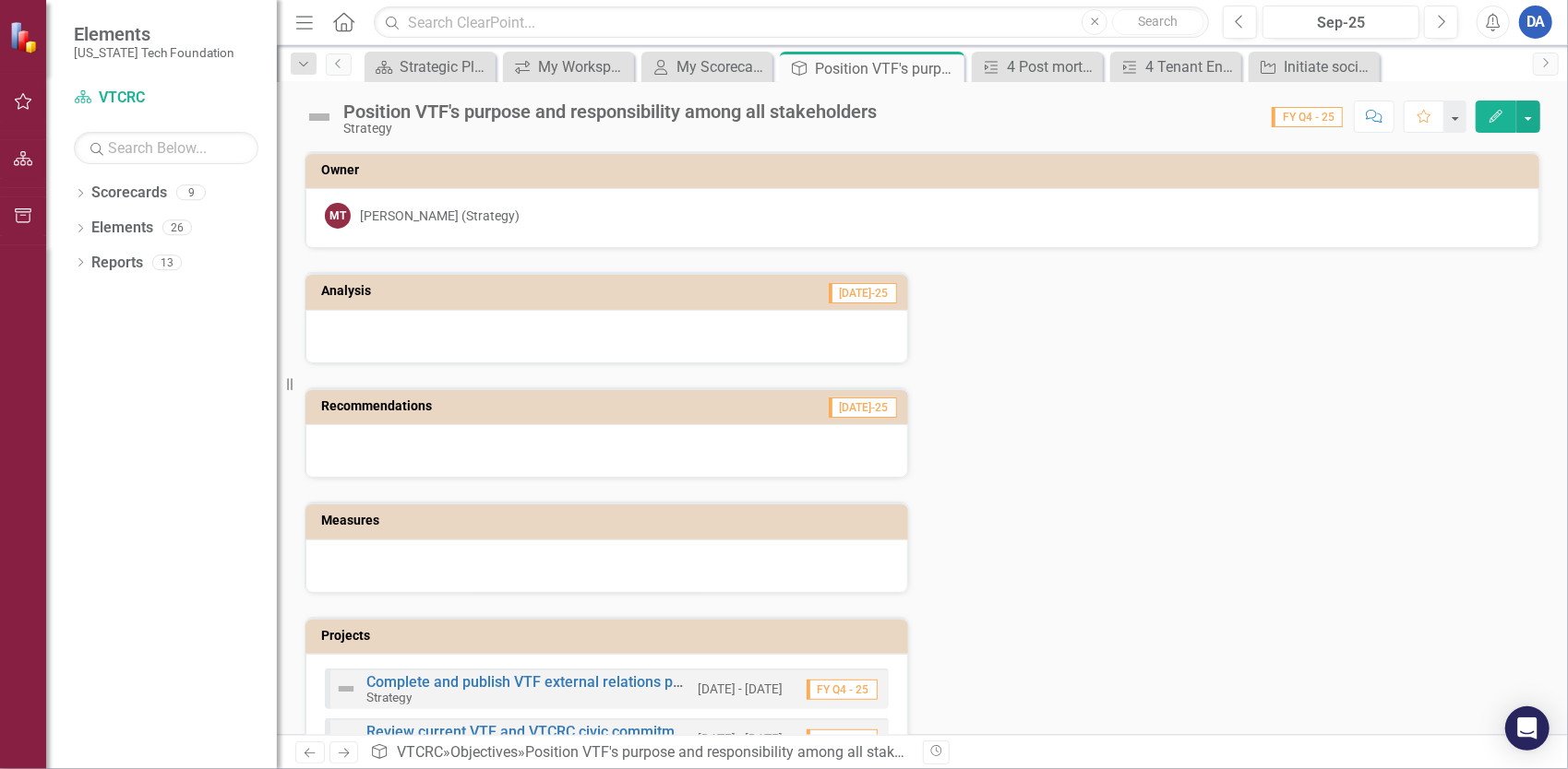
scroll to position [416, 0]
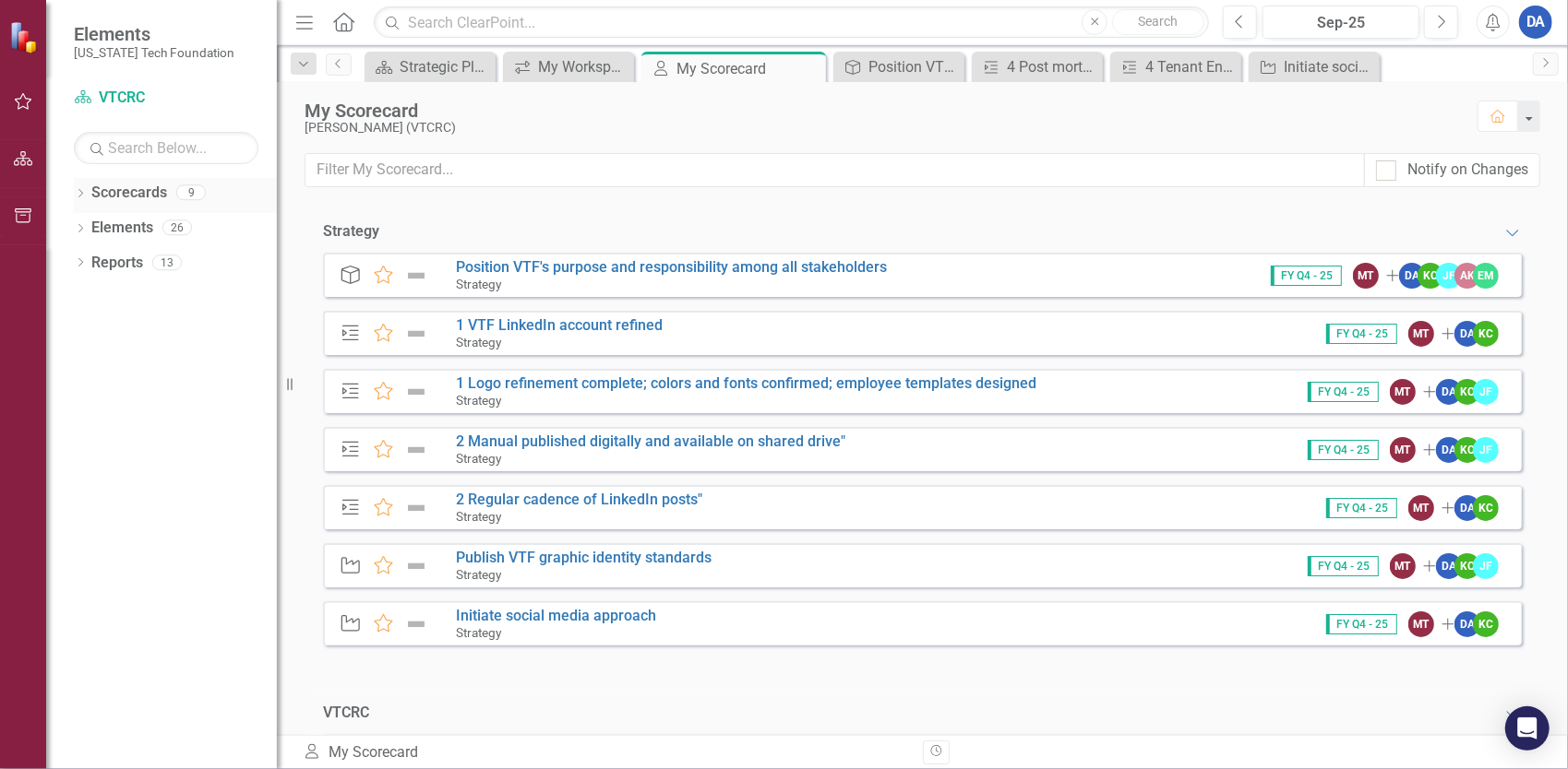
click at [92, 190] on link "Scorecards" at bounding box center [129, 193] width 76 height 21
click at [119, 104] on link "Scorecard VTCRC" at bounding box center [166, 98] width 185 height 21
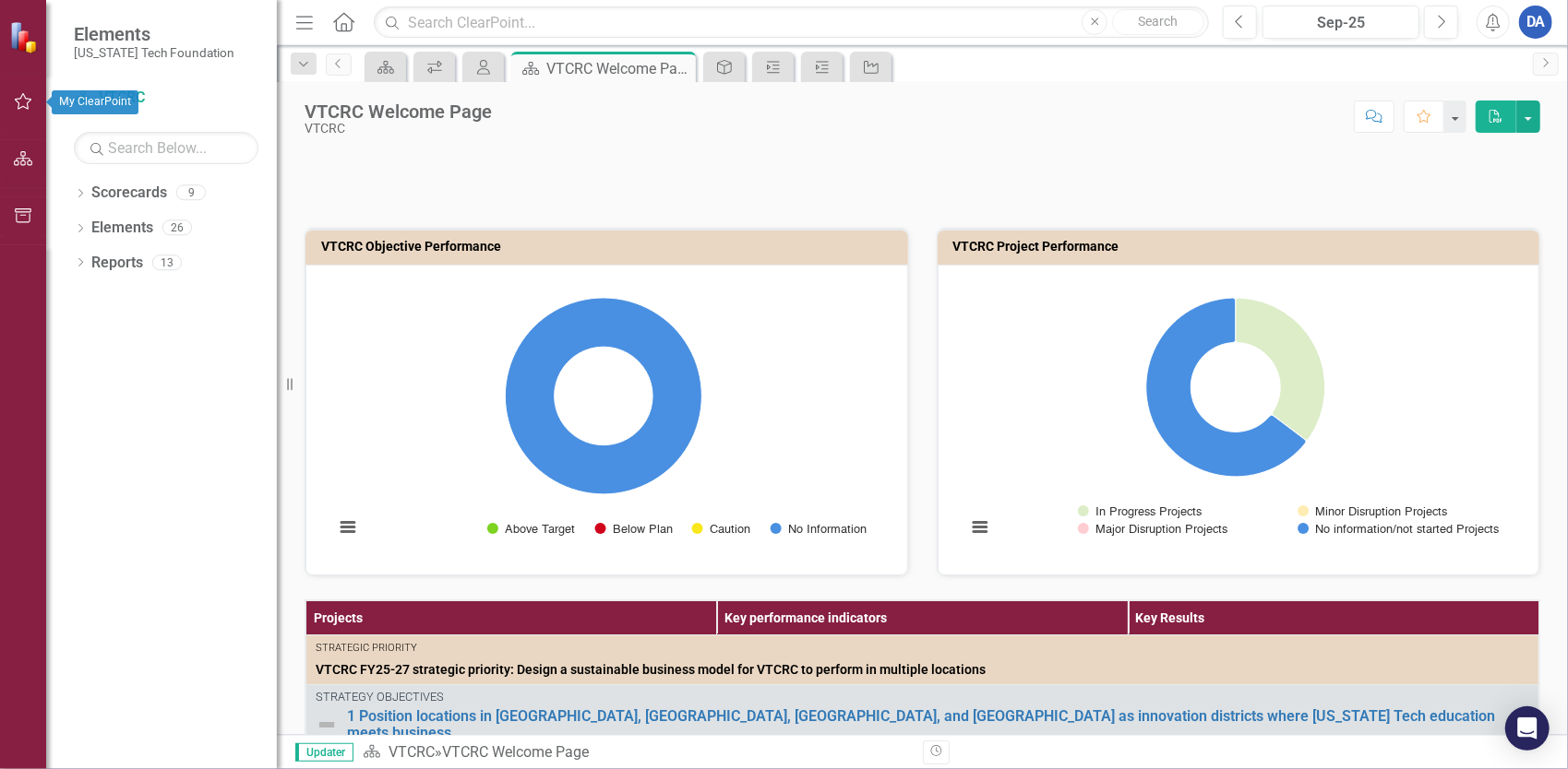
click at [19, 102] on icon "button" at bounding box center [23, 101] width 19 height 15
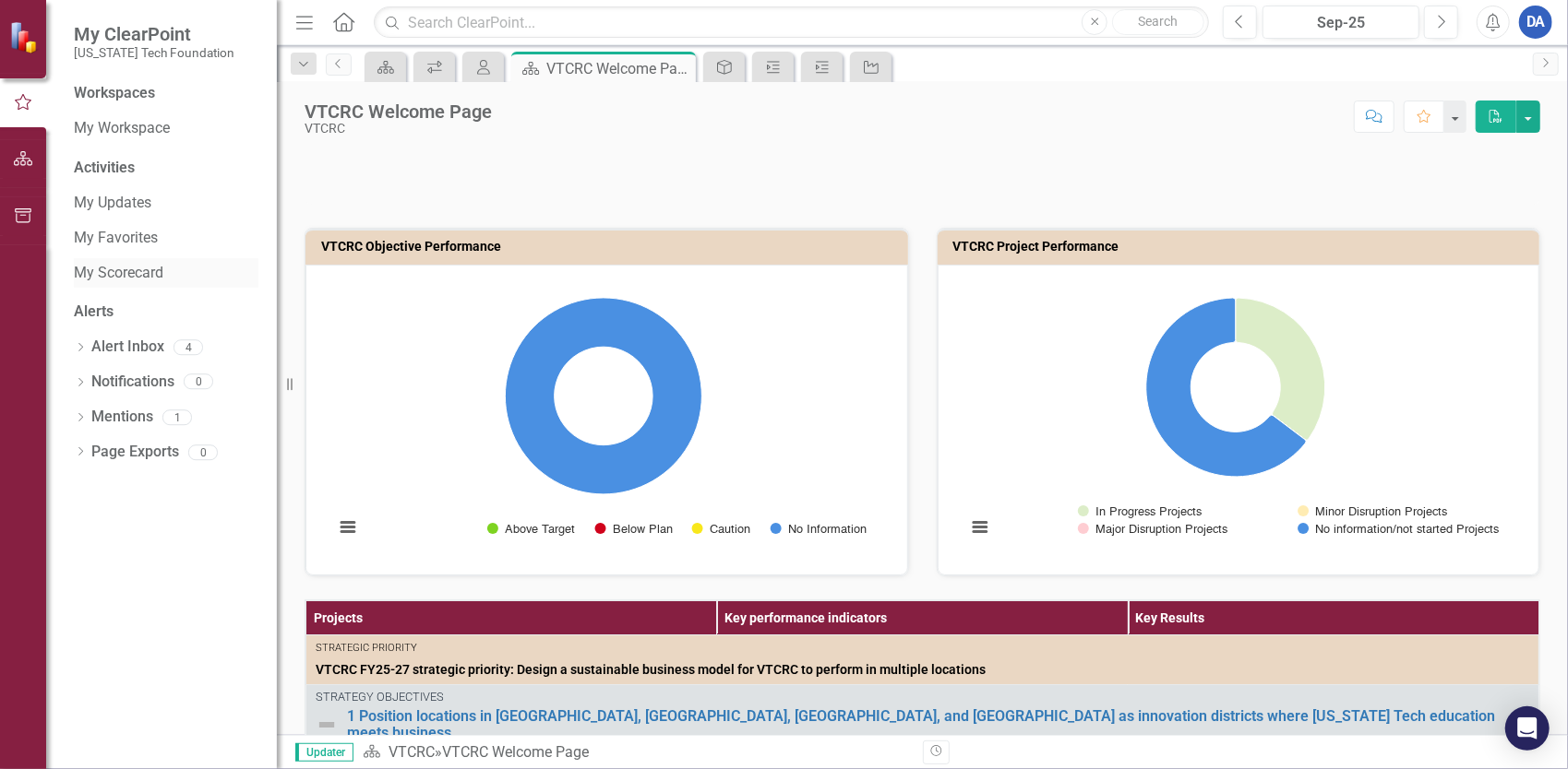
click at [139, 279] on link "My Scorecard" at bounding box center [166, 274] width 185 height 21
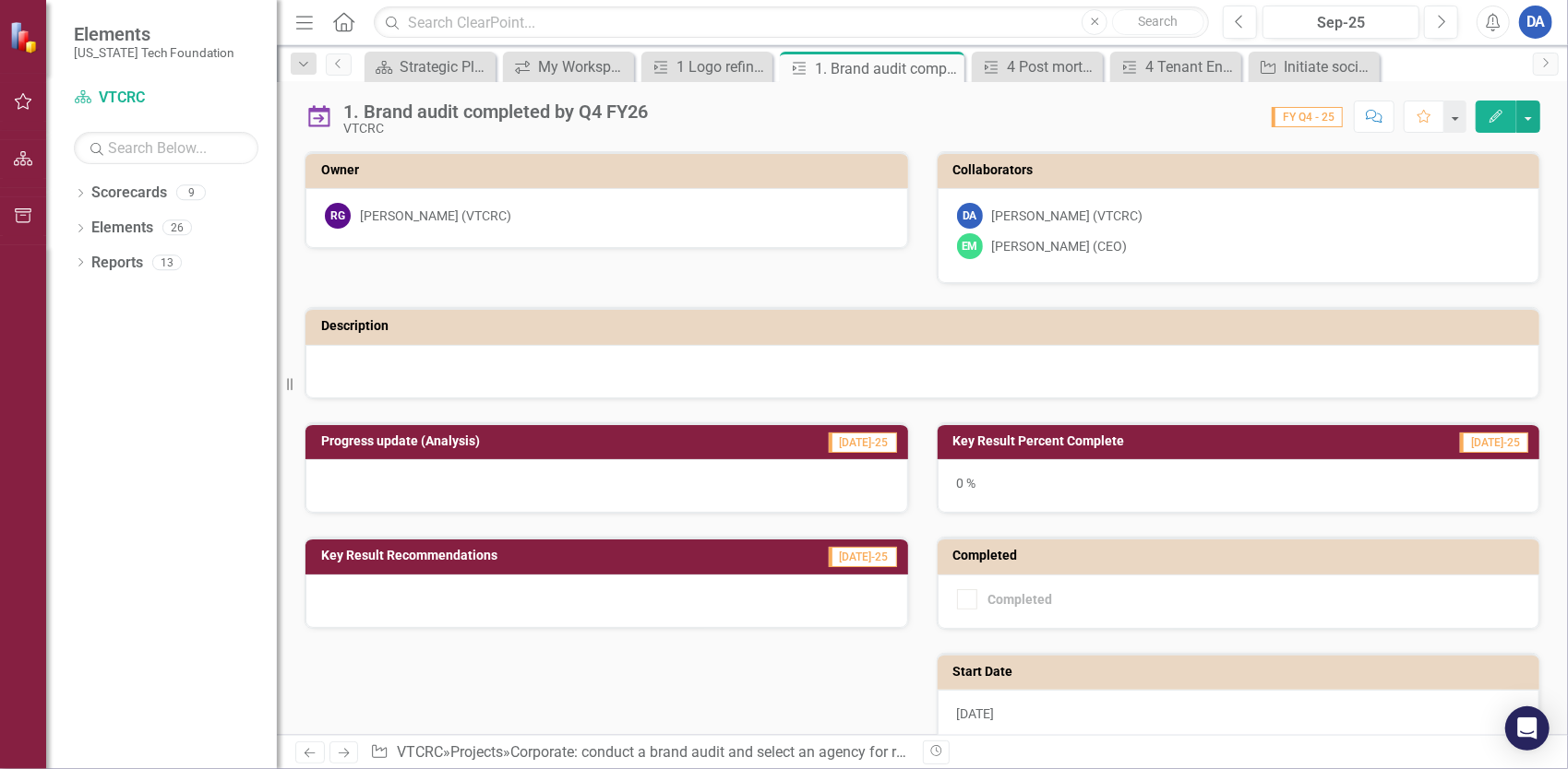
click at [1375, 121] on button "Comment" at bounding box center [1375, 117] width 41 height 32
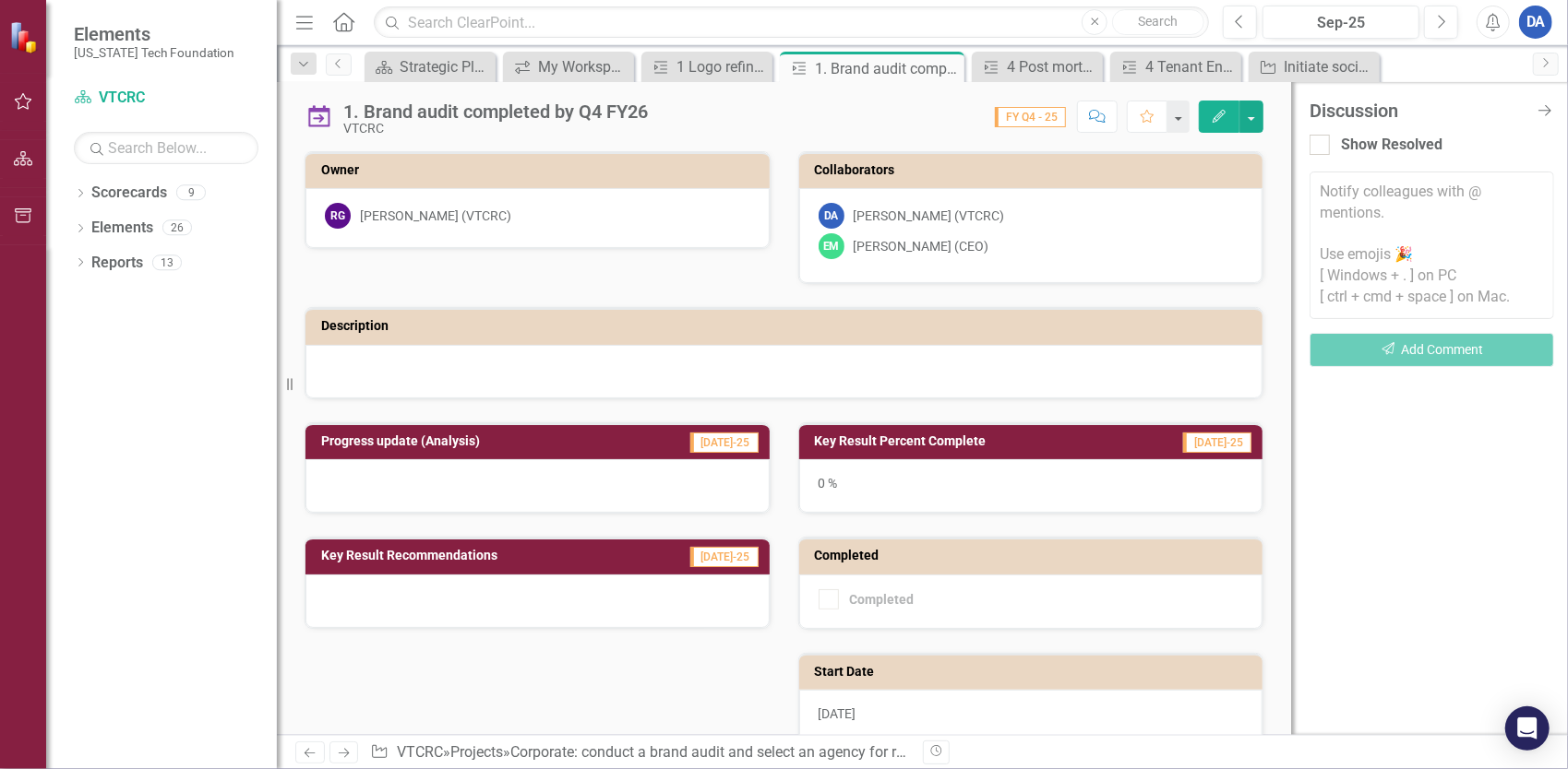
click at [1454, 211] on textarea at bounding box center [1432, 246] width 245 height 148
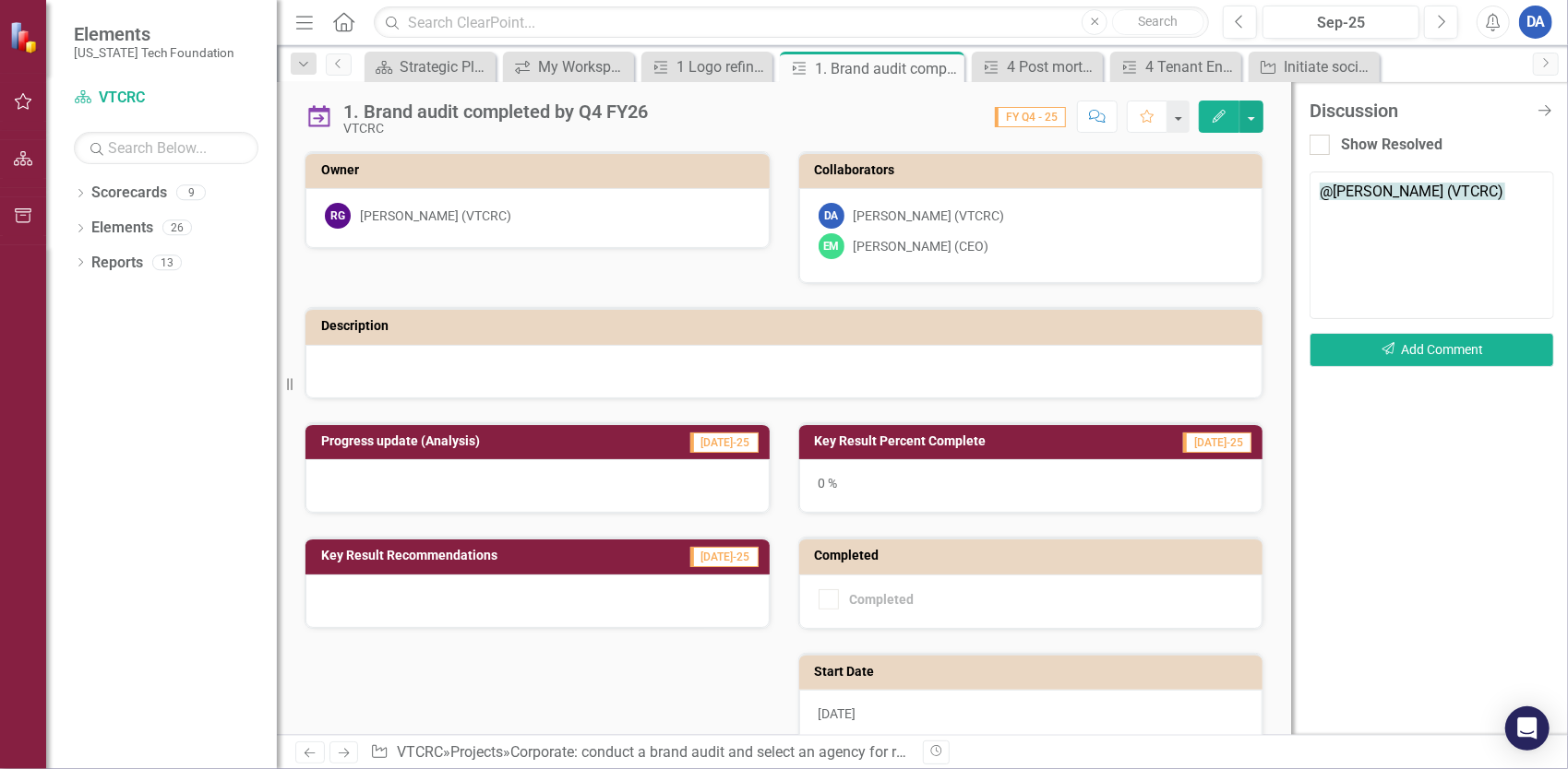
type textarea "@Richard Gibson (VTCRC)"
type textarea "@Richard Gibson (VTCRC) Test note"
click at [1425, 354] on button "Send Add Comment" at bounding box center [1432, 350] width 245 height 34
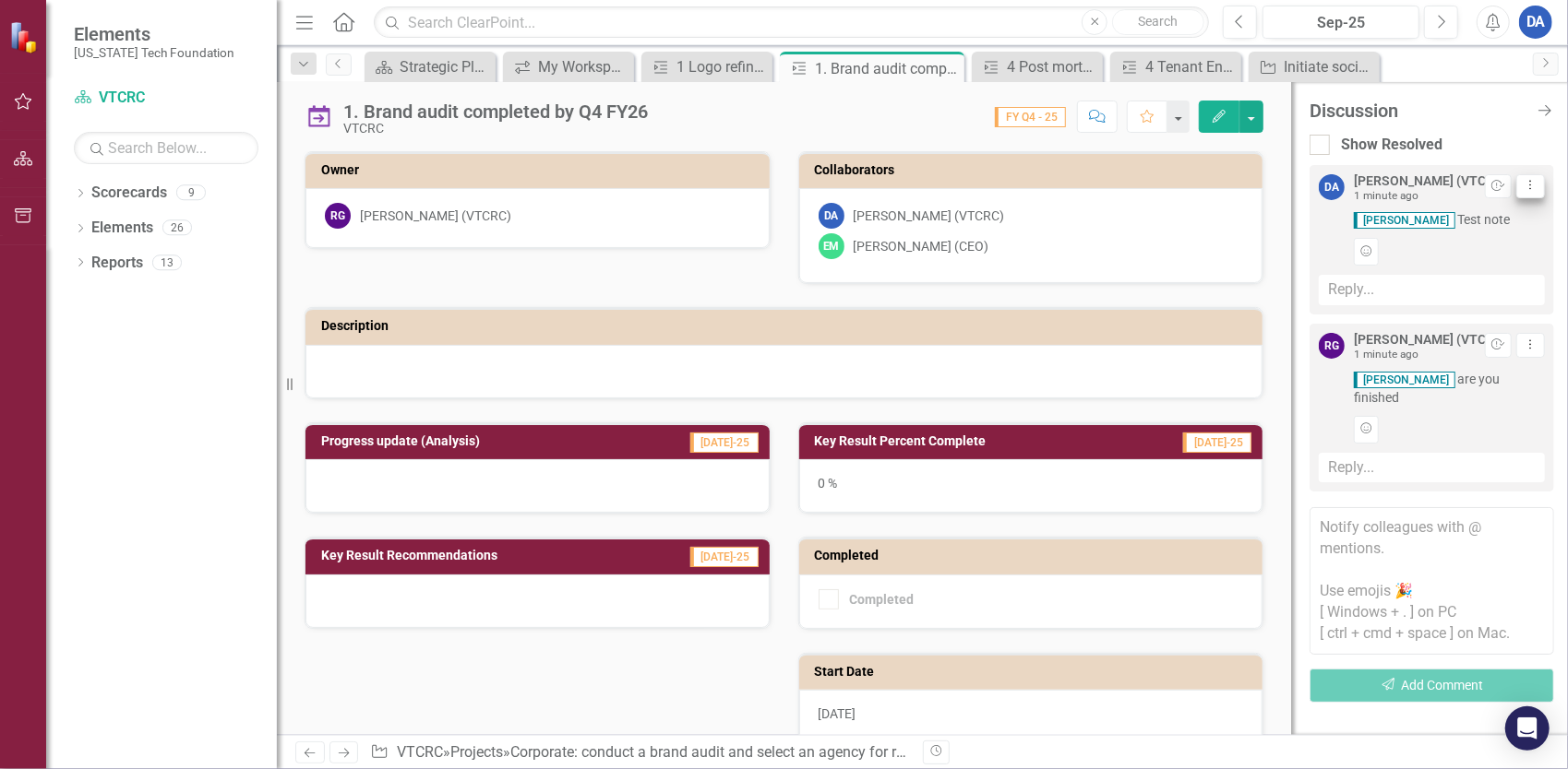
click at [1535, 188] on icon "Dropdown Menu" at bounding box center [1531, 184] width 16 height 12
click at [1476, 284] on link "Trash Delete Thread" at bounding box center [1471, 284] width 146 height 34
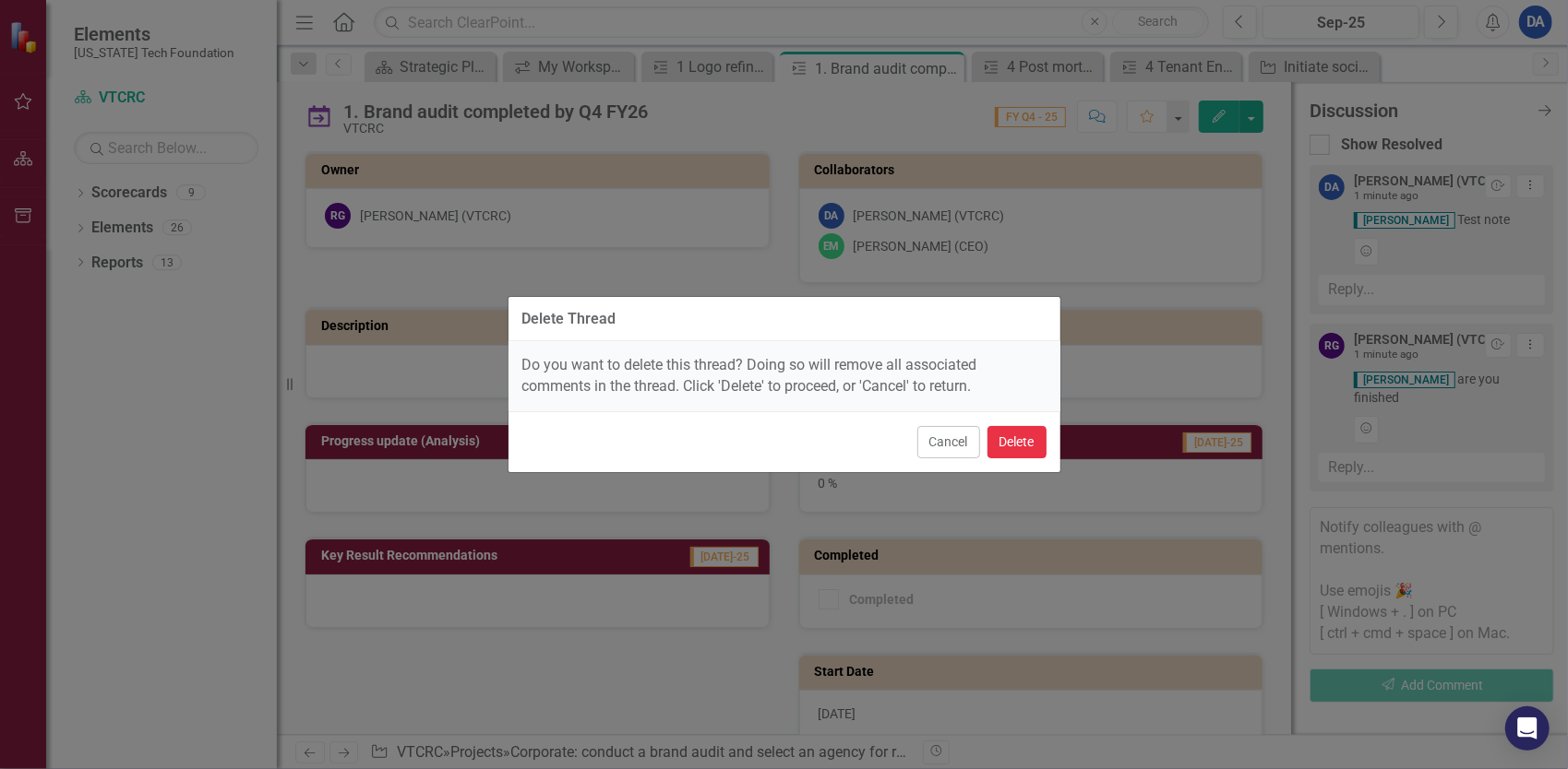
click at [1017, 438] on button "Delete" at bounding box center [1017, 442] width 59 height 32
click at [1020, 441] on button "Delete" at bounding box center [1017, 442] width 59 height 32
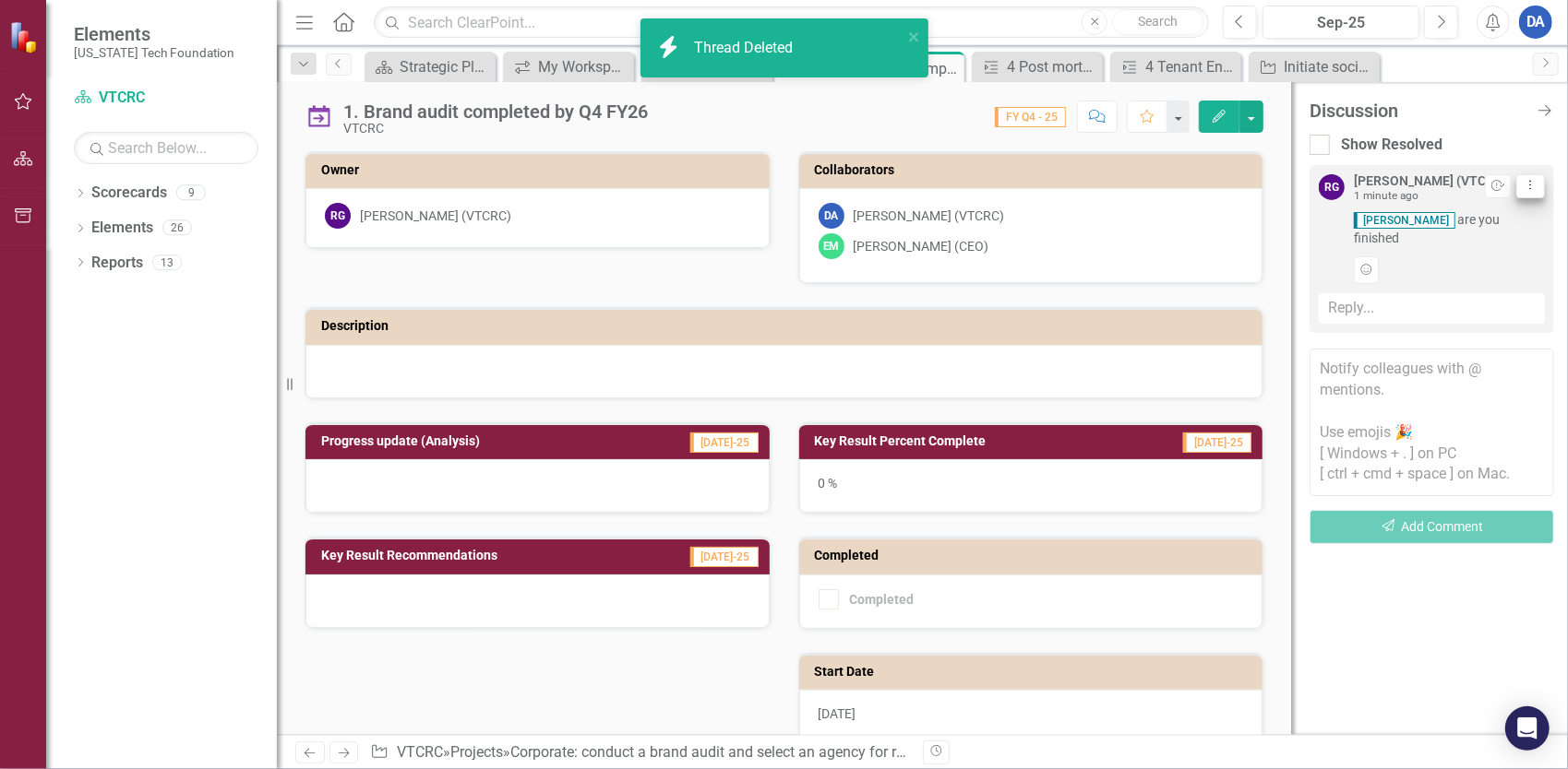
click at [1530, 186] on icon "Dropdown Menu" at bounding box center [1531, 184] width 16 height 12
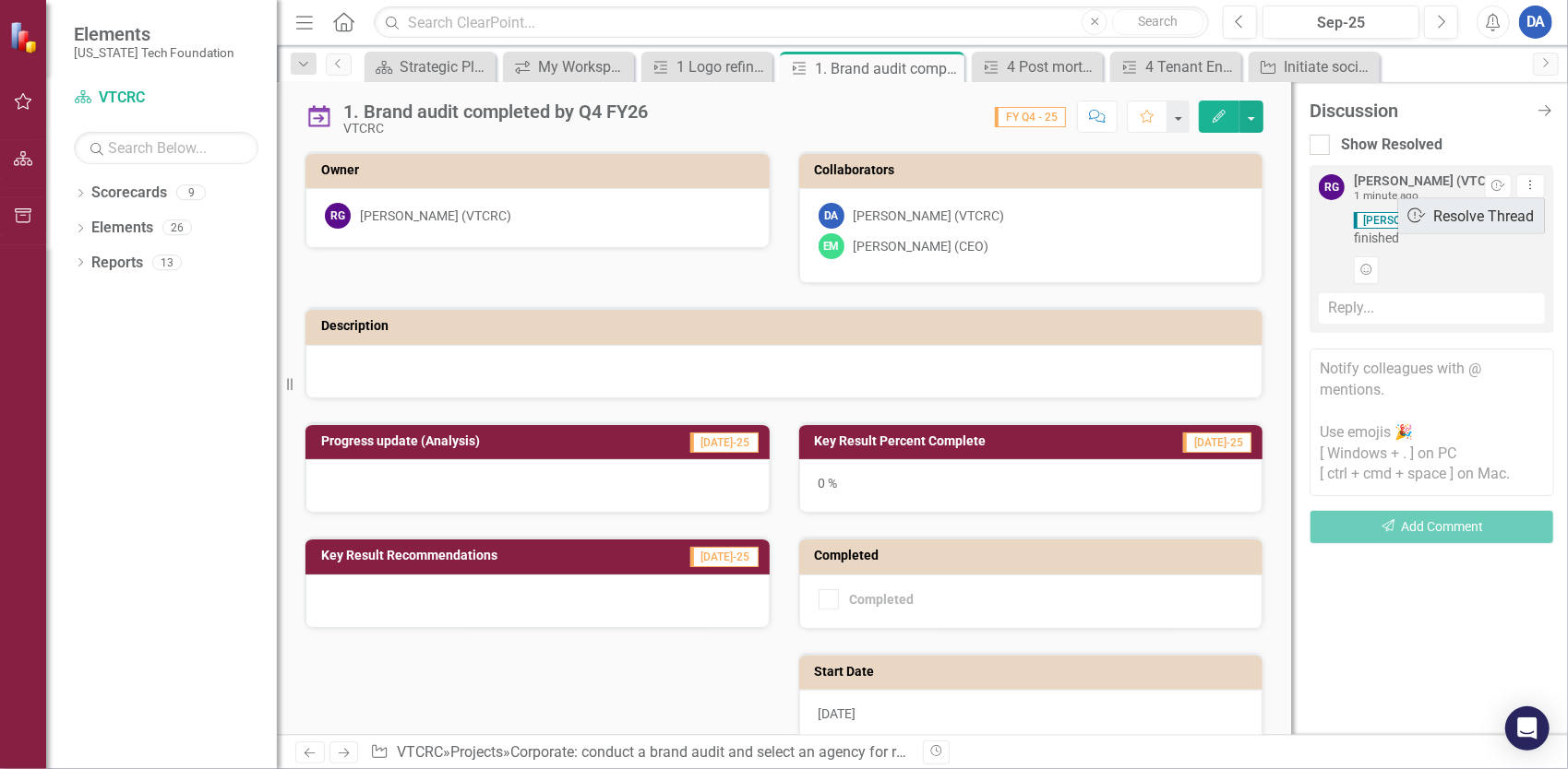
click at [1524, 211] on link "Resolve Resolve Thread" at bounding box center [1471, 216] width 146 height 34
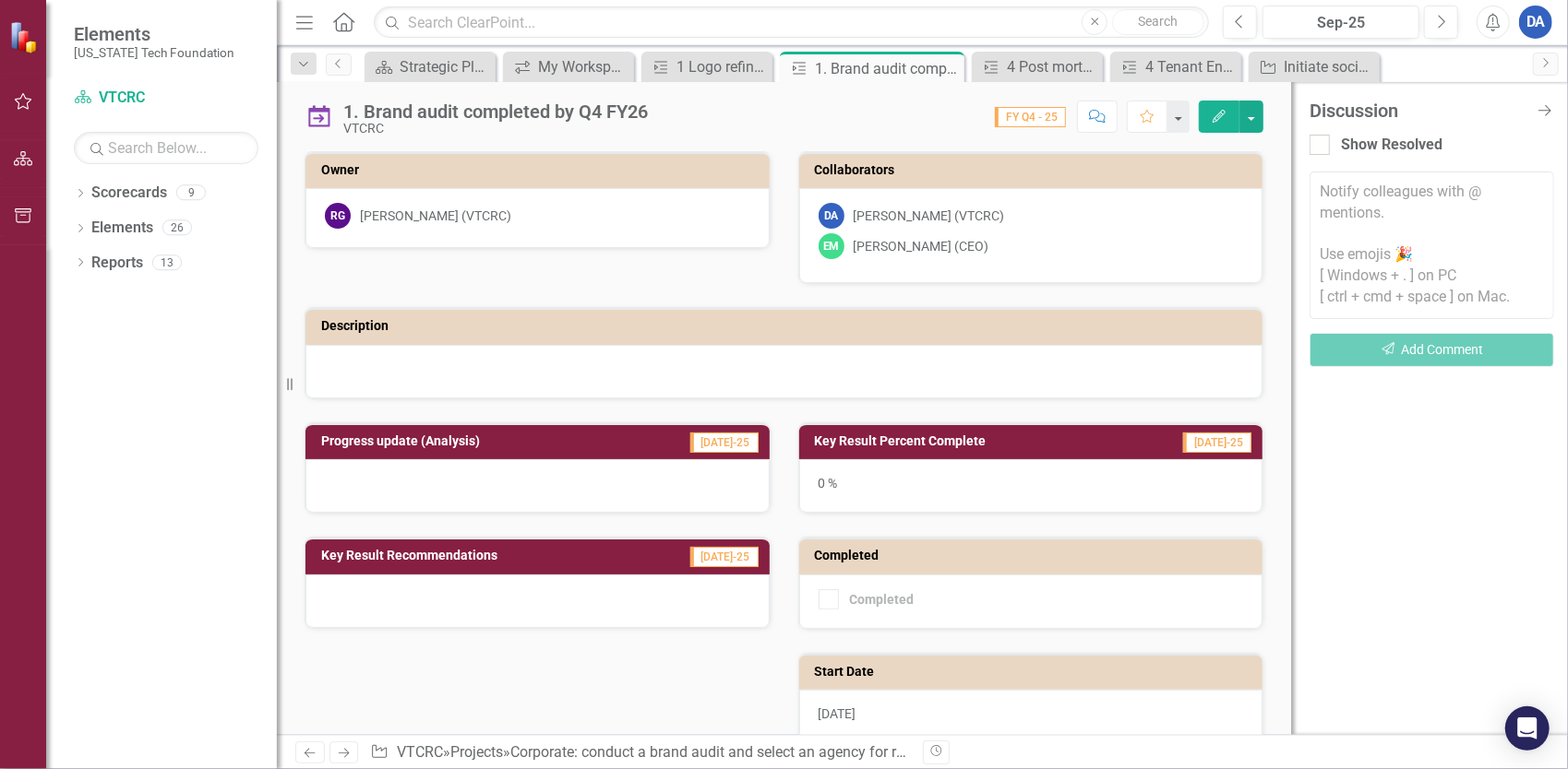
click at [1458, 487] on div "Discussion Close Discussion Bar Show Resolved Notify colleagues with @ mentions…" at bounding box center [1429, 409] width 277 height 653
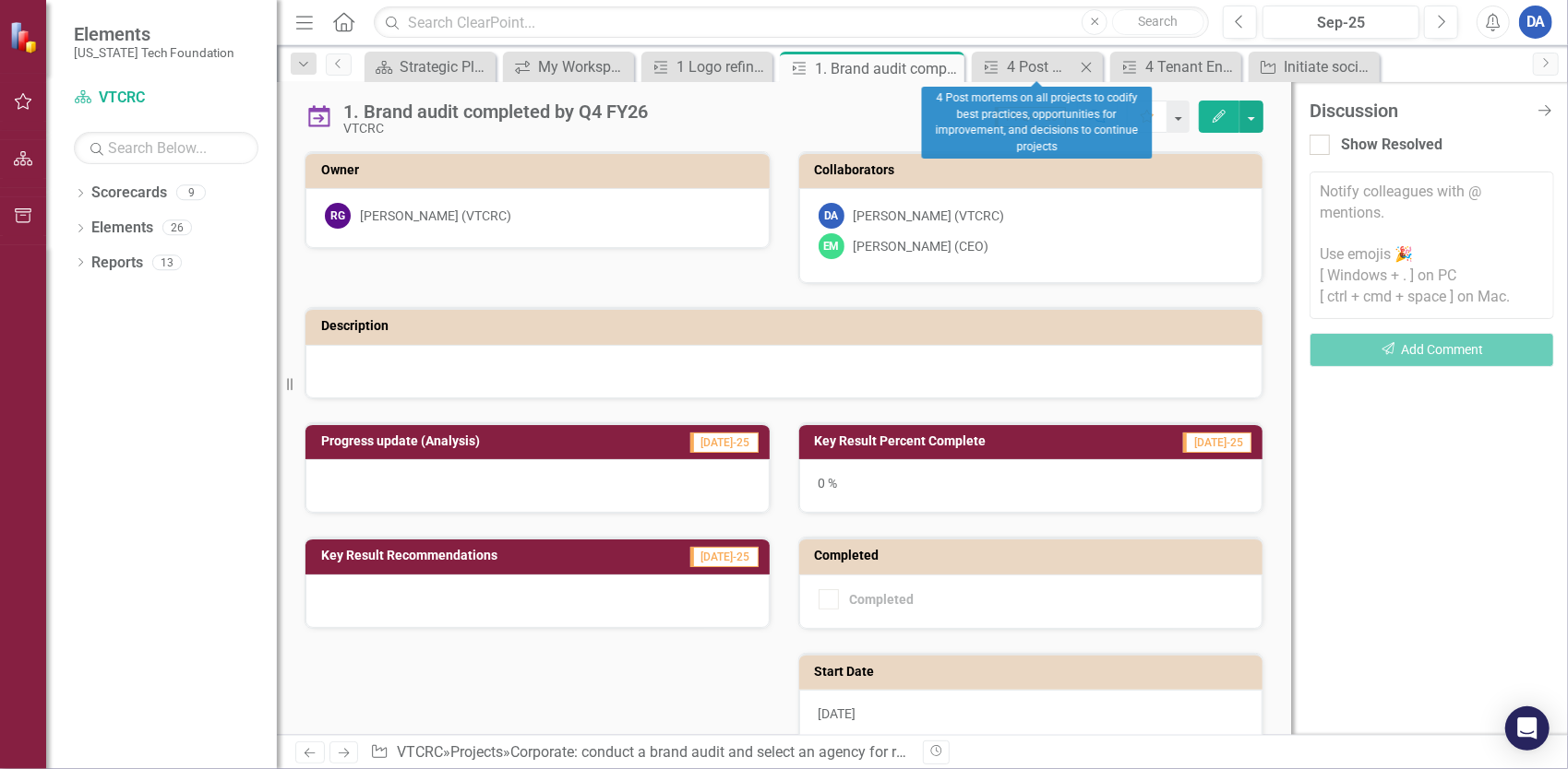
click at [1087, 65] on icon "Close" at bounding box center [1086, 67] width 18 height 15
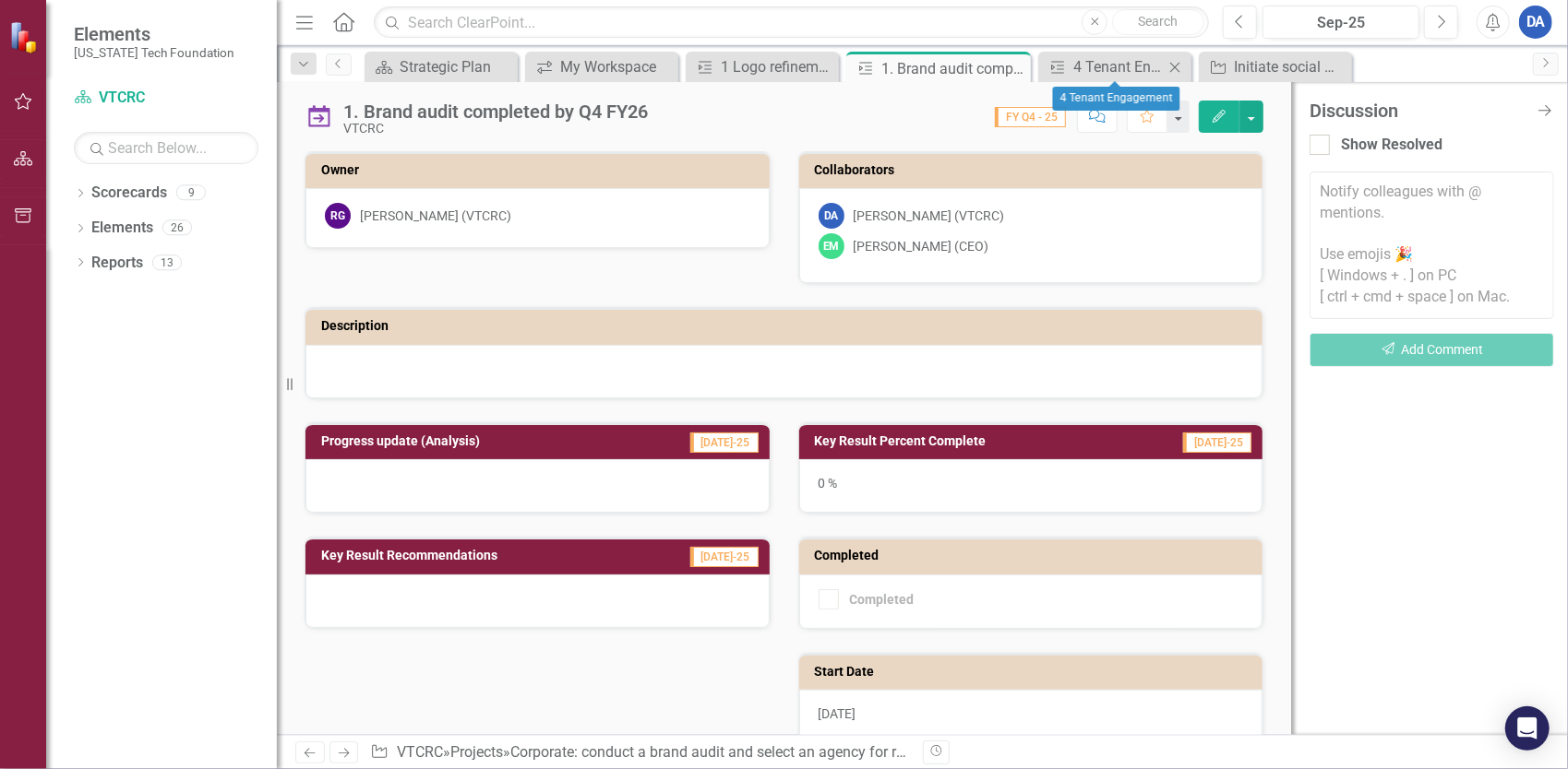
click at [1178, 62] on icon "Close" at bounding box center [1175, 67] width 18 height 15
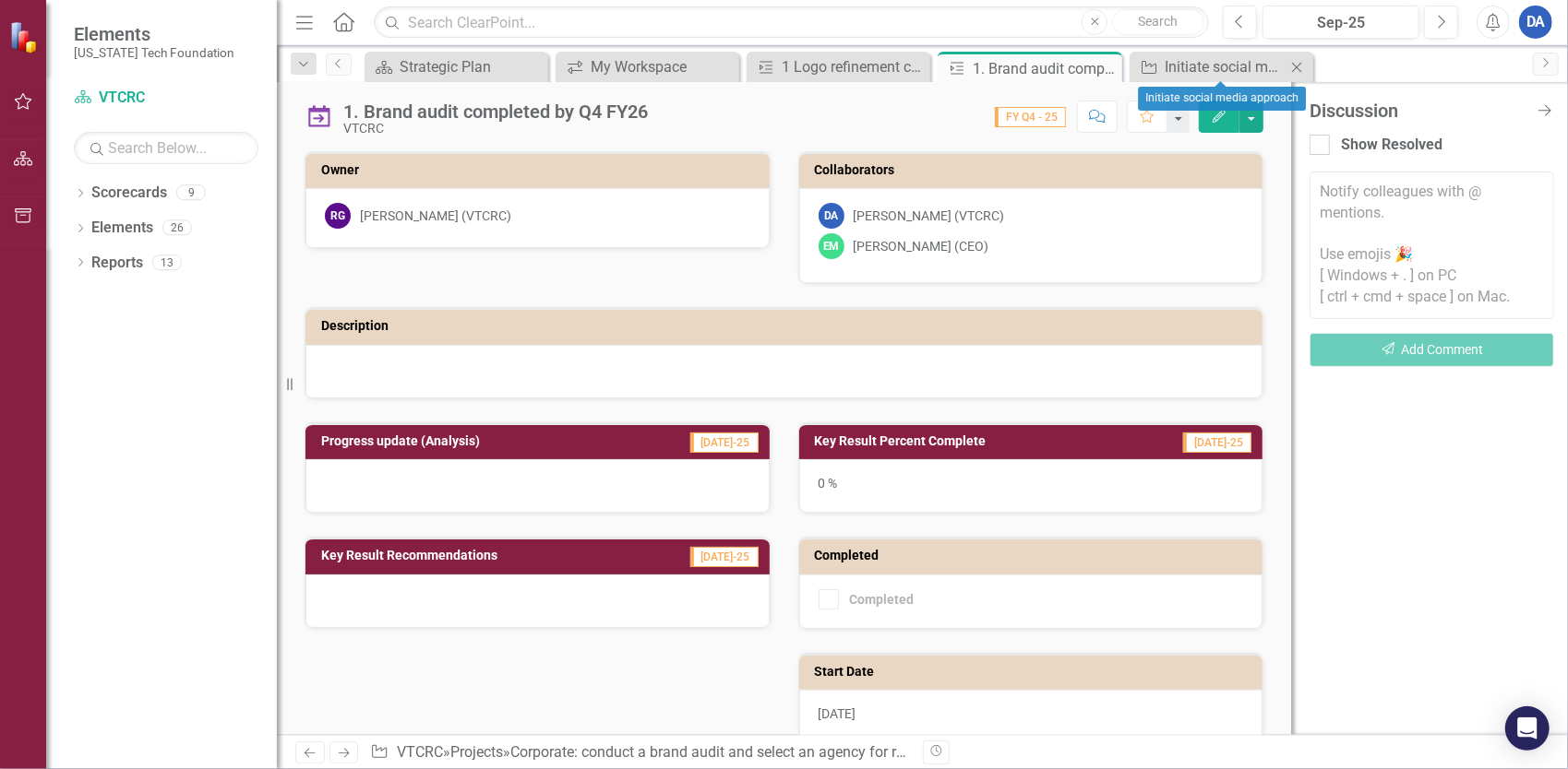
click at [1296, 65] on icon at bounding box center [1297, 67] width 10 height 10
click at [121, 186] on link "Scorecards" at bounding box center [129, 193] width 76 height 21
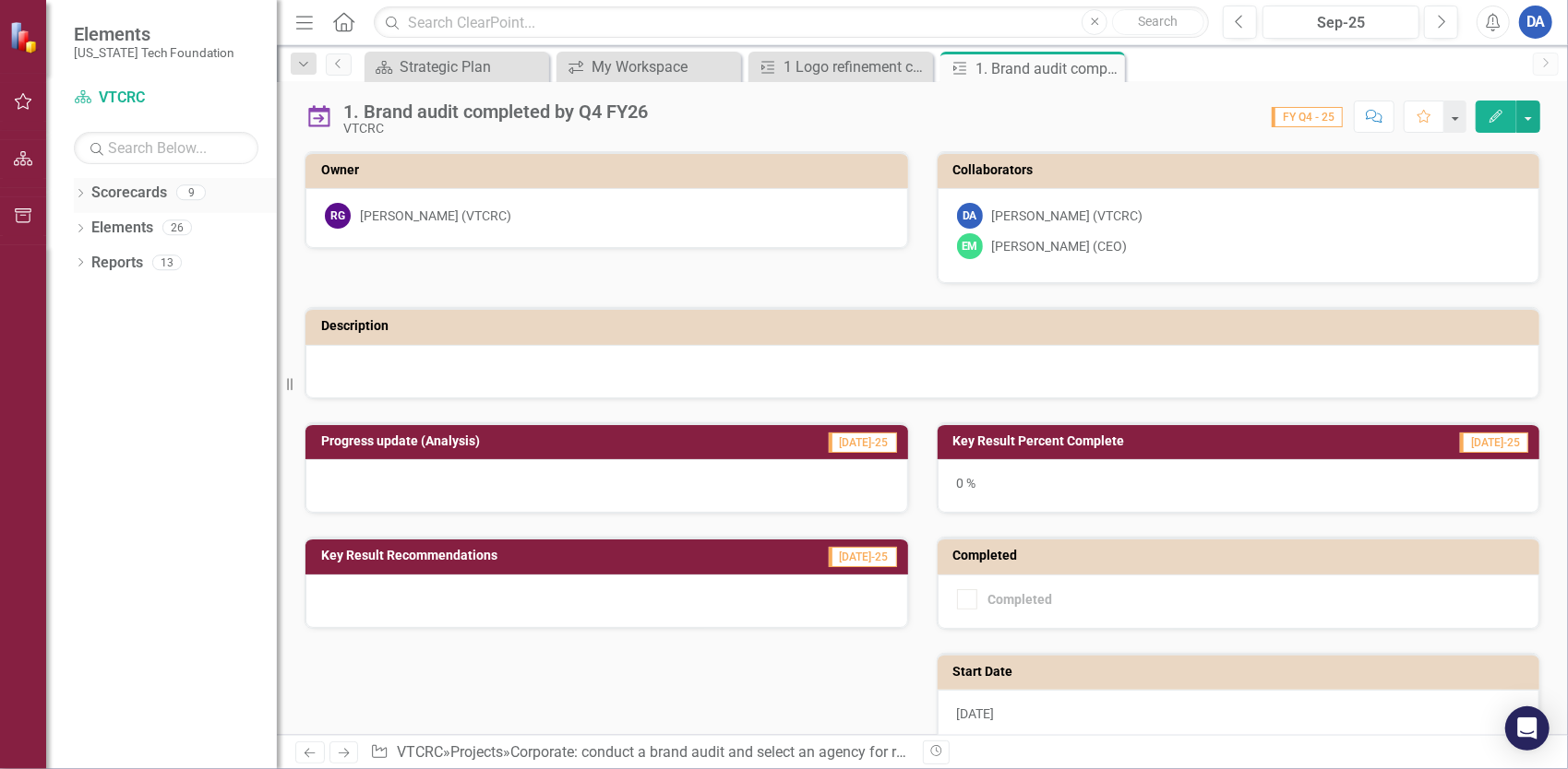
click at [149, 194] on link "Scorecards" at bounding box center [129, 193] width 76 height 21
